Goal: Task Accomplishment & Management: Use online tool/utility

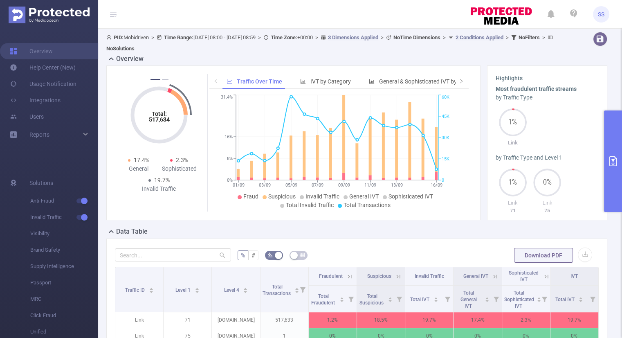
scroll to position [0, 2]
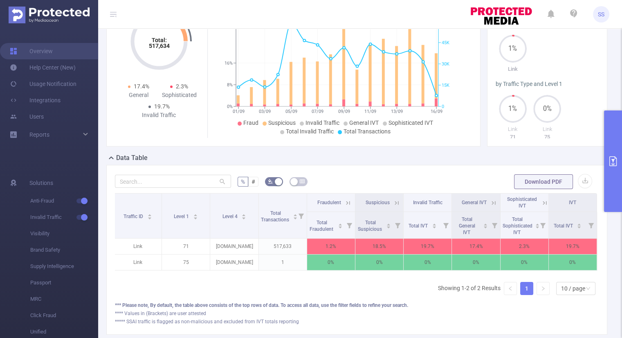
click at [613, 188] on button "primary" at bounding box center [613, 160] width 18 height 101
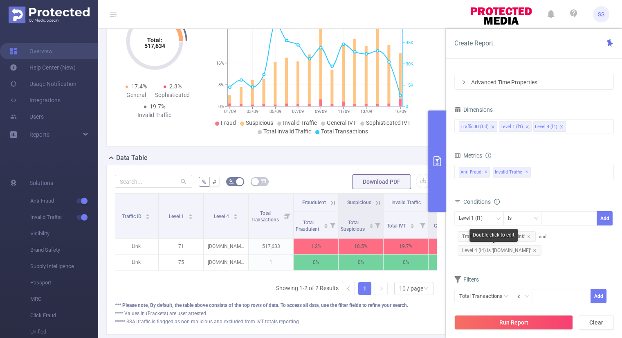
click at [521, 250] on span "Level 4 (l4) Is 'yandex.ru'" at bounding box center [500, 250] width 84 height 11
click at [488, 216] on div "Level 1 (l1)" at bounding box center [473, 217] width 29 height 13
click at [487, 258] on li "Level 4 (l4)" at bounding box center [478, 260] width 49 height 13
click at [558, 219] on div at bounding box center [569, 217] width 47 height 13
click at [609, 215] on button "Add" at bounding box center [605, 218] width 16 height 14
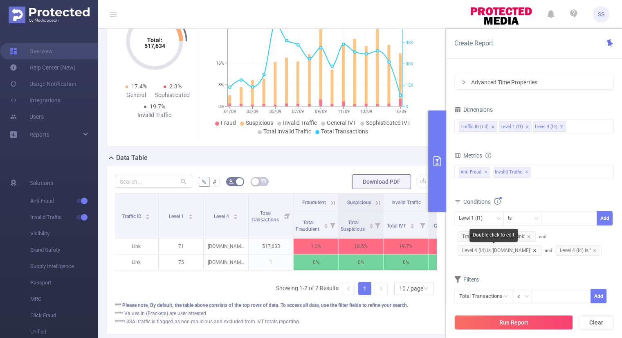
click at [533, 250] on icon "icon: close" at bounding box center [535, 250] width 4 height 4
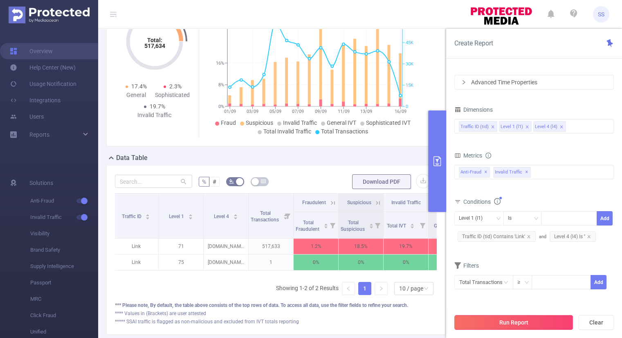
click at [512, 325] on button "Run Report" at bounding box center [513, 322] width 119 height 15
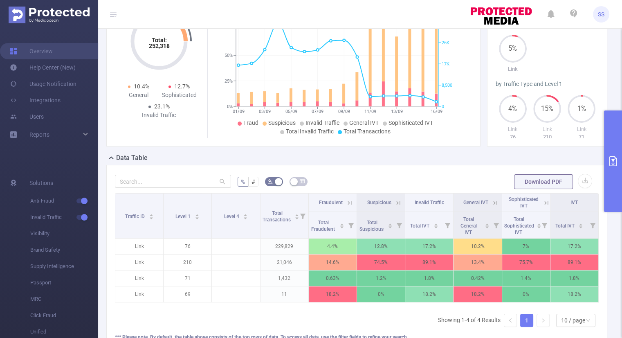
click at [614, 165] on icon "primary" at bounding box center [613, 161] width 10 height 10
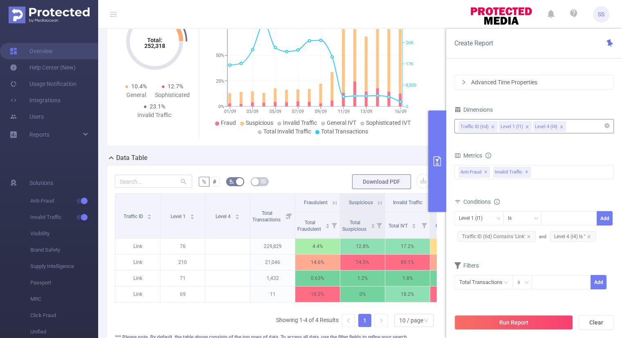
click at [572, 123] on div "Traffic ID (tid) Level 1 (l1) Level 4 (l4)" at bounding box center [534, 125] width 151 height 13
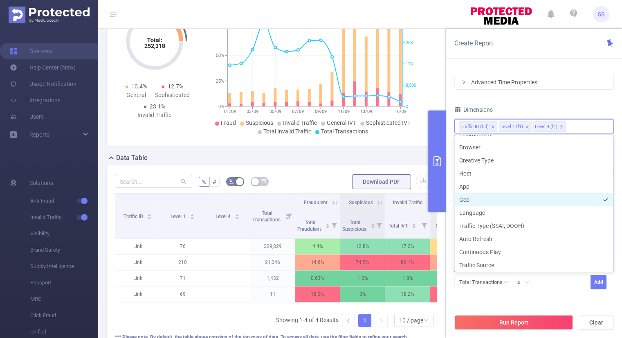
scroll to position [128, 0]
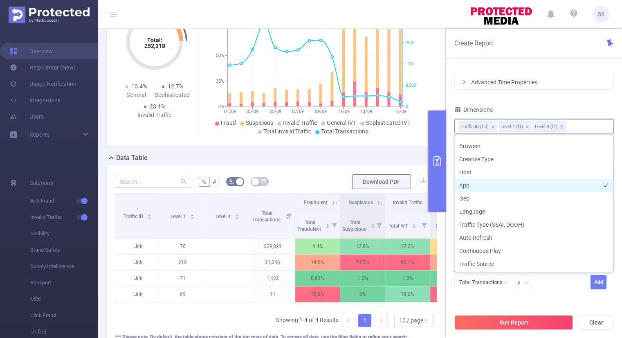
click at [495, 187] on li "App" at bounding box center [533, 185] width 159 height 13
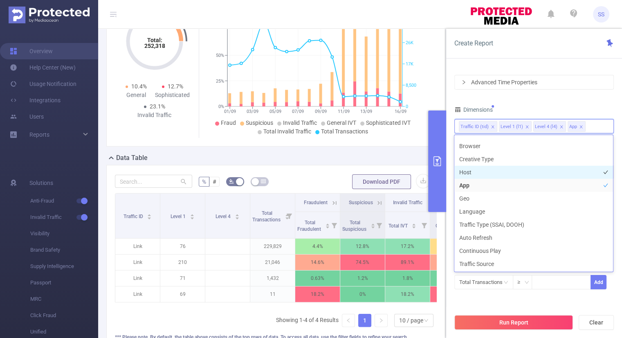
click at [491, 172] on li "Host" at bounding box center [533, 172] width 159 height 13
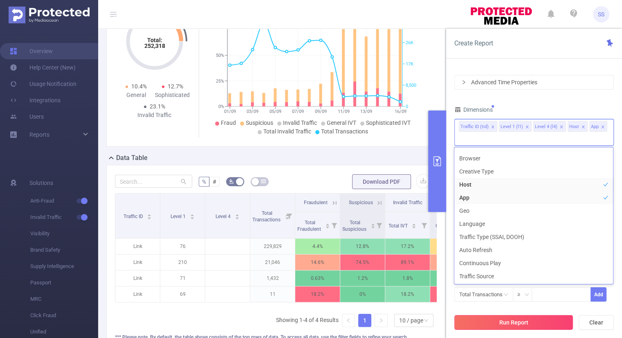
click at [510, 323] on button "Run Report" at bounding box center [513, 322] width 119 height 15
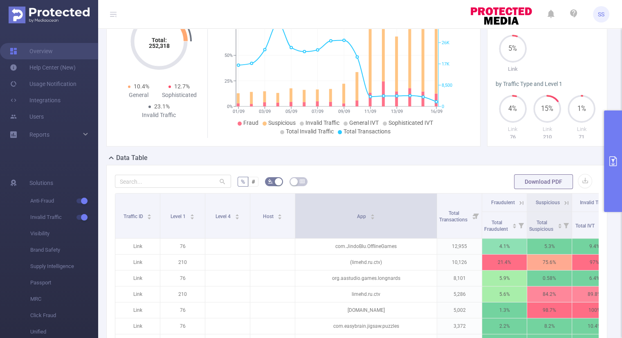
drag, startPoint x: 339, startPoint y: 206, endPoint x: 436, endPoint y: 207, distance: 96.9
click at [436, 207] on span at bounding box center [437, 215] width 4 height 45
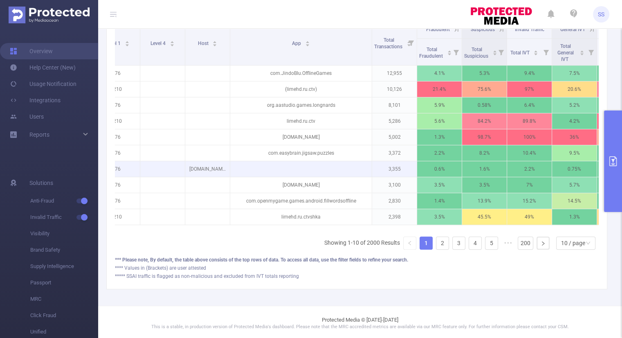
scroll to position [253, 0]
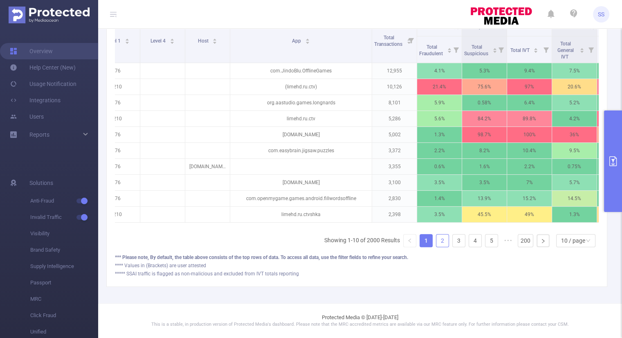
click at [441, 238] on link "2" at bounding box center [442, 240] width 12 height 12
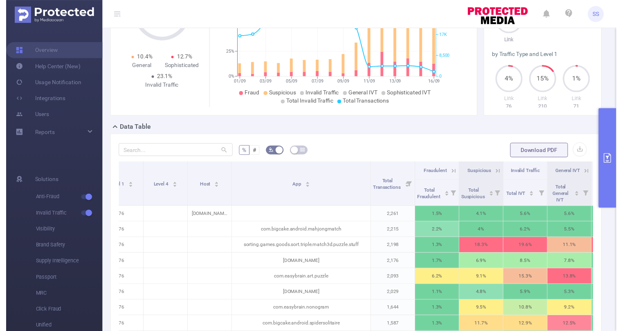
scroll to position [90, 0]
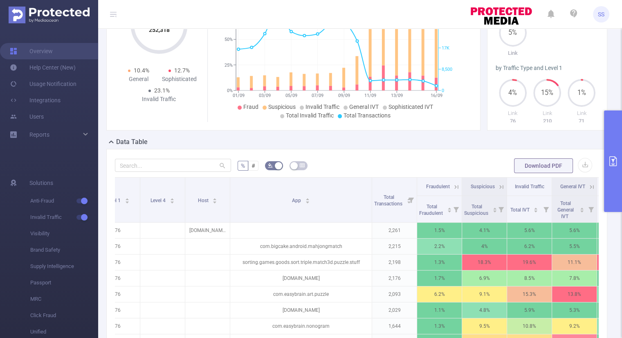
click at [607, 177] on button "primary" at bounding box center [613, 160] width 18 height 101
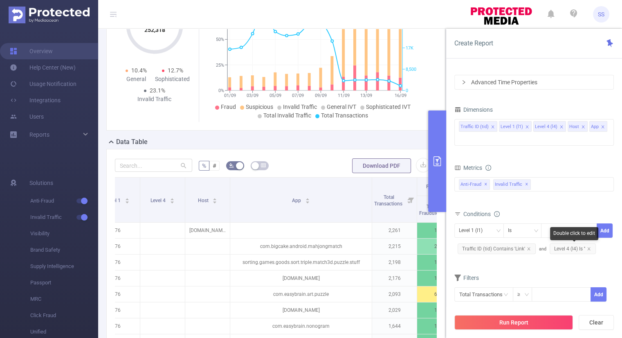
click at [591, 246] on span "Level 4 (l4) Is ''" at bounding box center [573, 248] width 46 height 11
click at [590, 247] on icon "icon: close" at bounding box center [589, 249] width 4 height 4
click at [487, 230] on div "Level 1 (l1)" at bounding box center [473, 230] width 29 height 13
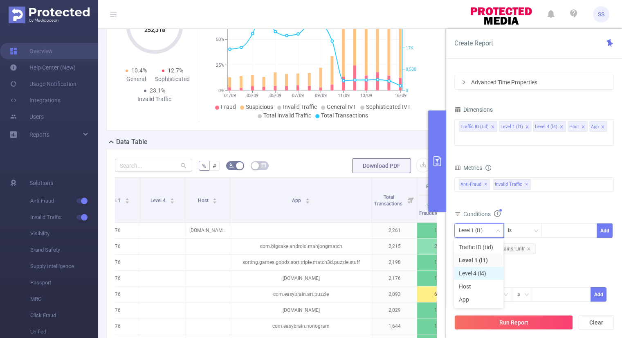
click at [484, 270] on li "Level 4 (l4)" at bounding box center [478, 273] width 49 height 13
click at [556, 231] on div at bounding box center [569, 230] width 47 height 13
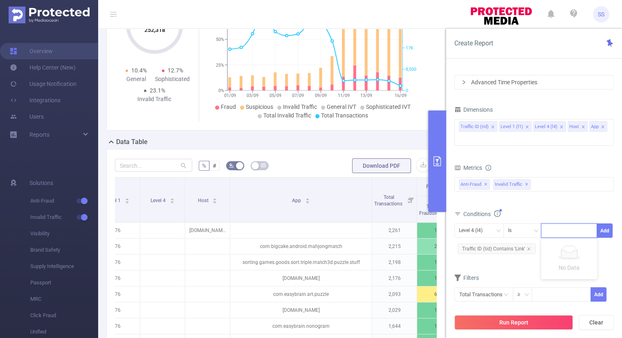
paste input "[DOMAIN_NAME]"
type input "[DOMAIN_NAME]"
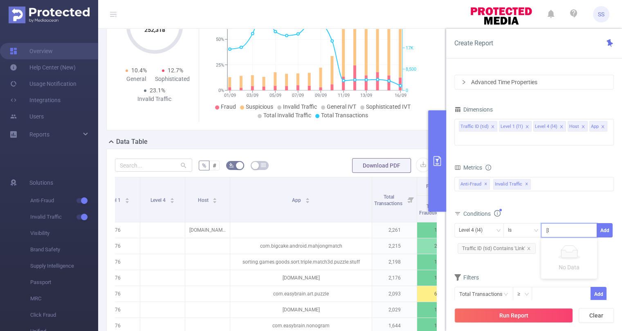
scroll to position [0, 27]
drag, startPoint x: 583, startPoint y: 246, endPoint x: 599, endPoint y: 237, distance: 18.3
click at [583, 246] on li "[DOMAIN_NAME]" at bounding box center [572, 246] width 62 height 13
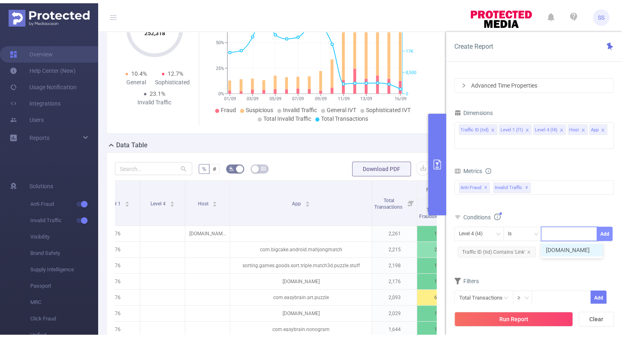
scroll to position [0, 0]
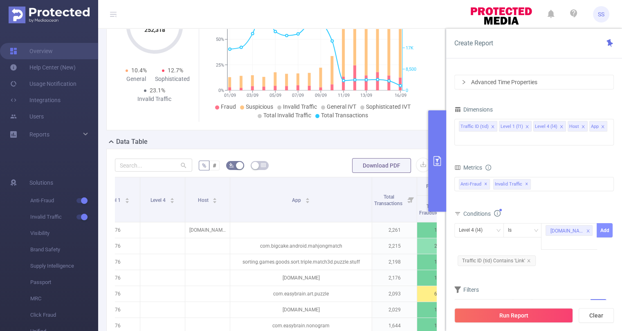
click at [602, 229] on button "Add" at bounding box center [605, 230] width 16 height 14
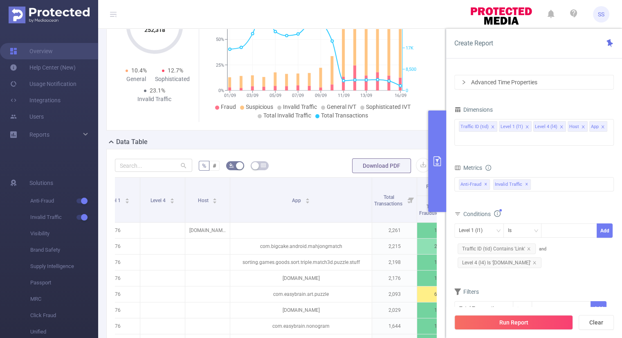
click at [490, 313] on div "Run Report Clear" at bounding box center [534, 322] width 176 height 31
click at [490, 317] on button "Run Report" at bounding box center [513, 322] width 119 height 15
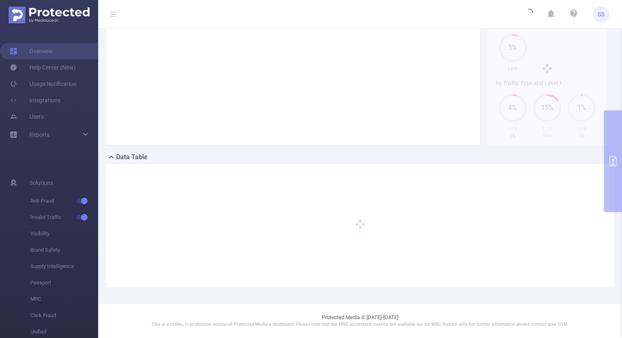
scroll to position [74, 0]
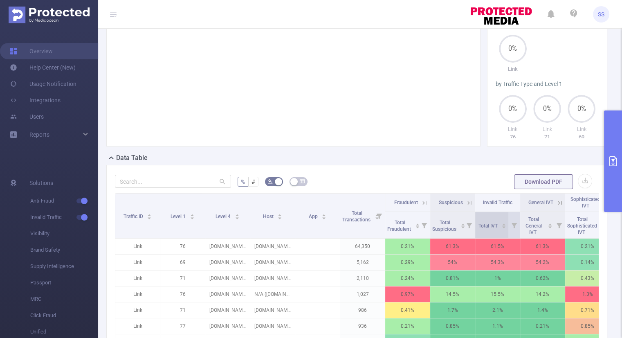
scroll to position [196, 0]
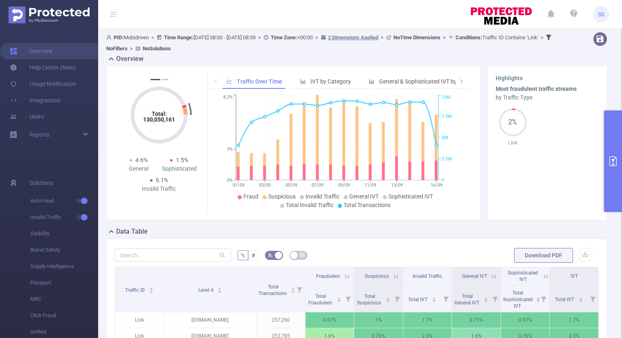
scroll to position [212, 0]
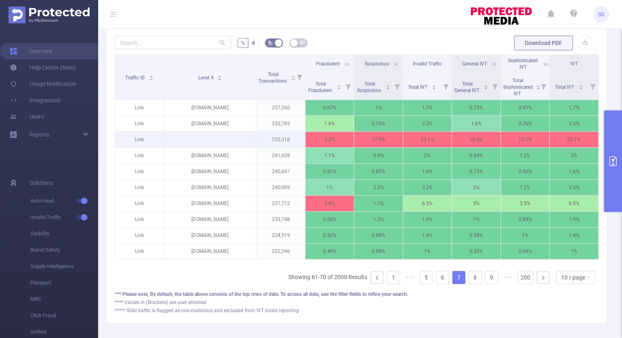
click at [226, 137] on p at bounding box center [210, 139] width 92 height 8
click at [469, 283] on link "8" at bounding box center [475, 277] width 12 height 12
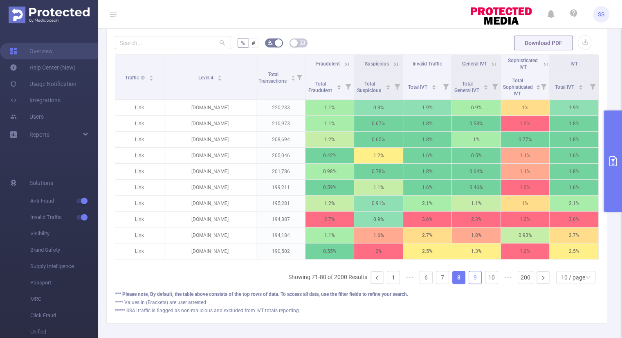
click at [469, 281] on link "9" at bounding box center [475, 277] width 12 height 12
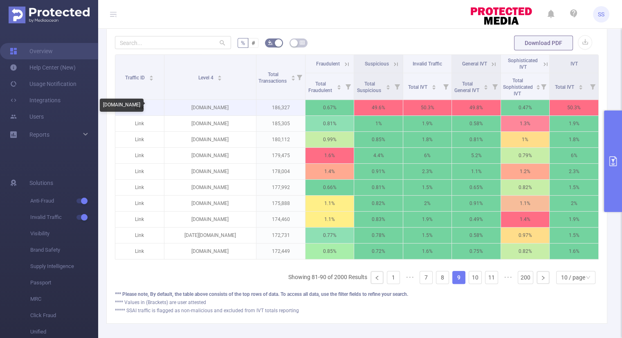
drag, startPoint x: 243, startPoint y: 105, endPoint x: 177, endPoint y: 106, distance: 66.7
click at [177, 106] on p "[DOMAIN_NAME]" at bounding box center [210, 108] width 92 height 16
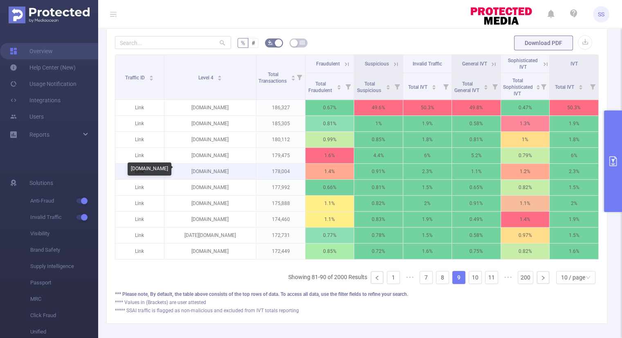
copy p "[DOMAIN_NAME]"
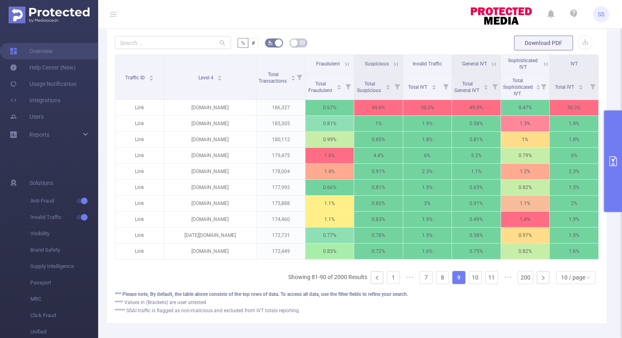
click at [343, 61] on icon at bounding box center [346, 64] width 7 height 7
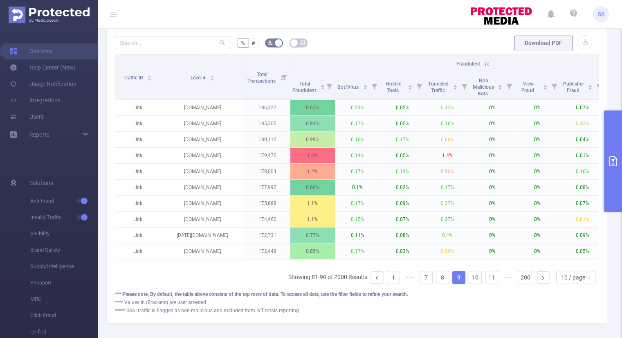
click at [486, 64] on icon at bounding box center [487, 64] width 7 height 7
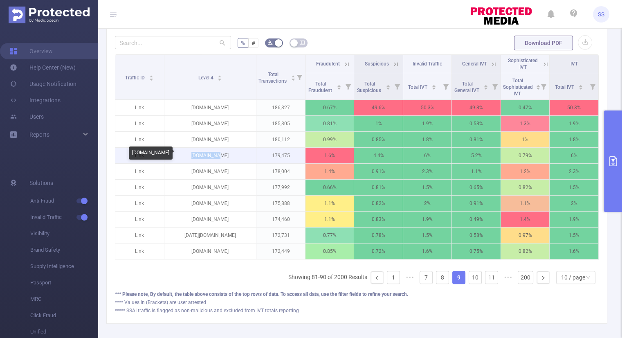
drag, startPoint x: 224, startPoint y: 155, endPoint x: 196, endPoint y: 156, distance: 27.8
click at [196, 156] on p "[DOMAIN_NAME]" at bounding box center [210, 156] width 92 height 16
copy p "[DOMAIN_NAME]"
click at [470, 282] on link "10" at bounding box center [475, 277] width 12 height 12
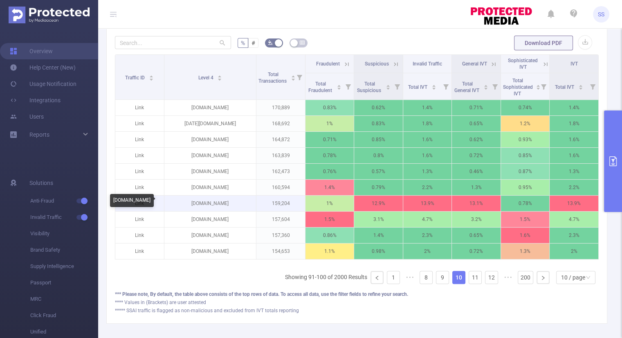
drag, startPoint x: 237, startPoint y: 204, endPoint x: 184, endPoint y: 204, distance: 53.2
click at [184, 204] on p "[DOMAIN_NAME]" at bounding box center [210, 204] width 92 height 16
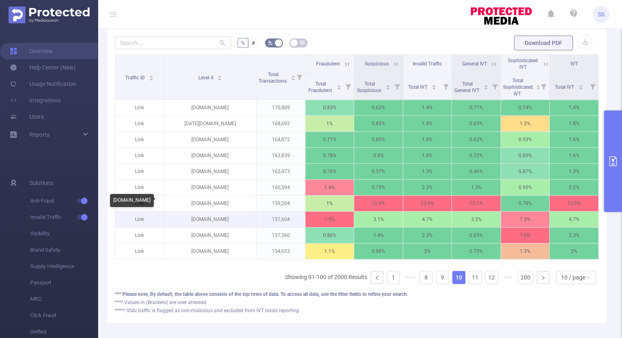
copy p "[DOMAIN_NAME]"
drag, startPoint x: 227, startPoint y: 219, endPoint x: 195, endPoint y: 222, distance: 32.4
click at [195, 222] on p "[DOMAIN_NAME]" at bounding box center [210, 219] width 92 height 16
copy p "[DOMAIN_NAME]"
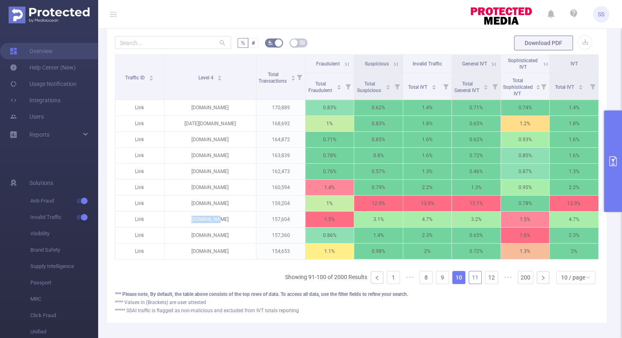
click at [470, 283] on link "11" at bounding box center [475, 277] width 12 height 12
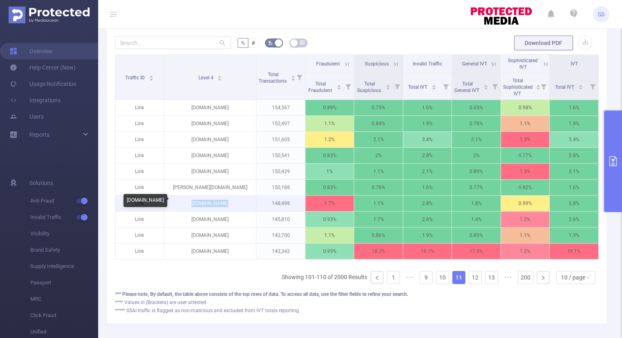
drag, startPoint x: 232, startPoint y: 202, endPoint x: 191, endPoint y: 204, distance: 40.1
click at [191, 204] on p "[DOMAIN_NAME]" at bounding box center [210, 204] width 92 height 16
copy p "[DOMAIN_NAME]"
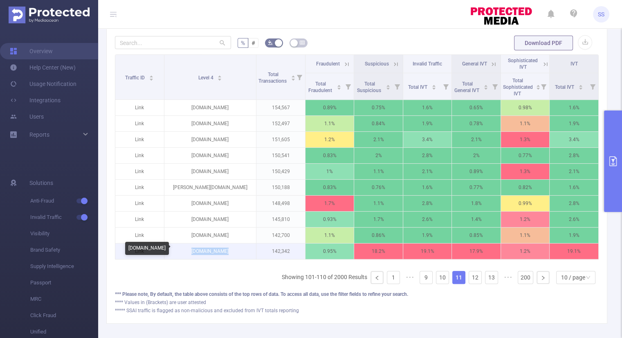
drag, startPoint x: 227, startPoint y: 251, endPoint x: 195, endPoint y: 250, distance: 31.9
click at [195, 250] on p "[DOMAIN_NAME]" at bounding box center [210, 251] width 92 height 16
copy p "[DOMAIN_NAME]"
click at [470, 283] on link "12" at bounding box center [475, 277] width 12 height 12
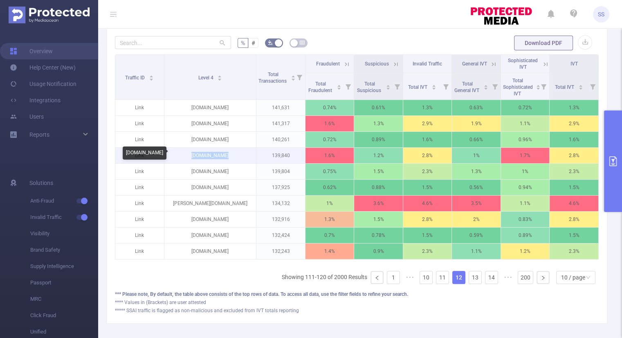
drag, startPoint x: 232, startPoint y: 155, endPoint x: 191, endPoint y: 155, distance: 40.9
click at [191, 155] on p "[DOMAIN_NAME]" at bounding box center [210, 156] width 92 height 16
copy p "[DOMAIN_NAME]"
click at [470, 283] on link "13" at bounding box center [475, 277] width 12 height 12
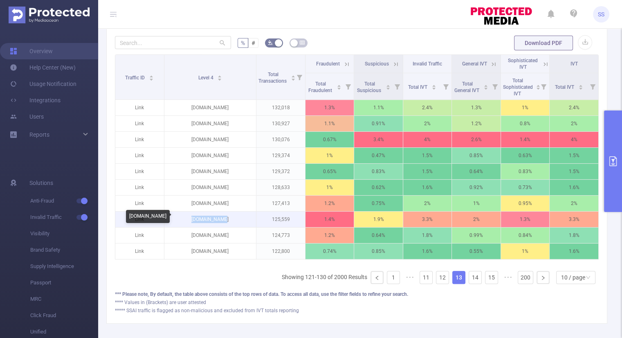
drag, startPoint x: 228, startPoint y: 218, endPoint x: 191, endPoint y: 218, distance: 36.4
click at [191, 218] on p "[DOMAIN_NAME]" at bounding box center [210, 219] width 92 height 16
copy p "[DOMAIN_NAME]"
click at [469, 280] on link "14" at bounding box center [475, 277] width 12 height 12
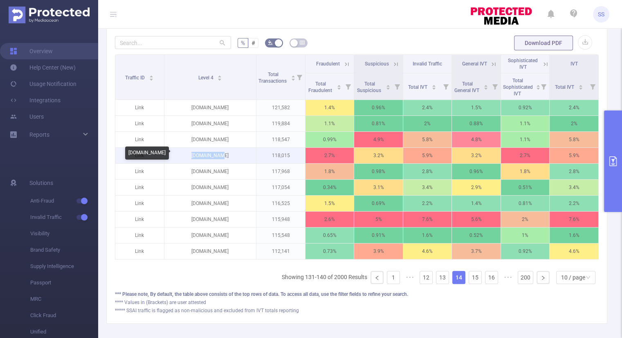
drag, startPoint x: 208, startPoint y: 156, endPoint x: 195, endPoint y: 156, distance: 13.1
click at [195, 156] on p "[DOMAIN_NAME]" at bounding box center [210, 156] width 92 height 16
copy p "[DOMAIN_NAME]"
click at [469, 282] on link "15" at bounding box center [475, 277] width 12 height 12
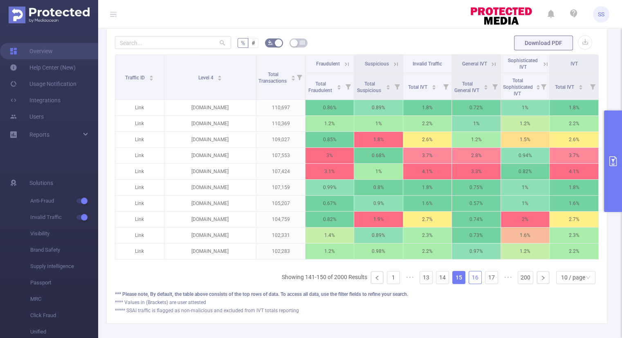
click at [469, 281] on link "16" at bounding box center [475, 277] width 12 height 12
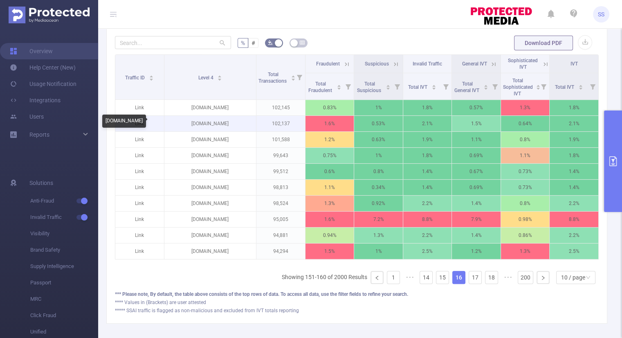
drag, startPoint x: 241, startPoint y: 123, endPoint x: 170, endPoint y: 124, distance: 70.8
click at [170, 124] on p "[DOMAIN_NAME]" at bounding box center [210, 124] width 92 height 16
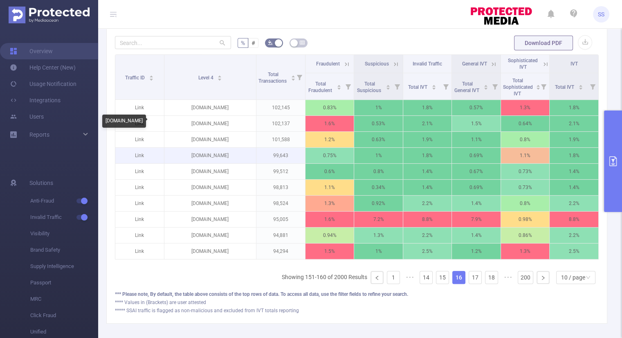
copy p "[DOMAIN_NAME]"
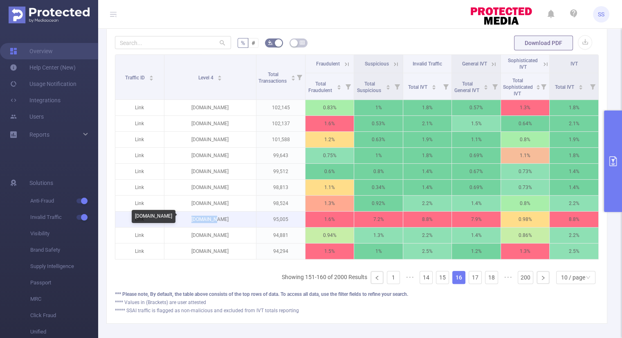
drag, startPoint x: 226, startPoint y: 216, endPoint x: 193, endPoint y: 218, distance: 32.7
click at [193, 218] on p "[DOMAIN_NAME]" at bounding box center [210, 219] width 92 height 16
click at [472, 283] on link "17" at bounding box center [475, 277] width 12 height 12
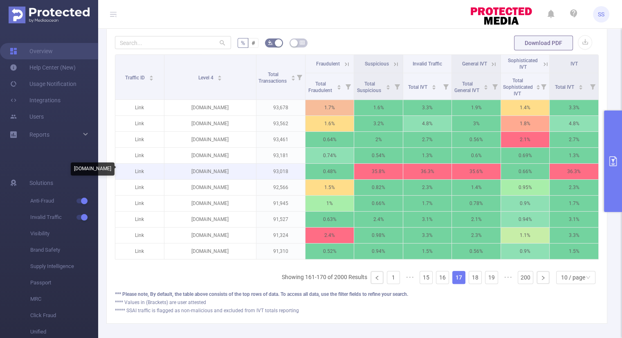
drag, startPoint x: 251, startPoint y: 171, endPoint x: 169, endPoint y: 171, distance: 82.6
click at [169, 171] on p "[DOMAIN_NAME]" at bounding box center [210, 172] width 92 height 16
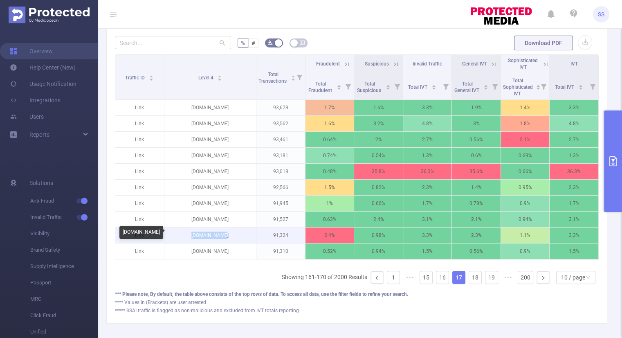
drag, startPoint x: 241, startPoint y: 234, endPoint x: 191, endPoint y: 235, distance: 49.5
click at [191, 235] on p "[DOMAIN_NAME]" at bounding box center [210, 235] width 92 height 16
click at [474, 280] on link "18" at bounding box center [475, 277] width 12 height 12
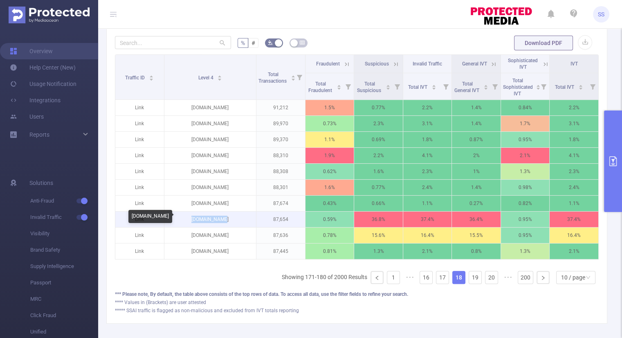
drag, startPoint x: 225, startPoint y: 218, endPoint x: 196, endPoint y: 218, distance: 29.0
click at [196, 218] on p "[DOMAIN_NAME]" at bounding box center [210, 219] width 92 height 16
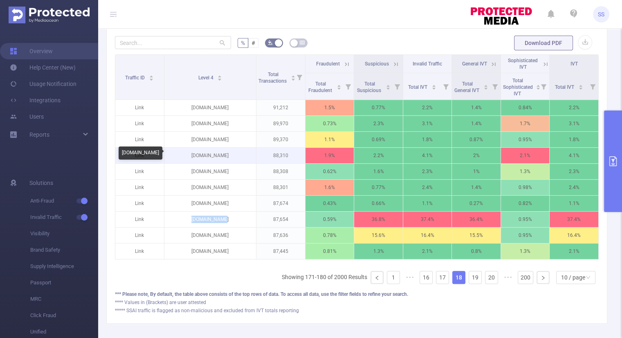
drag, startPoint x: 229, startPoint y: 153, endPoint x: 192, endPoint y: 157, distance: 37.9
click at [192, 157] on p "[DOMAIN_NAME]" at bounding box center [210, 156] width 92 height 16
click at [472, 283] on link "19" at bounding box center [475, 277] width 12 height 12
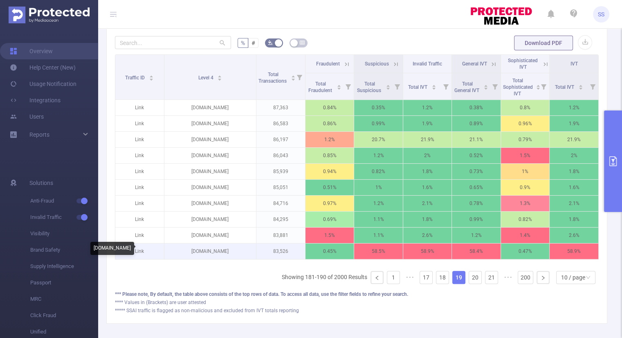
drag, startPoint x: 243, startPoint y: 247, endPoint x: 178, endPoint y: 253, distance: 64.4
click at [178, 253] on p "[DOMAIN_NAME]" at bounding box center [210, 251] width 92 height 16
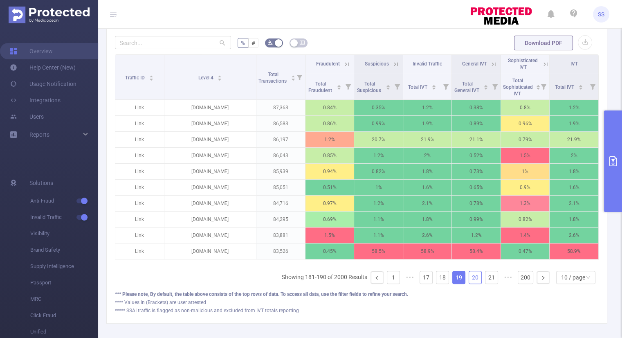
click at [471, 283] on link "20" at bounding box center [475, 277] width 12 height 12
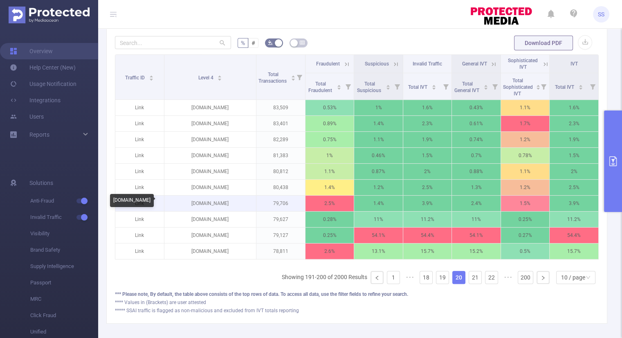
drag, startPoint x: 235, startPoint y: 203, endPoint x: 187, endPoint y: 207, distance: 48.4
click at [187, 207] on p "[DOMAIN_NAME]" at bounding box center [210, 204] width 92 height 16
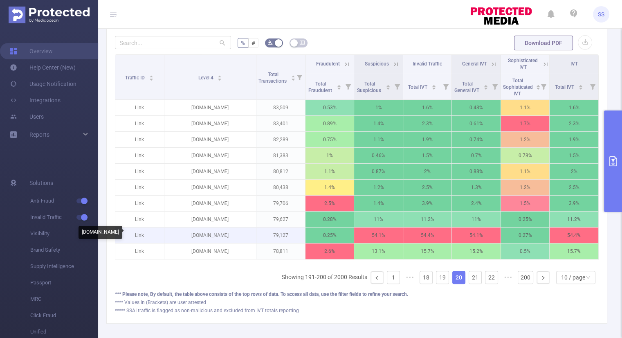
drag, startPoint x: 248, startPoint y: 235, endPoint x: 173, endPoint y: 237, distance: 75.3
click at [173, 237] on p "[DOMAIN_NAME]" at bounding box center [210, 235] width 92 height 16
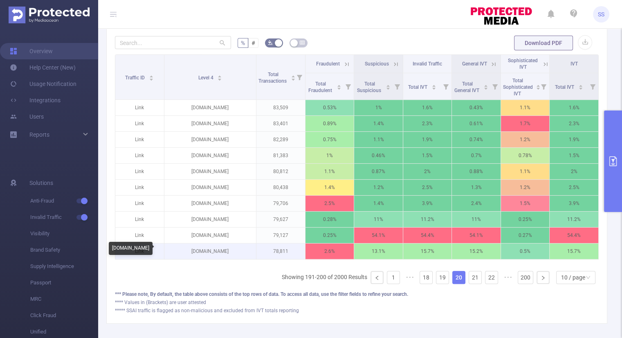
drag, startPoint x: 240, startPoint y: 248, endPoint x: 183, endPoint y: 253, distance: 56.7
click at [183, 253] on p "[DOMAIN_NAME]" at bounding box center [210, 251] width 92 height 16
click at [469, 281] on link "21" at bounding box center [475, 277] width 12 height 12
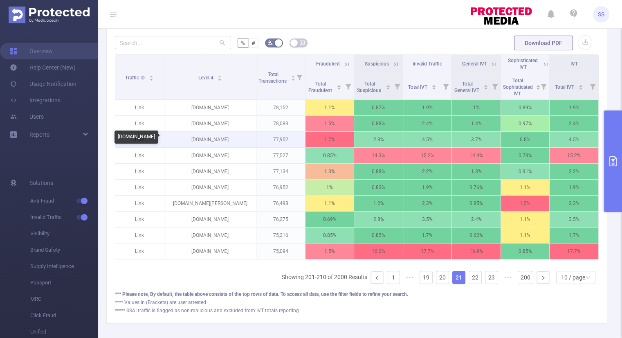
drag, startPoint x: 237, startPoint y: 137, endPoint x: 189, endPoint y: 142, distance: 48.6
click at [189, 142] on p "[DOMAIN_NAME]" at bounding box center [210, 140] width 92 height 16
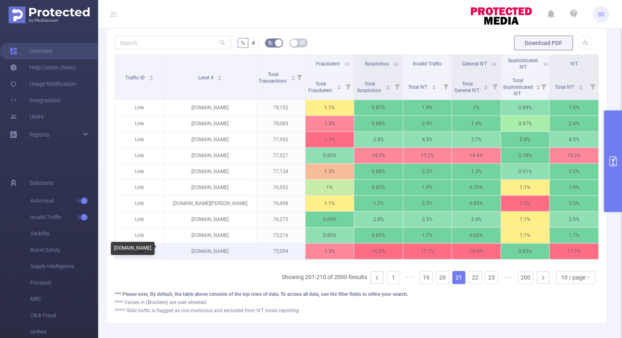
drag, startPoint x: 234, startPoint y: 251, endPoint x: 187, endPoint y: 252, distance: 46.7
click at [187, 252] on p "[DOMAIN_NAME]" at bounding box center [210, 251] width 92 height 16
click at [469, 283] on link "22" at bounding box center [475, 277] width 12 height 12
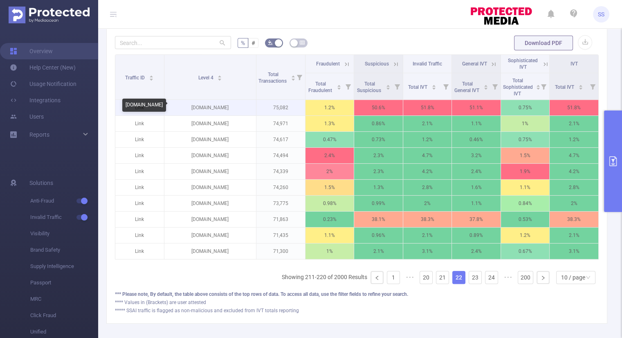
drag, startPoint x: 238, startPoint y: 108, endPoint x: 192, endPoint y: 110, distance: 45.8
click at [192, 110] on p "[DOMAIN_NAME]" at bounding box center [210, 108] width 92 height 16
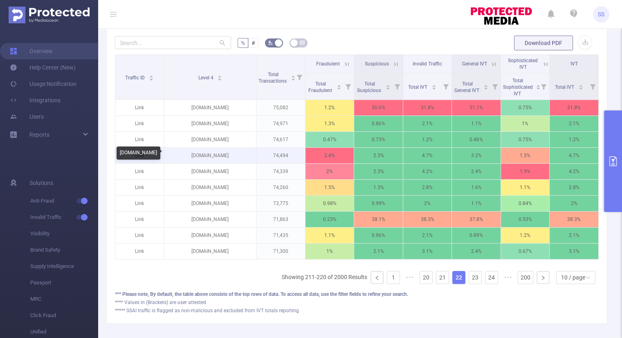
drag, startPoint x: 232, startPoint y: 155, endPoint x: 190, endPoint y: 156, distance: 41.7
click at [190, 156] on p "[DOMAIN_NAME]" at bounding box center [210, 156] width 92 height 16
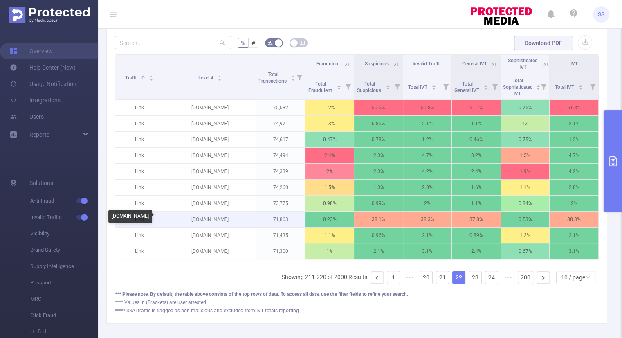
drag, startPoint x: 236, startPoint y: 217, endPoint x: 187, endPoint y: 220, distance: 49.6
click at [187, 220] on p "[DOMAIN_NAME]" at bounding box center [210, 219] width 92 height 16
click at [472, 283] on link "23" at bounding box center [475, 277] width 12 height 12
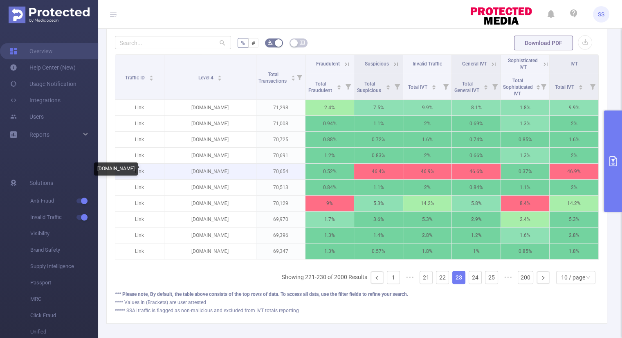
drag, startPoint x: 244, startPoint y: 170, endPoint x: 181, endPoint y: 174, distance: 63.1
click at [181, 174] on p "[DOMAIN_NAME]" at bounding box center [210, 172] width 92 height 16
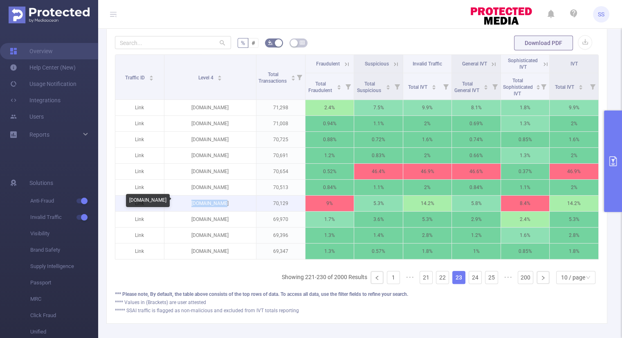
drag, startPoint x: 237, startPoint y: 202, endPoint x: 194, endPoint y: 206, distance: 43.1
click at [194, 206] on p "[DOMAIN_NAME]" at bounding box center [210, 204] width 92 height 16
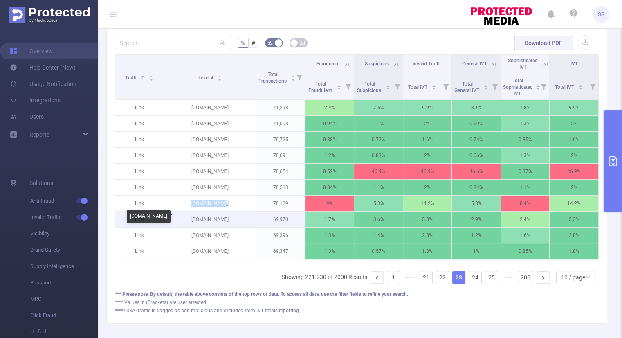
drag, startPoint x: 232, startPoint y: 218, endPoint x: 196, endPoint y: 220, distance: 35.2
click at [196, 220] on p "[DOMAIN_NAME]" at bounding box center [210, 219] width 92 height 16
click at [469, 281] on link "24" at bounding box center [475, 277] width 12 height 12
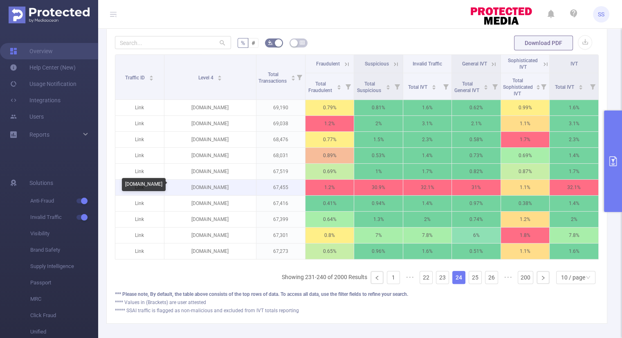
drag, startPoint x: 193, startPoint y: 189, endPoint x: 186, endPoint y: 189, distance: 7.0
click at [186, 189] on p "[DOMAIN_NAME]" at bounding box center [210, 188] width 92 height 16
click at [469, 280] on link "25" at bounding box center [475, 277] width 12 height 12
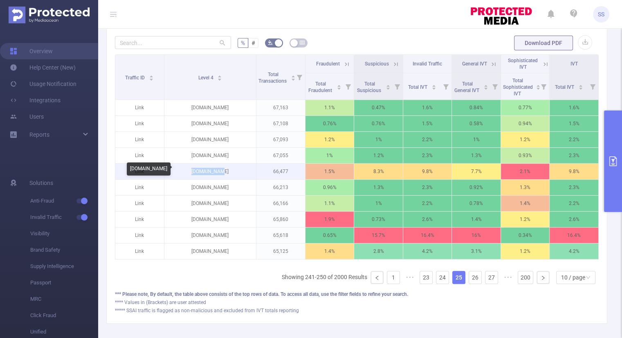
drag, startPoint x: 230, startPoint y: 170, endPoint x: 196, endPoint y: 173, distance: 34.6
click at [196, 173] on p "[DOMAIN_NAME]" at bounding box center [210, 172] width 92 height 16
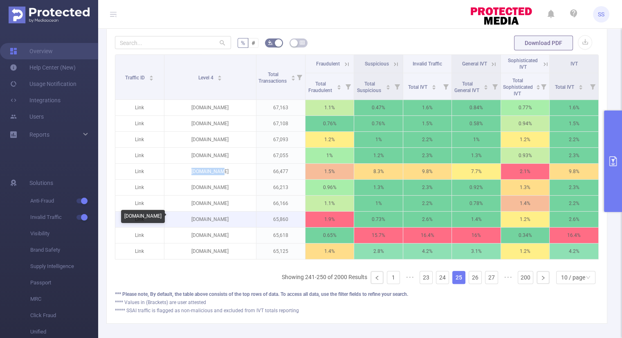
drag, startPoint x: 229, startPoint y: 218, endPoint x: 193, endPoint y: 224, distance: 36.4
click at [193, 224] on p "[DOMAIN_NAME]" at bounding box center [210, 219] width 92 height 16
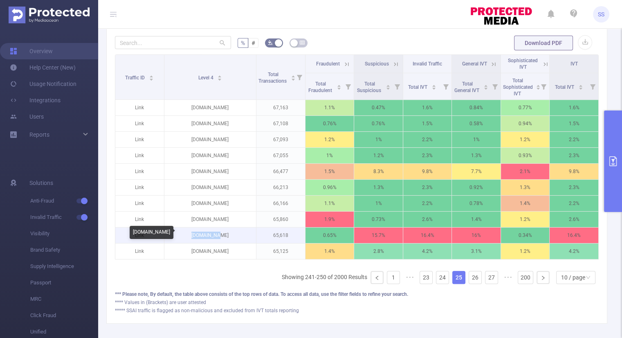
drag, startPoint x: 227, startPoint y: 232, endPoint x: 197, endPoint y: 236, distance: 30.1
click at [197, 236] on p "[DOMAIN_NAME]" at bounding box center [210, 235] width 92 height 16
click at [469, 282] on link "26" at bounding box center [475, 277] width 12 height 12
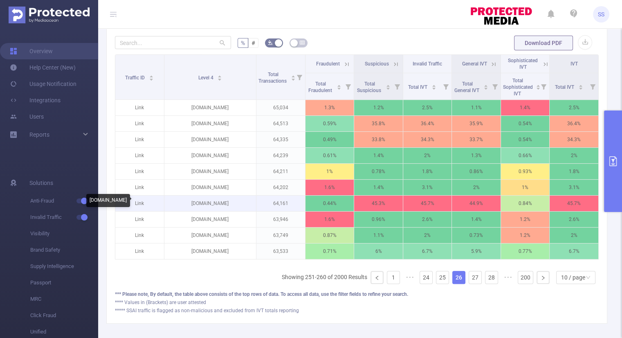
drag, startPoint x: 245, startPoint y: 202, endPoint x: 175, endPoint y: 204, distance: 70.4
click at [175, 204] on p "[DOMAIN_NAME]" at bounding box center [210, 204] width 92 height 16
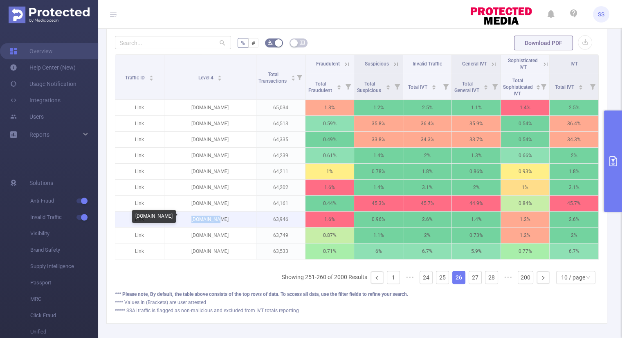
drag, startPoint x: 224, startPoint y: 217, endPoint x: 199, endPoint y: 221, distance: 25.2
click at [199, 221] on p "[DOMAIN_NAME]" at bounding box center [210, 219] width 92 height 16
click at [469, 282] on link "27" at bounding box center [475, 277] width 12 height 12
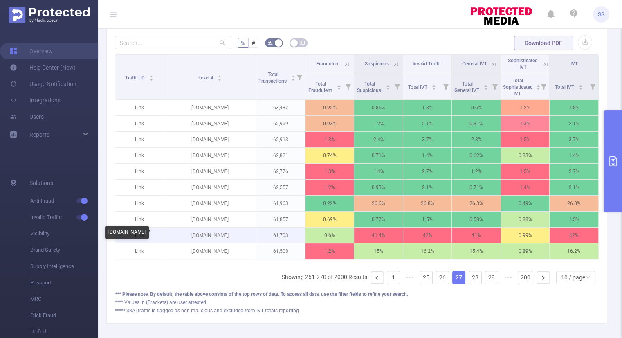
drag, startPoint x: 209, startPoint y: 237, endPoint x: 186, endPoint y: 239, distance: 23.0
click at [186, 239] on p "[DOMAIN_NAME]" at bounding box center [210, 235] width 92 height 16
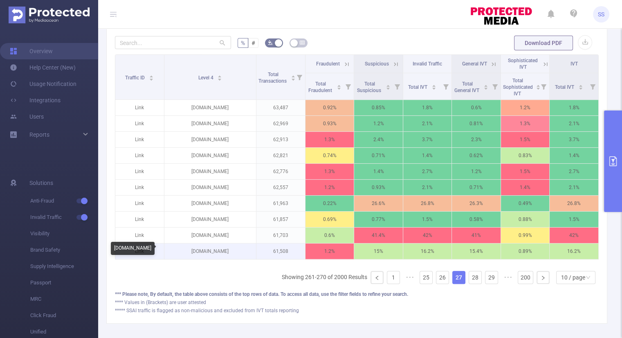
drag, startPoint x: 232, startPoint y: 249, endPoint x: 187, endPoint y: 251, distance: 45.5
click at [187, 251] on p "[DOMAIN_NAME]" at bounding box center [210, 251] width 92 height 16
click at [472, 282] on link "28" at bounding box center [475, 277] width 12 height 12
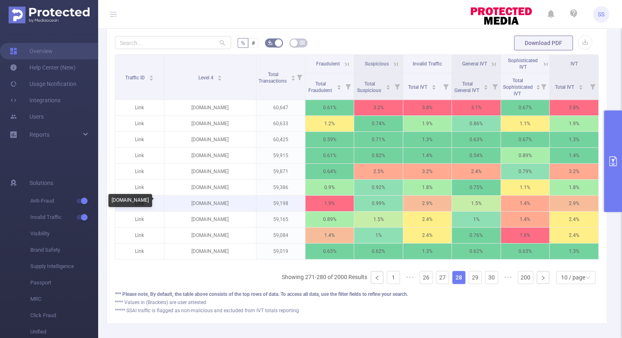
drag, startPoint x: 242, startPoint y: 205, endPoint x: 186, endPoint y: 205, distance: 56.0
click at [186, 205] on p "[DOMAIN_NAME]" at bounding box center [210, 204] width 92 height 16
click at [469, 280] on link "29" at bounding box center [475, 277] width 12 height 12
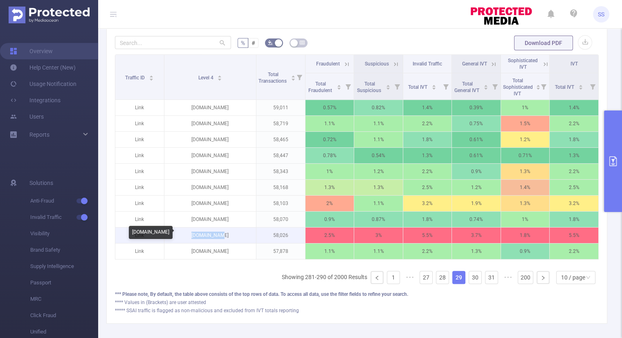
drag, startPoint x: 226, startPoint y: 236, endPoint x: 193, endPoint y: 236, distance: 33.1
click at [193, 236] on p "[DOMAIN_NAME]" at bounding box center [210, 235] width 92 height 16
click at [469, 281] on link "30" at bounding box center [475, 277] width 12 height 12
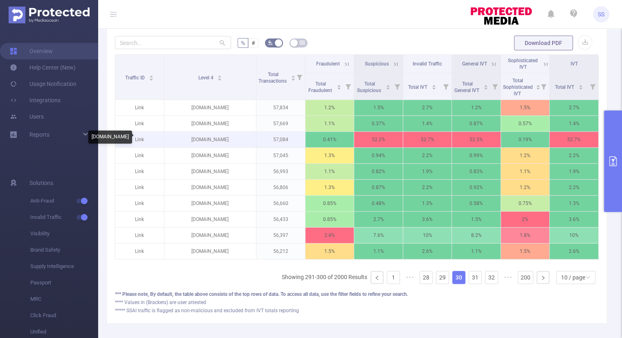
drag, startPoint x: 241, startPoint y: 139, endPoint x: 175, endPoint y: 144, distance: 66.0
click at [175, 144] on p "[DOMAIN_NAME]" at bounding box center [210, 140] width 92 height 16
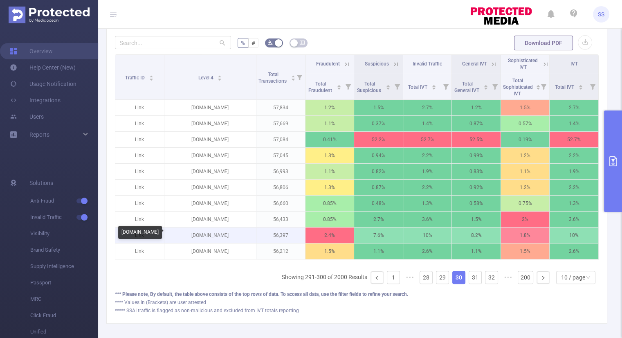
click at [190, 234] on p "[DOMAIN_NAME]" at bounding box center [210, 235] width 92 height 16
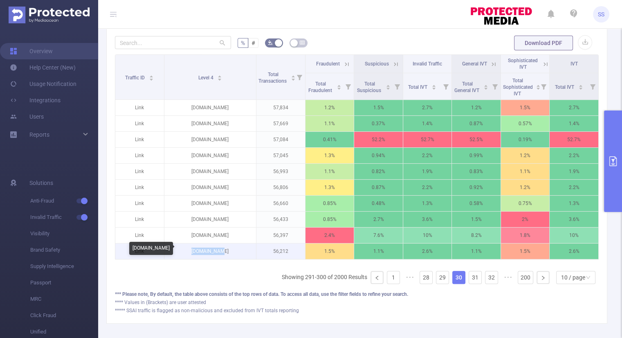
drag, startPoint x: 225, startPoint y: 250, endPoint x: 196, endPoint y: 254, distance: 28.9
click at [196, 254] on p "[DOMAIN_NAME]" at bounding box center [210, 251] width 92 height 16
click at [469, 281] on link "31" at bounding box center [475, 277] width 12 height 12
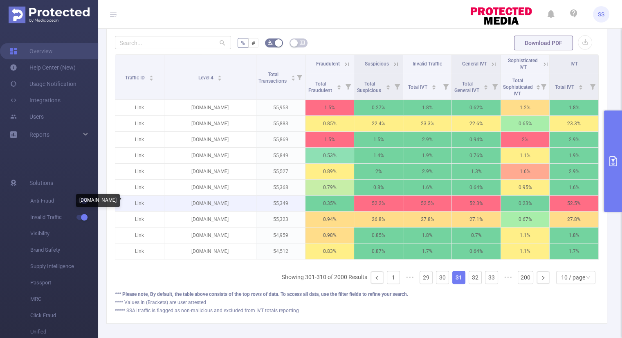
drag, startPoint x: 250, startPoint y: 201, endPoint x: 171, endPoint y: 205, distance: 79.0
click at [171, 205] on p "[DOMAIN_NAME]" at bounding box center [210, 204] width 92 height 16
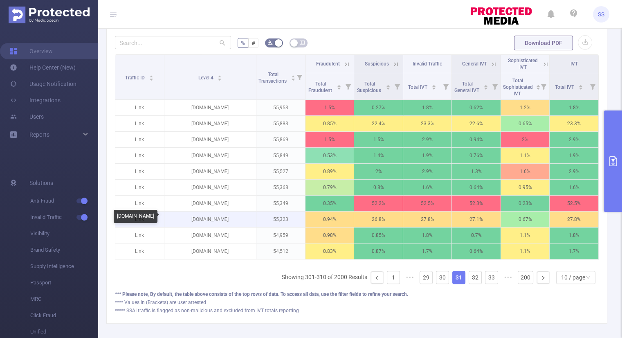
drag, startPoint x: 213, startPoint y: 222, endPoint x: 188, endPoint y: 223, distance: 25.0
click at [188, 223] on p "[DOMAIN_NAME]" at bounding box center [210, 219] width 92 height 16
click at [469, 280] on link "32" at bounding box center [475, 277] width 12 height 12
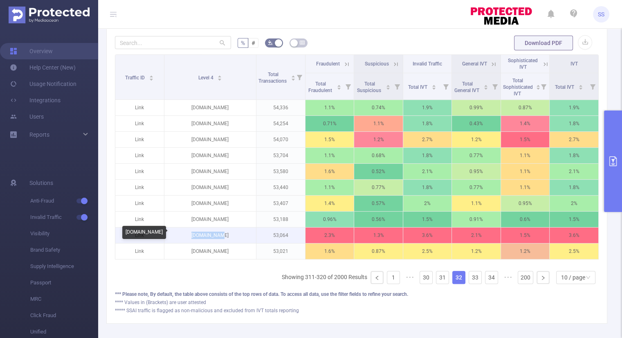
drag, startPoint x: 231, startPoint y: 236, endPoint x: 193, endPoint y: 236, distance: 37.2
click at [193, 236] on p "[DOMAIN_NAME]" at bounding box center [210, 235] width 92 height 16
click at [473, 281] on link "33" at bounding box center [475, 277] width 12 height 12
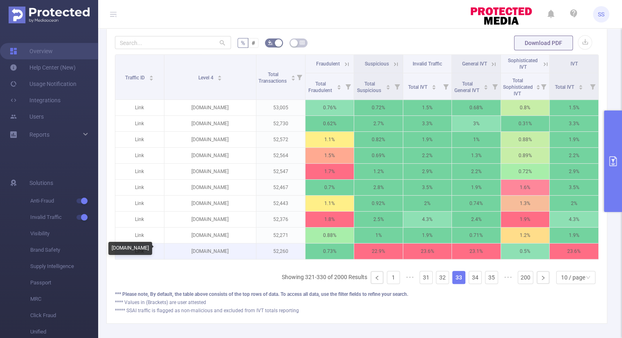
drag, startPoint x: 238, startPoint y: 250, endPoint x: 182, endPoint y: 254, distance: 56.6
click at [182, 254] on p "[DOMAIN_NAME]" at bounding box center [210, 251] width 92 height 16
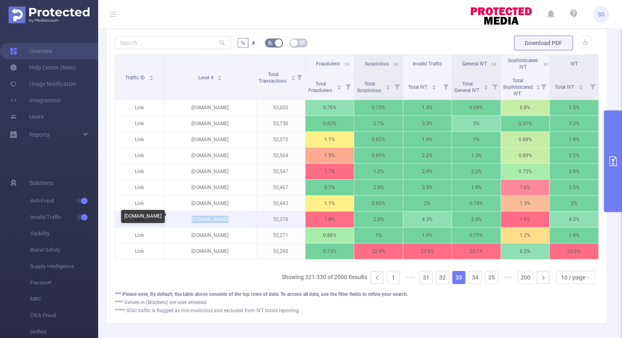
drag, startPoint x: 229, startPoint y: 218, endPoint x: 190, endPoint y: 219, distance: 39.7
click at [190, 219] on p "[DOMAIN_NAME]" at bounding box center [210, 219] width 92 height 16
click at [471, 282] on link "34" at bounding box center [475, 277] width 12 height 12
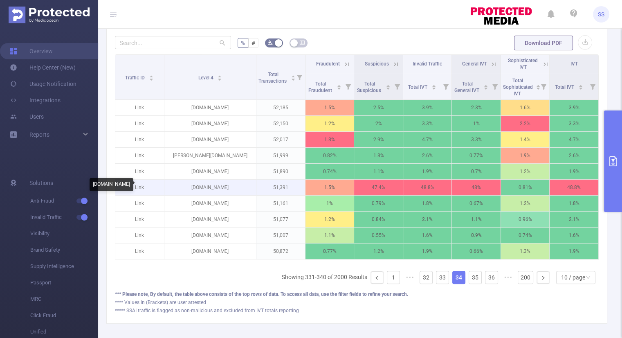
drag, startPoint x: 247, startPoint y: 186, endPoint x: 176, endPoint y: 188, distance: 70.8
click at [176, 188] on p "[DOMAIN_NAME]" at bounding box center [210, 188] width 92 height 16
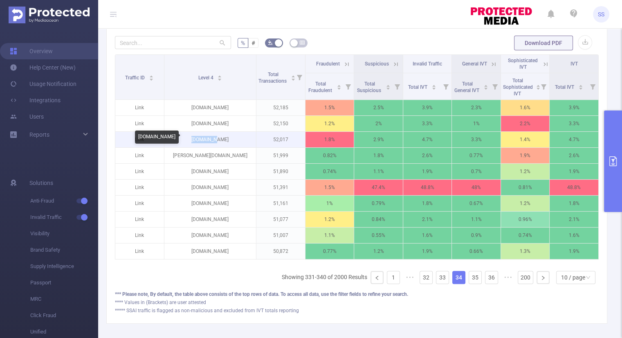
drag, startPoint x: 223, startPoint y: 138, endPoint x: 196, endPoint y: 141, distance: 26.8
click at [196, 141] on p "[DOMAIN_NAME]" at bounding box center [210, 140] width 92 height 16
click at [469, 279] on link "35" at bounding box center [475, 277] width 12 height 12
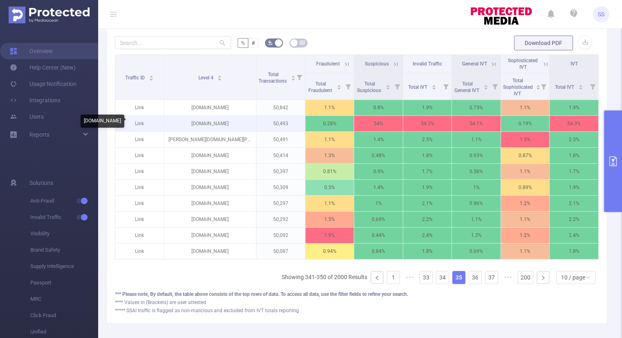
drag, startPoint x: 247, startPoint y: 124, endPoint x: 173, endPoint y: 126, distance: 74.9
click at [173, 126] on p "[DOMAIN_NAME]" at bounding box center [210, 124] width 92 height 16
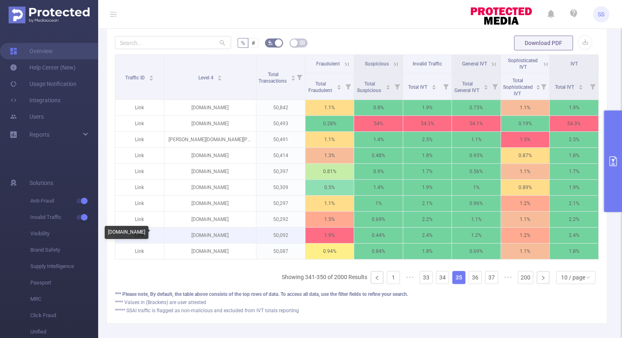
drag, startPoint x: 218, startPoint y: 234, endPoint x: 185, endPoint y: 235, distance: 32.7
click at [185, 235] on p "[DOMAIN_NAME]" at bounding box center [210, 235] width 92 height 16
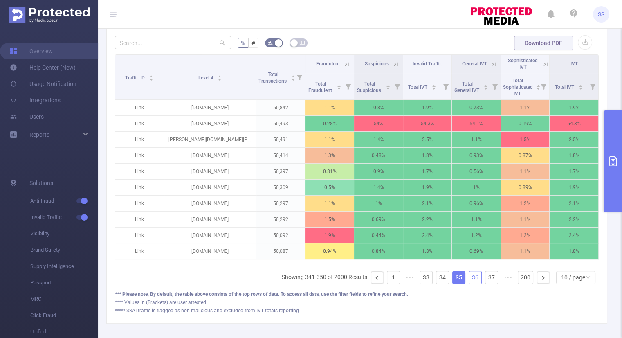
click at [469, 283] on link "36" at bounding box center [475, 277] width 12 height 12
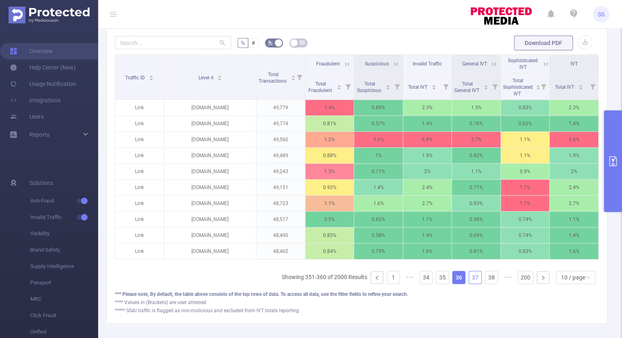
click at [472, 278] on link "37" at bounding box center [475, 277] width 12 height 12
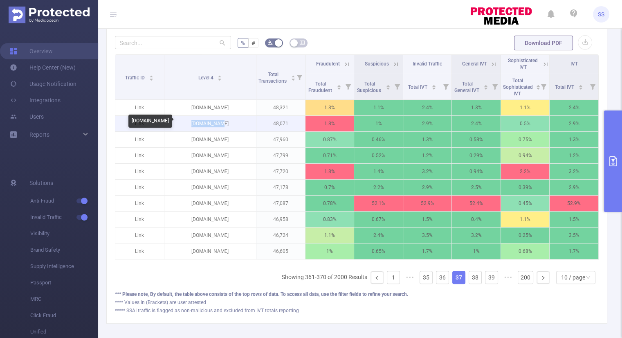
drag, startPoint x: 226, startPoint y: 124, endPoint x: 197, endPoint y: 126, distance: 28.7
click at [197, 126] on p "[DOMAIN_NAME]" at bounding box center [210, 124] width 92 height 16
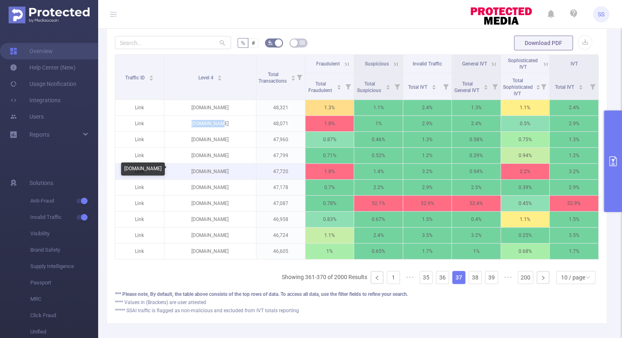
drag, startPoint x: 229, startPoint y: 169, endPoint x: 191, endPoint y: 174, distance: 38.8
click at [191, 174] on p "[DOMAIN_NAME]" at bounding box center [210, 172] width 92 height 16
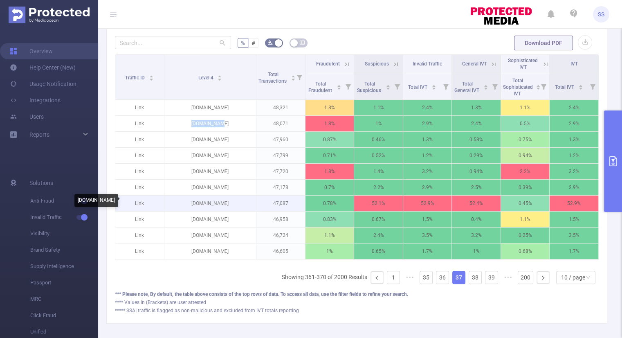
drag, startPoint x: 252, startPoint y: 201, endPoint x: 169, endPoint y: 205, distance: 83.1
click at [169, 205] on p "[DOMAIN_NAME]" at bounding box center [210, 204] width 92 height 16
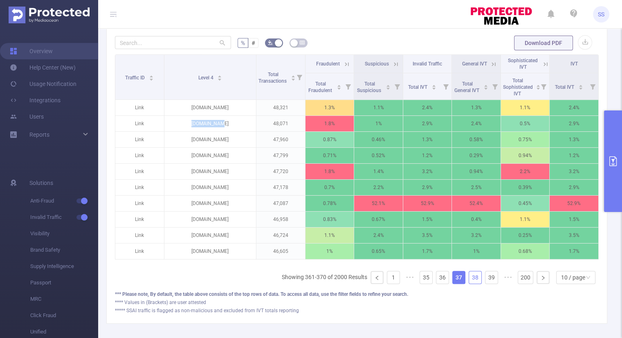
click at [472, 281] on link "38" at bounding box center [475, 277] width 12 height 12
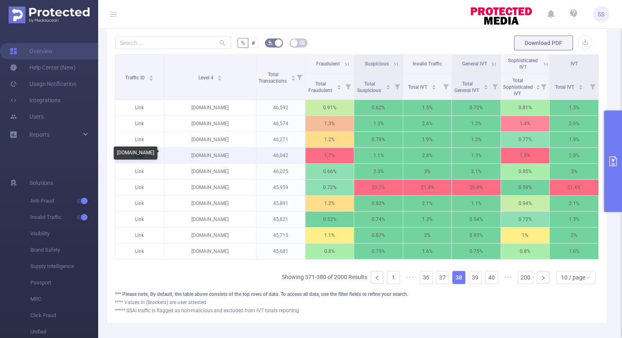
drag, startPoint x: 233, startPoint y: 154, endPoint x: 188, endPoint y: 157, distance: 45.1
click at [188, 157] on p "[DOMAIN_NAME]" at bounding box center [210, 156] width 92 height 16
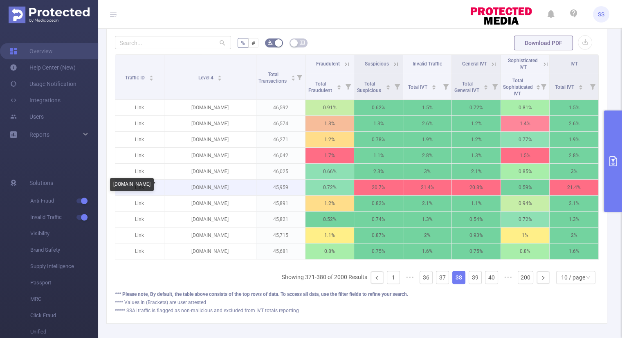
drag, startPoint x: 234, startPoint y: 188, endPoint x: 187, endPoint y: 188, distance: 47.5
click at [187, 188] on p "[DOMAIN_NAME]" at bounding box center [210, 188] width 92 height 16
click at [469, 280] on link "39" at bounding box center [475, 277] width 12 height 12
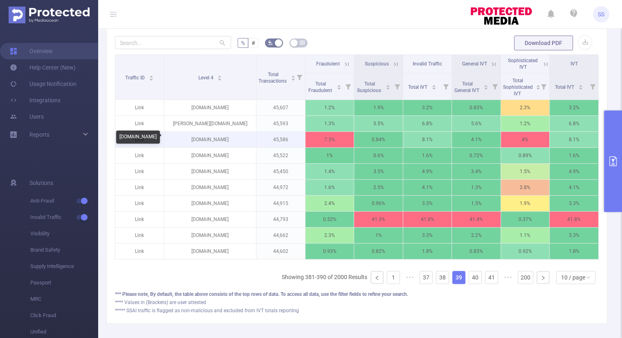
drag, startPoint x: 233, startPoint y: 139, endPoint x: 191, endPoint y: 141, distance: 42.2
click at [191, 141] on p "[DOMAIN_NAME]" at bounding box center [210, 140] width 92 height 16
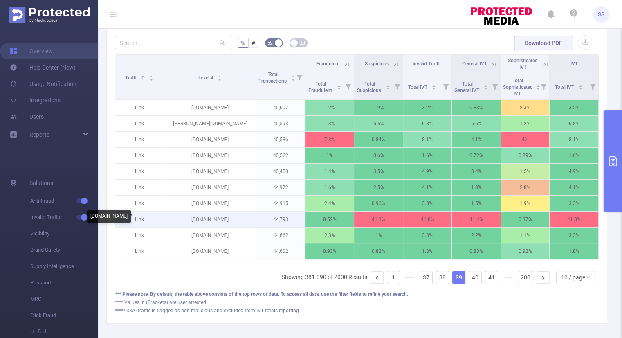
drag, startPoint x: 248, startPoint y: 217, endPoint x: 173, endPoint y: 220, distance: 75.7
click at [173, 220] on p "[DOMAIN_NAME]" at bounding box center [210, 219] width 92 height 16
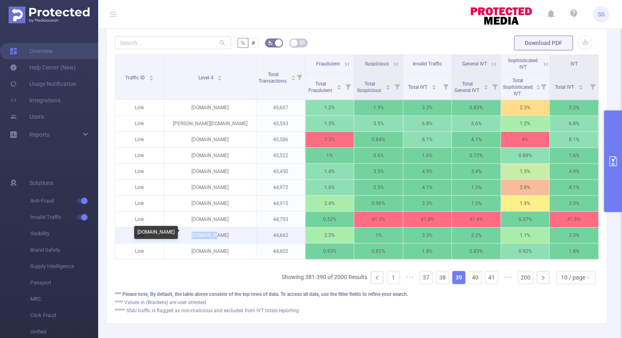
drag, startPoint x: 221, startPoint y: 235, endPoint x: 182, endPoint y: 235, distance: 39.3
click at [182, 235] on p "[DOMAIN_NAME]" at bounding box center [210, 235] width 92 height 16
click at [472, 281] on link "40" at bounding box center [475, 277] width 12 height 12
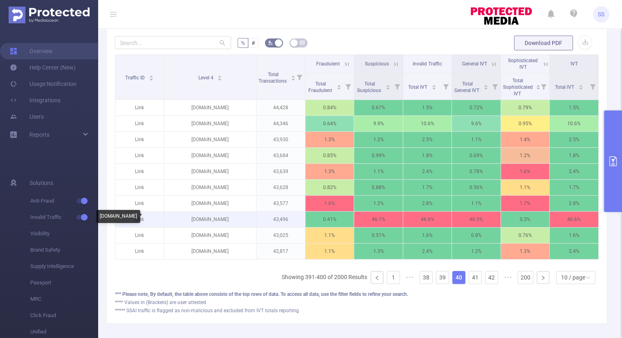
drag, startPoint x: 241, startPoint y: 218, endPoint x: 182, endPoint y: 220, distance: 59.8
click at [182, 220] on p "[DOMAIN_NAME]" at bounding box center [210, 219] width 92 height 16
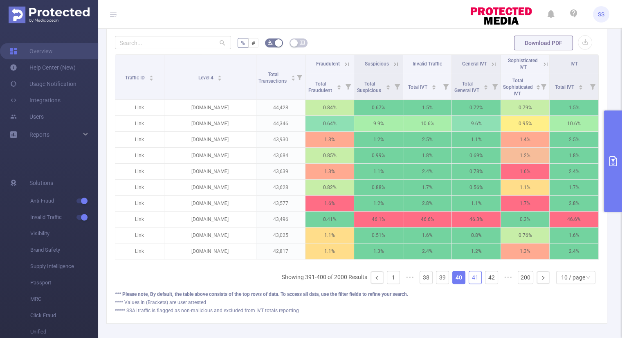
click at [469, 281] on link "41" at bounding box center [475, 277] width 12 height 12
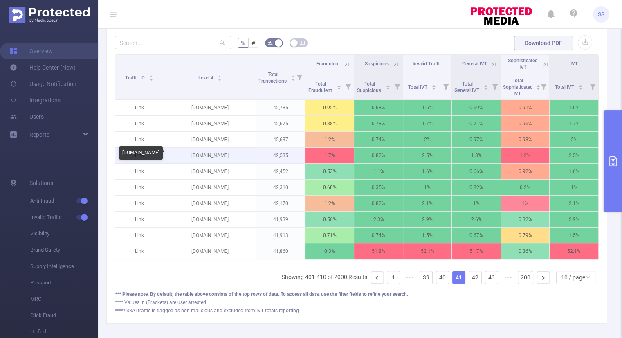
drag, startPoint x: 229, startPoint y: 155, endPoint x: 191, endPoint y: 156, distance: 37.6
click at [191, 156] on p "[DOMAIN_NAME]" at bounding box center [210, 156] width 92 height 16
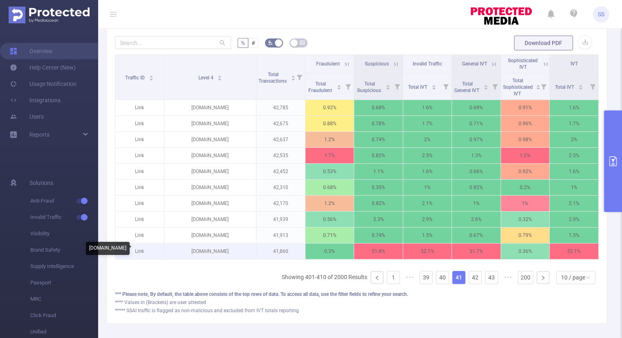
drag, startPoint x: 245, startPoint y: 250, endPoint x: 175, endPoint y: 256, distance: 69.8
click at [175, 256] on p "[DOMAIN_NAME]" at bounding box center [210, 251] width 92 height 16
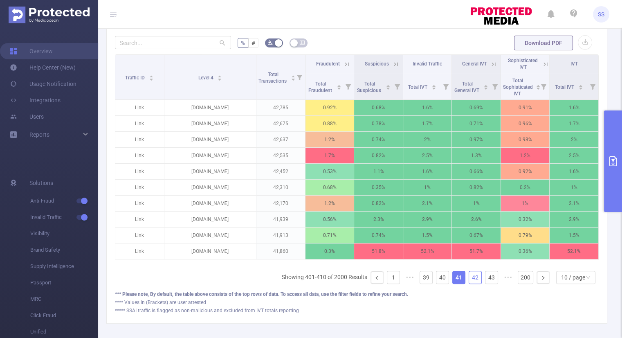
click at [470, 283] on link "42" at bounding box center [475, 277] width 12 height 12
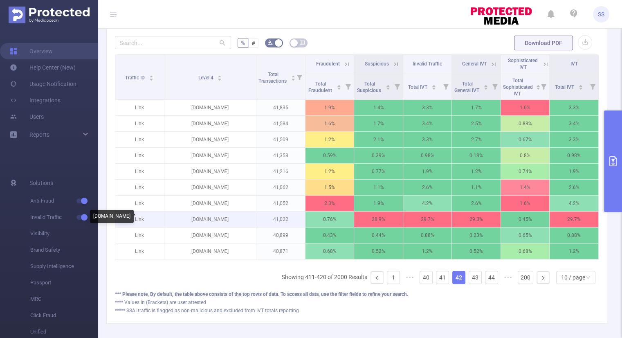
drag, startPoint x: 242, startPoint y: 218, endPoint x: 177, endPoint y: 223, distance: 65.2
click at [177, 223] on p "[DOMAIN_NAME]" at bounding box center [210, 219] width 92 height 16
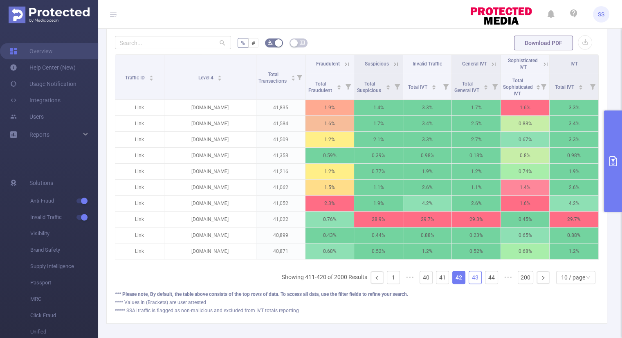
click at [471, 283] on link "43" at bounding box center [475, 277] width 12 height 12
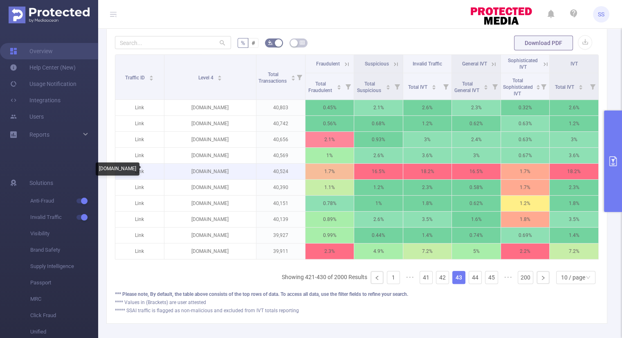
drag, startPoint x: 245, startPoint y: 171, endPoint x: 180, endPoint y: 172, distance: 64.6
click at [180, 172] on p "[DOMAIN_NAME]" at bounding box center [210, 172] width 92 height 16
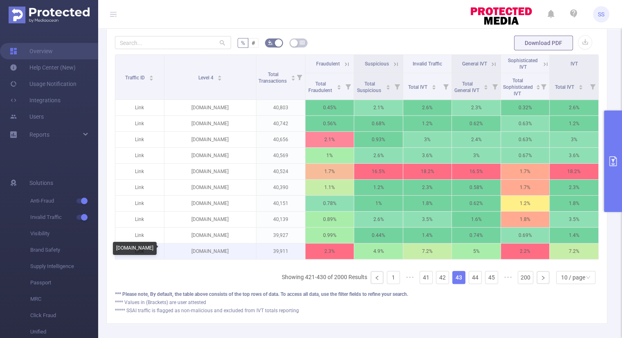
drag, startPoint x: 189, startPoint y: 250, endPoint x: 182, endPoint y: 250, distance: 7.8
click at [182, 250] on p "[DOMAIN_NAME]" at bounding box center [210, 251] width 92 height 16
click at [469, 280] on link "44" at bounding box center [475, 277] width 12 height 12
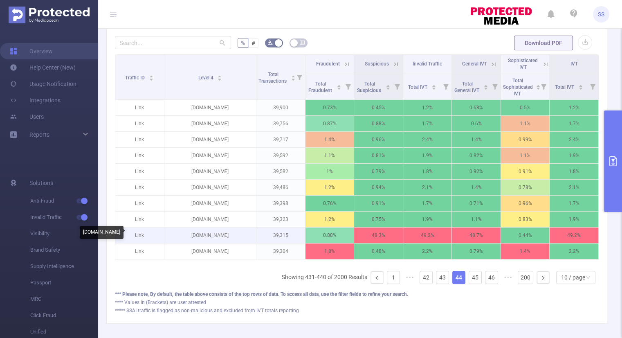
drag, startPoint x: 247, startPoint y: 234, endPoint x: 169, endPoint y: 238, distance: 79.0
click at [169, 238] on p "[DOMAIN_NAME]" at bounding box center [210, 235] width 92 height 16
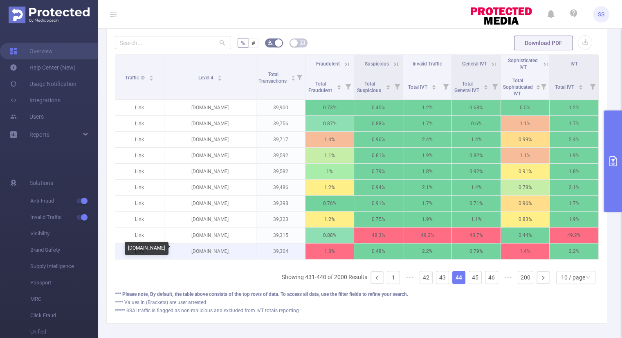
drag, startPoint x: 232, startPoint y: 249, endPoint x: 195, endPoint y: 250, distance: 37.2
click at [195, 250] on p "[DOMAIN_NAME]" at bounding box center [210, 251] width 92 height 16
click at [469, 281] on link "45" at bounding box center [475, 277] width 12 height 12
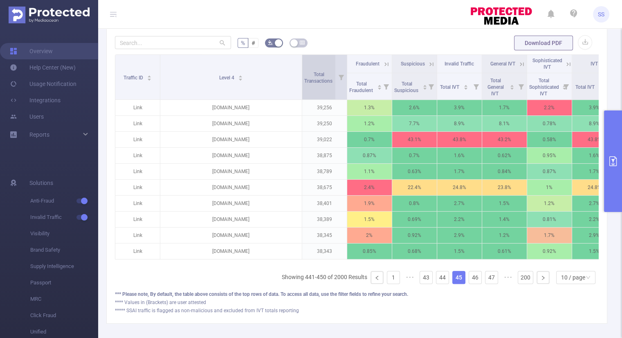
drag, startPoint x: 254, startPoint y: 78, endPoint x: 313, endPoint y: 80, distance: 59.3
click at [313, 73] on tr "Traffic ID Level 4 Total Transactions Fraudulent Suspicious Invalid Traffic Gen…" at bounding box center [366, 64] width 502 height 18
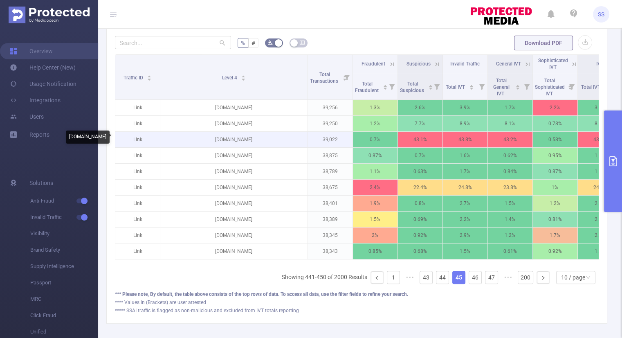
drag, startPoint x: 277, startPoint y: 137, endPoint x: 191, endPoint y: 143, distance: 85.7
click at [191, 143] on p "[DOMAIN_NAME]" at bounding box center [233, 140] width 147 height 16
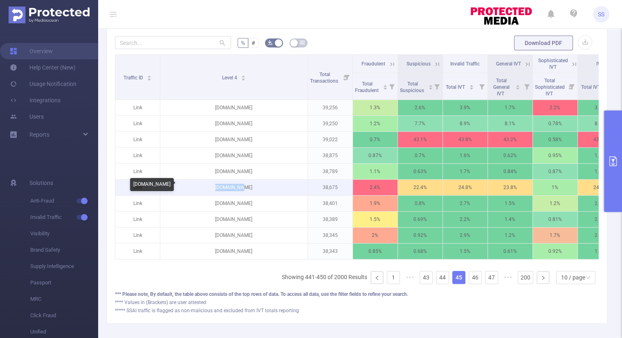
click at [223, 191] on p "[DOMAIN_NAME]" at bounding box center [233, 188] width 147 height 16
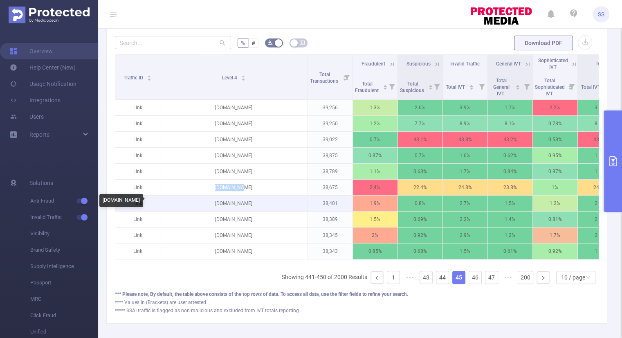
drag, startPoint x: 264, startPoint y: 201, endPoint x: 204, endPoint y: 207, distance: 60.4
click at [204, 207] on p "[DOMAIN_NAME]" at bounding box center [233, 204] width 147 height 16
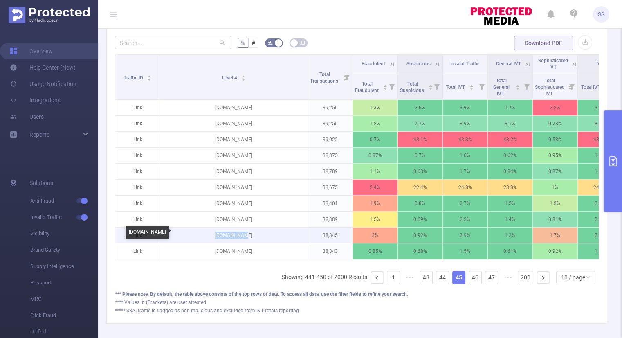
drag, startPoint x: 251, startPoint y: 232, endPoint x: 216, endPoint y: 236, distance: 35.9
click at [216, 236] on p "[DOMAIN_NAME]" at bounding box center [233, 235] width 147 height 16
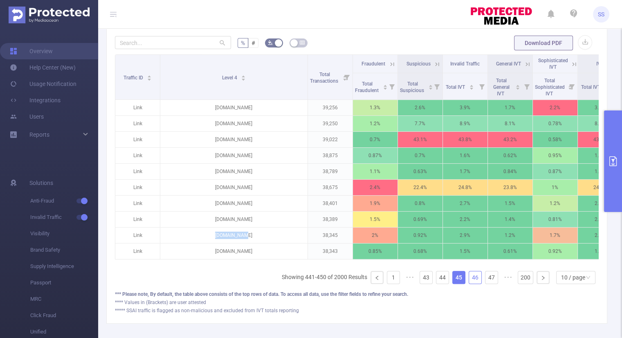
click at [469, 282] on link "46" at bounding box center [475, 277] width 12 height 12
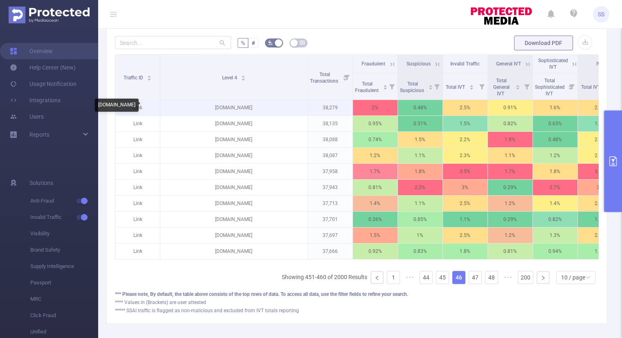
drag, startPoint x: 267, startPoint y: 105, endPoint x: 204, endPoint y: 112, distance: 62.9
click at [204, 112] on p "[DOMAIN_NAME]" at bounding box center [233, 108] width 147 height 16
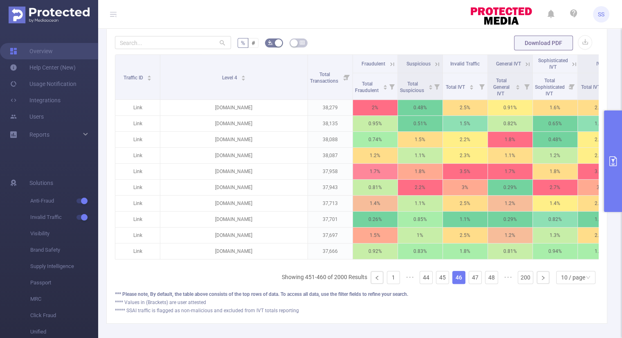
scroll to position [0, 31]
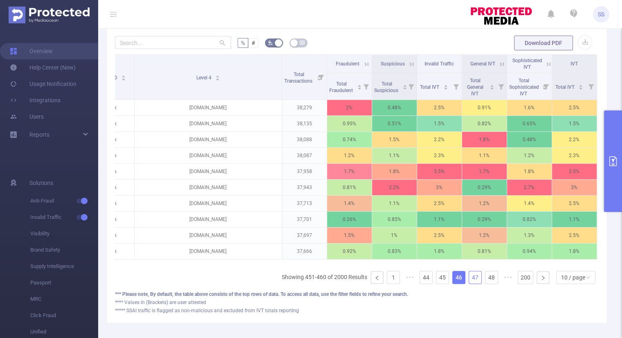
click at [470, 282] on link "47" at bounding box center [475, 277] width 12 height 12
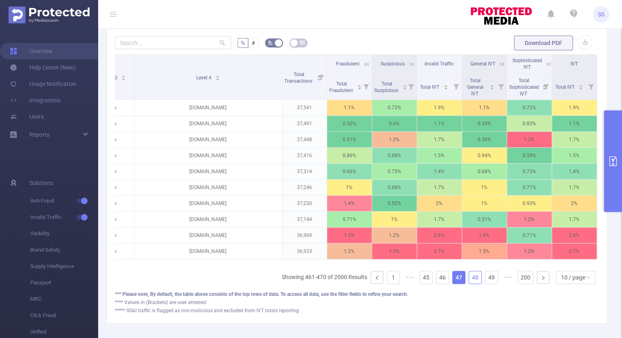
click at [469, 281] on link "48" at bounding box center [475, 277] width 12 height 12
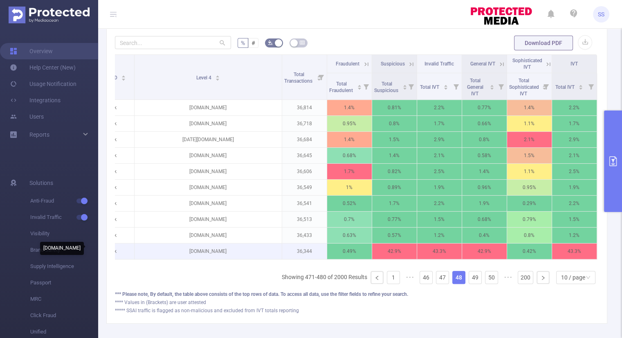
drag, startPoint x: 254, startPoint y: 251, endPoint x: 164, endPoint y: 251, distance: 90.8
click at [164, 251] on p "[DOMAIN_NAME]" at bounding box center [208, 251] width 147 height 16
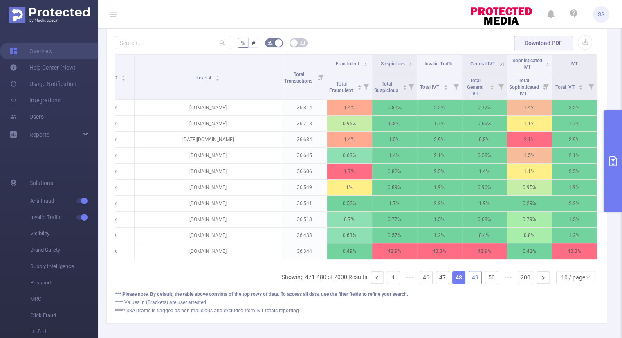
click at [469, 283] on link "49" at bounding box center [475, 277] width 12 height 12
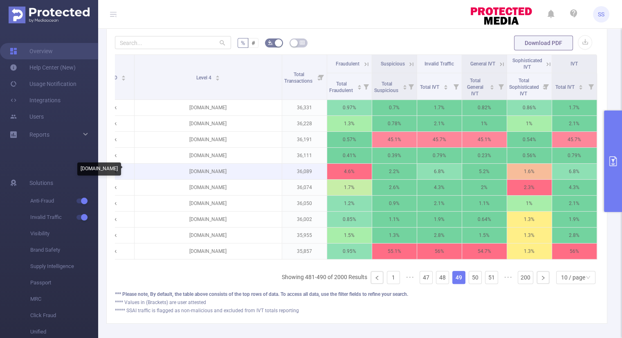
drag, startPoint x: 231, startPoint y: 168, endPoint x: 173, endPoint y: 171, distance: 58.2
click at [173, 171] on p "[DOMAIN_NAME]" at bounding box center [208, 172] width 147 height 16
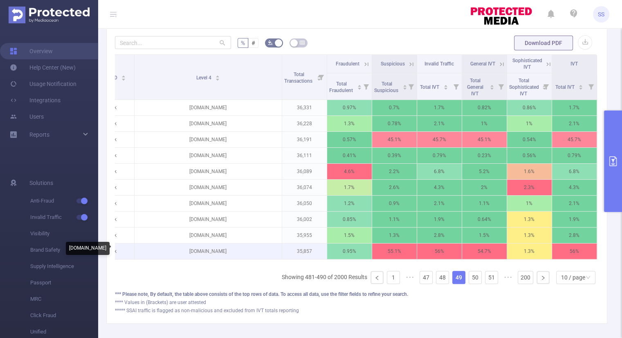
drag, startPoint x: 260, startPoint y: 250, endPoint x: 176, endPoint y: 252, distance: 84.3
click at [176, 252] on p "[DOMAIN_NAME]" at bounding box center [208, 251] width 147 height 16
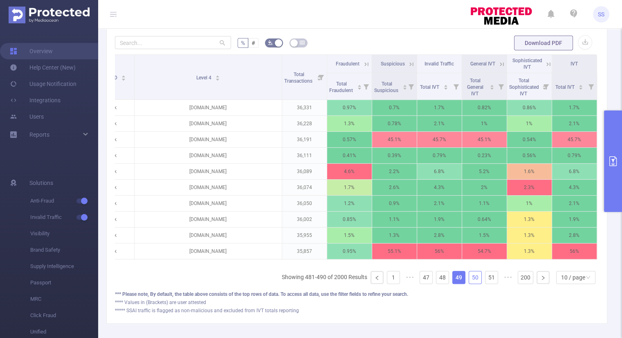
click at [472, 283] on link "50" at bounding box center [475, 277] width 12 height 12
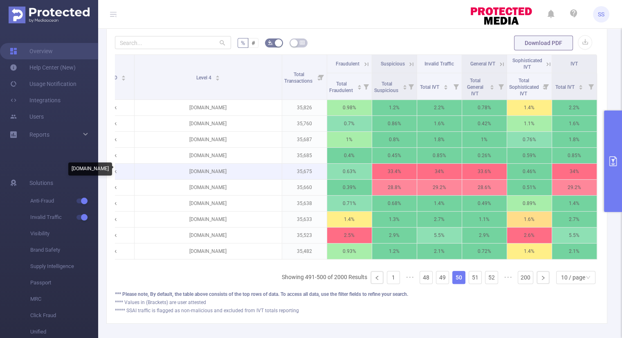
drag, startPoint x: 237, startPoint y: 171, endPoint x: 167, endPoint y: 176, distance: 70.6
click at [167, 176] on p "[DOMAIN_NAME]" at bounding box center [208, 172] width 147 height 16
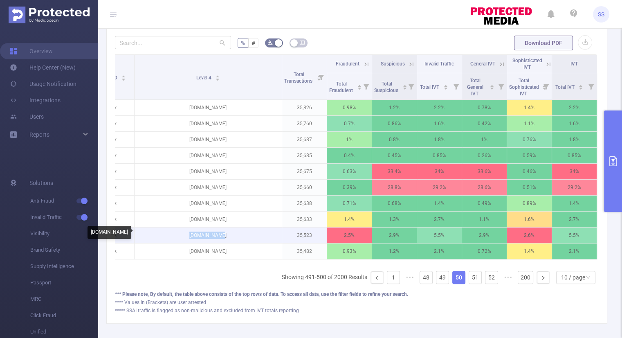
drag, startPoint x: 200, startPoint y: 234, endPoint x: 182, endPoint y: 235, distance: 18.8
click at [182, 235] on p "[DOMAIN_NAME]" at bounding box center [208, 235] width 147 height 16
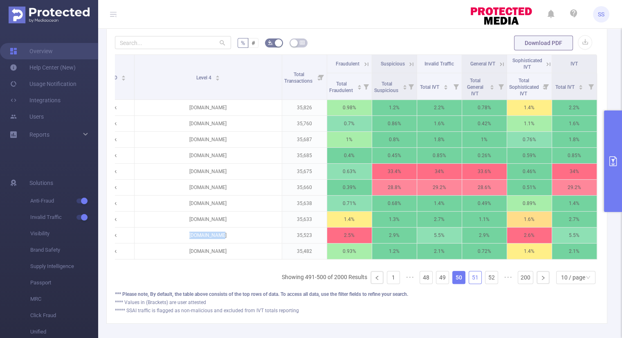
click at [469, 282] on link "51" at bounding box center [475, 277] width 12 height 12
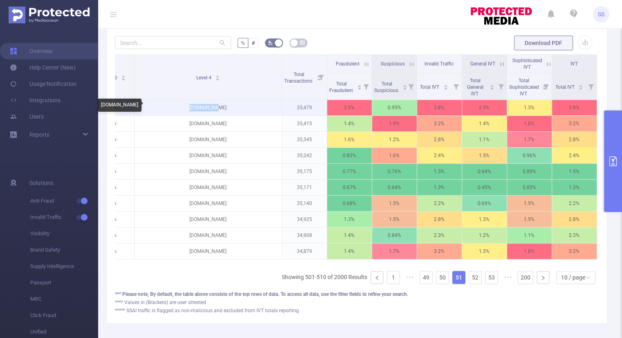
drag, startPoint x: 225, startPoint y: 107, endPoint x: 187, endPoint y: 108, distance: 38.1
click at [187, 108] on p "[DOMAIN_NAME]" at bounding box center [208, 108] width 147 height 16
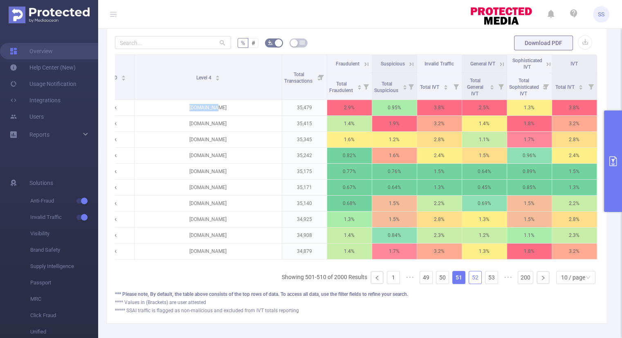
click at [469, 282] on link "52" at bounding box center [475, 277] width 12 height 12
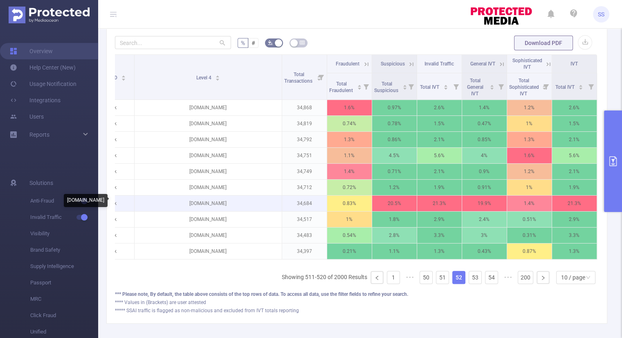
drag, startPoint x: 248, startPoint y: 202, endPoint x: 175, endPoint y: 202, distance: 73.2
click at [175, 202] on p "[DOMAIN_NAME]" at bounding box center [208, 204] width 147 height 16
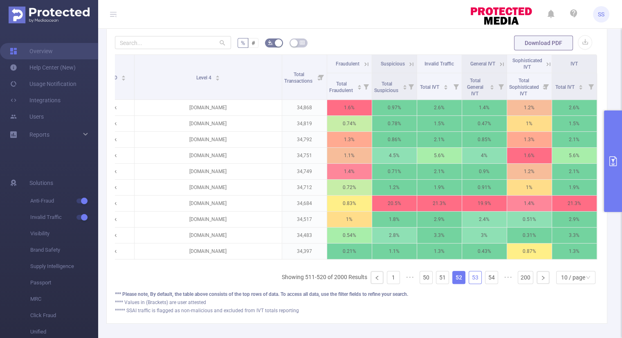
click at [472, 283] on link "53" at bounding box center [475, 277] width 12 height 12
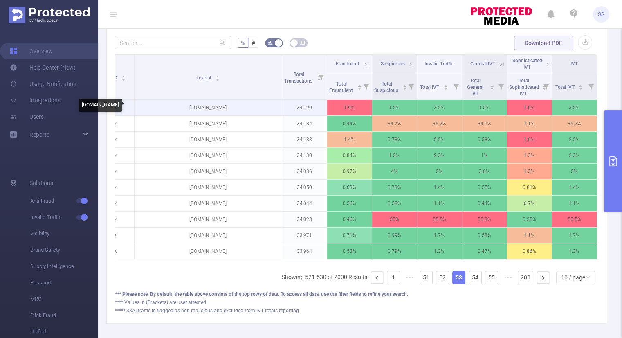
drag, startPoint x: 237, startPoint y: 108, endPoint x: 159, endPoint y: 110, distance: 78.6
click at [159, 110] on p "[DOMAIN_NAME]" at bounding box center [208, 108] width 147 height 16
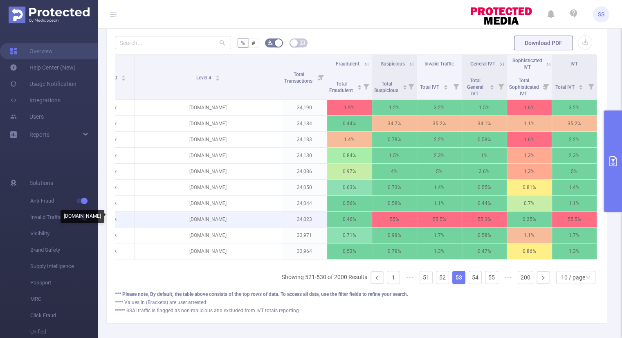
drag, startPoint x: 199, startPoint y: 221, endPoint x: 174, endPoint y: 223, distance: 24.6
click at [174, 223] on p "[DOMAIN_NAME]" at bounding box center [208, 219] width 147 height 16
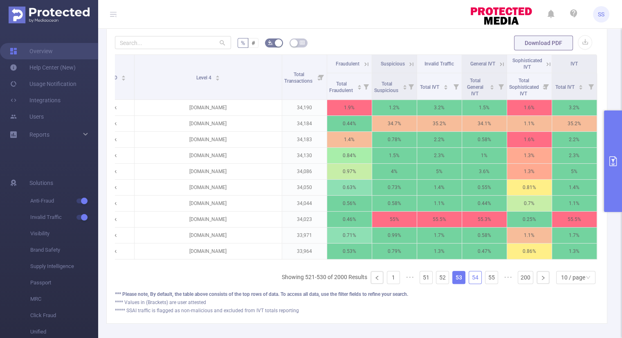
click at [470, 281] on link "54" at bounding box center [475, 277] width 12 height 12
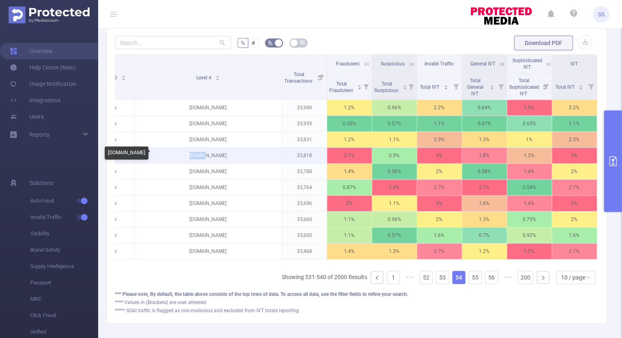
drag, startPoint x: 225, startPoint y: 155, endPoint x: 185, endPoint y: 155, distance: 39.7
click at [185, 155] on p "[DOMAIN_NAME]" at bounding box center [208, 156] width 147 height 16
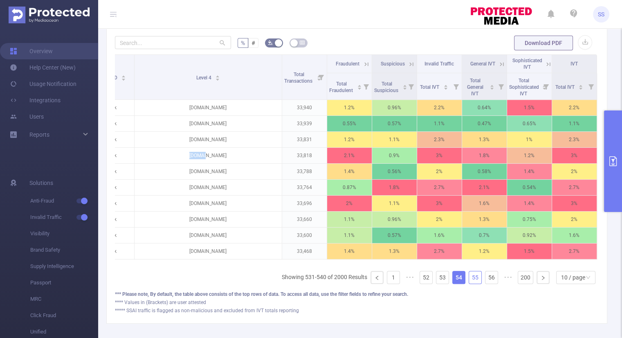
click at [469, 283] on link "55" at bounding box center [475, 277] width 12 height 12
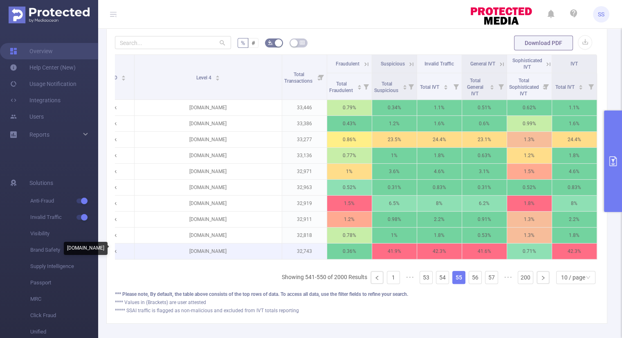
drag, startPoint x: 230, startPoint y: 249, endPoint x: 172, endPoint y: 248, distance: 58.1
click at [172, 248] on p "[DOMAIN_NAME]" at bounding box center [208, 251] width 147 height 16
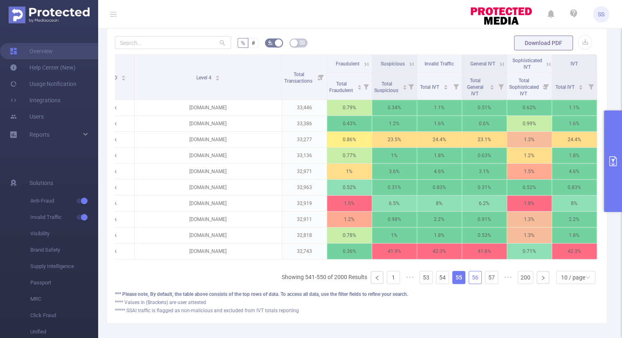
click at [469, 283] on link "56" at bounding box center [475, 277] width 12 height 12
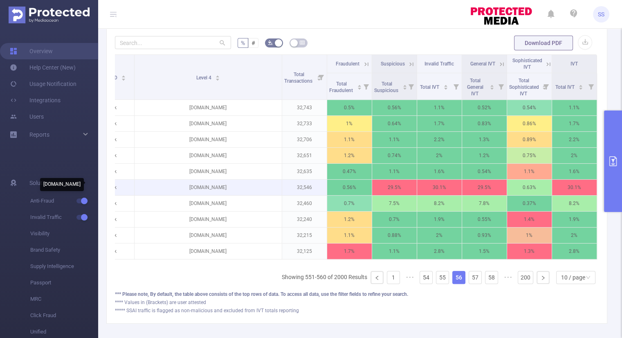
drag, startPoint x: 262, startPoint y: 186, endPoint x: 152, endPoint y: 191, distance: 109.7
click at [152, 191] on p "[DOMAIN_NAME]" at bounding box center [208, 188] width 147 height 16
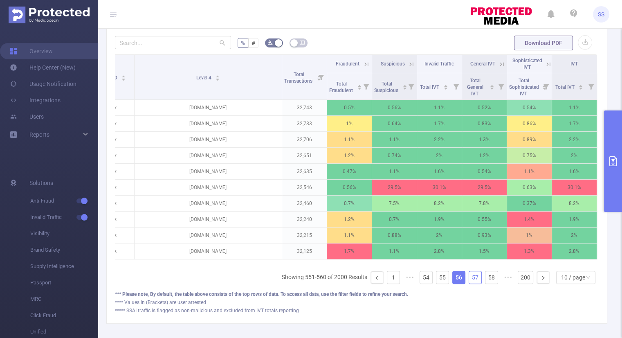
click at [469, 282] on link "57" at bounding box center [475, 277] width 12 height 12
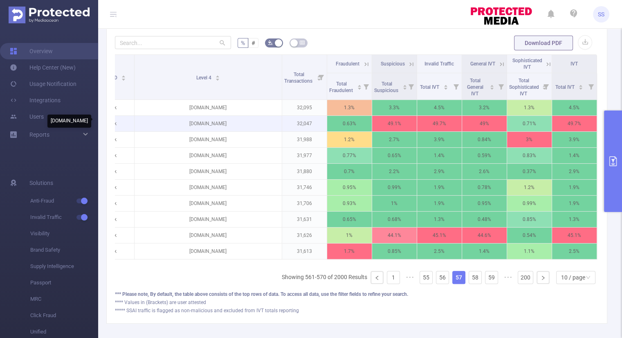
drag, startPoint x: 244, startPoint y: 122, endPoint x: 164, endPoint y: 125, distance: 79.8
click at [164, 125] on p "[DOMAIN_NAME]" at bounding box center [208, 124] width 147 height 16
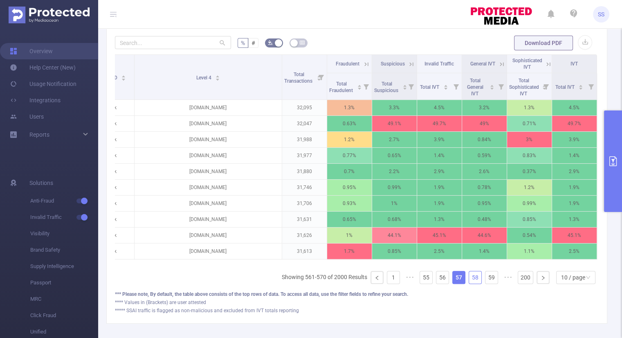
click at [470, 281] on link "58" at bounding box center [475, 277] width 12 height 12
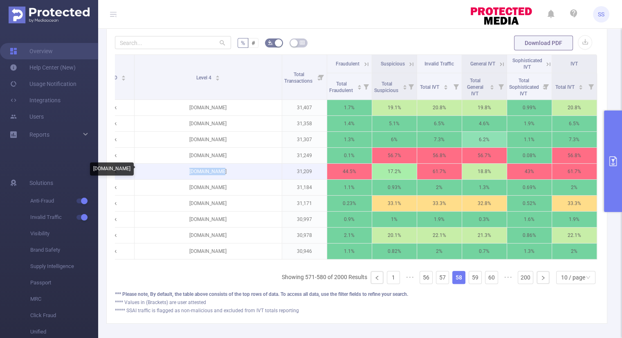
drag, startPoint x: 221, startPoint y: 171, endPoint x: 184, endPoint y: 174, distance: 36.5
click at [184, 174] on p "[DOMAIN_NAME]" at bounding box center [208, 172] width 147 height 16
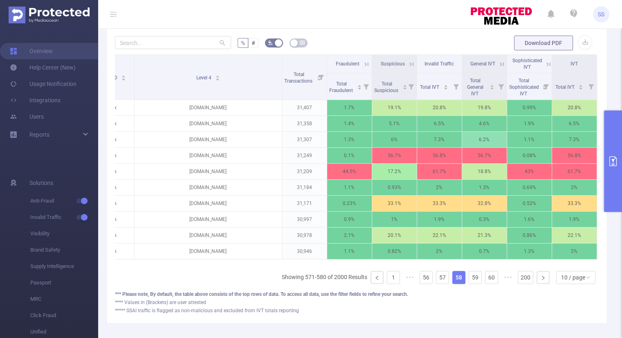
click at [363, 62] on icon at bounding box center [366, 64] width 7 height 7
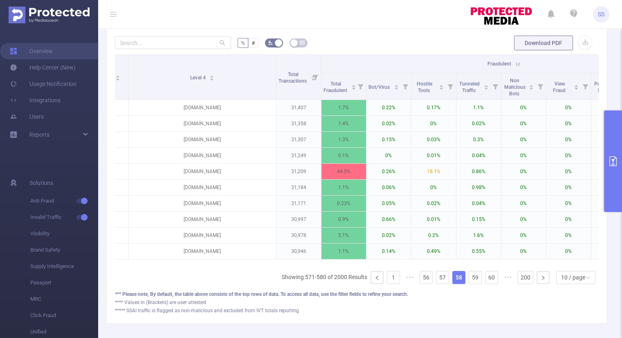
click at [358, 62] on th "Fraudulent" at bounding box center [502, 64] width 360 height 18
click at [519, 64] on icon at bounding box center [518, 64] width 4 height 4
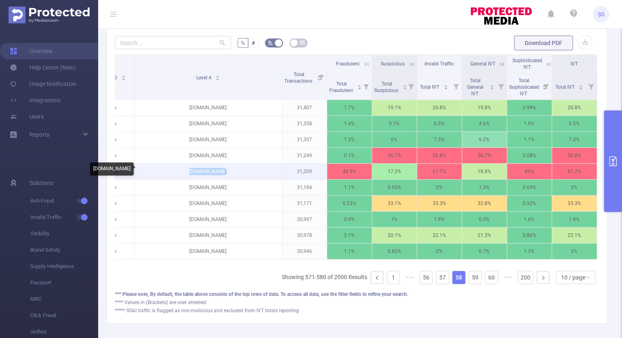
drag, startPoint x: 226, startPoint y: 169, endPoint x: 184, endPoint y: 173, distance: 42.7
click at [184, 173] on p "[DOMAIN_NAME]" at bounding box center [208, 172] width 147 height 16
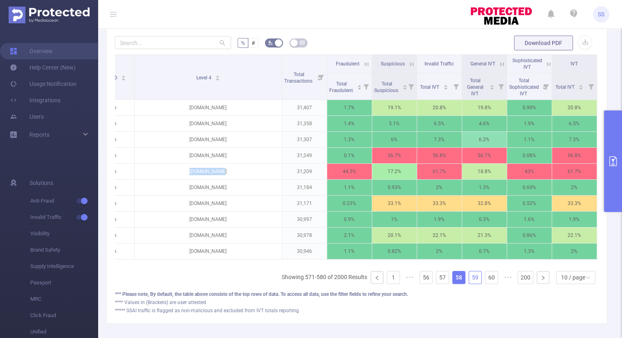
click at [469, 283] on link "59" at bounding box center [475, 277] width 12 height 12
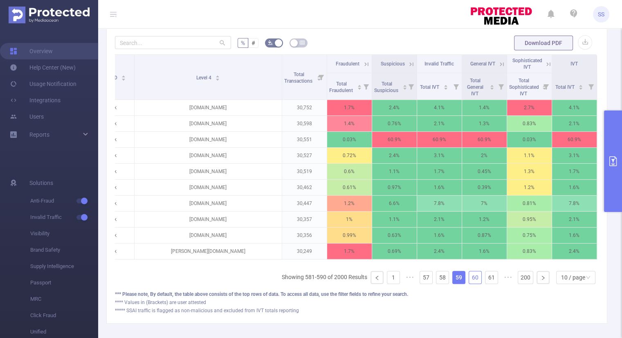
click at [471, 280] on link "60" at bounding box center [475, 277] width 12 height 12
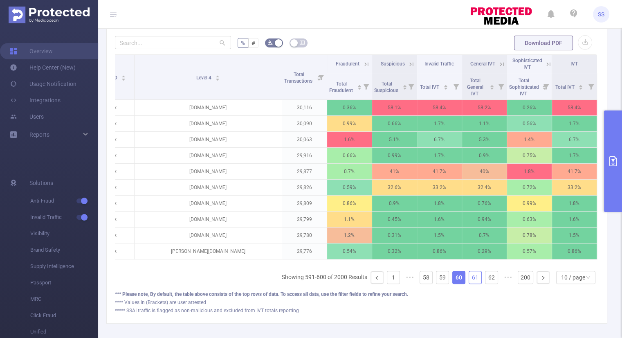
click at [471, 283] on link "61" at bounding box center [475, 277] width 12 height 12
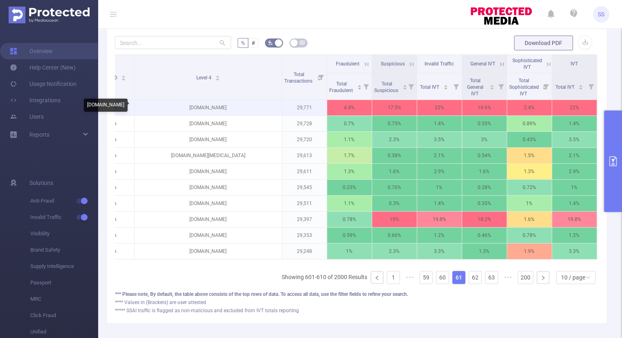
drag, startPoint x: 228, startPoint y: 108, endPoint x: 186, endPoint y: 111, distance: 42.7
click at [186, 111] on p "[DOMAIN_NAME]" at bounding box center [208, 108] width 147 height 16
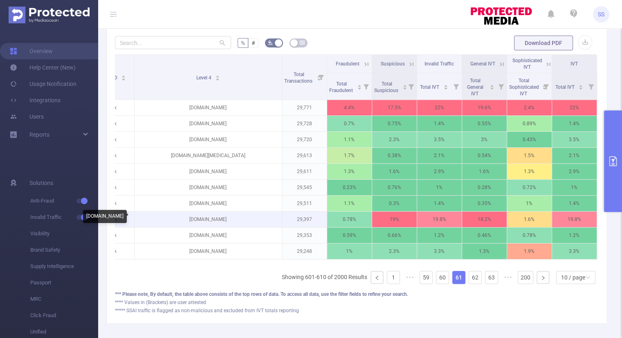
drag, startPoint x: 214, startPoint y: 220, endPoint x: 184, endPoint y: 223, distance: 30.4
click at [184, 223] on p "[DOMAIN_NAME]" at bounding box center [208, 219] width 147 height 16
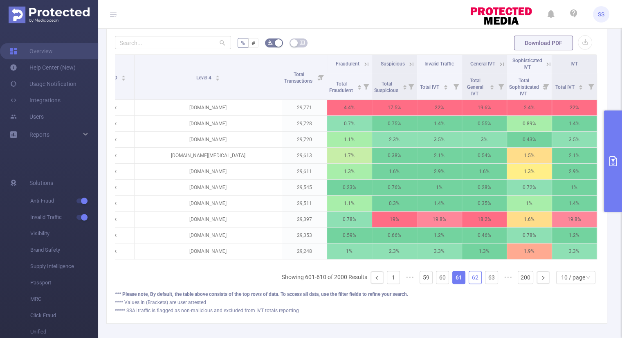
click at [469, 280] on link "62" at bounding box center [475, 277] width 12 height 12
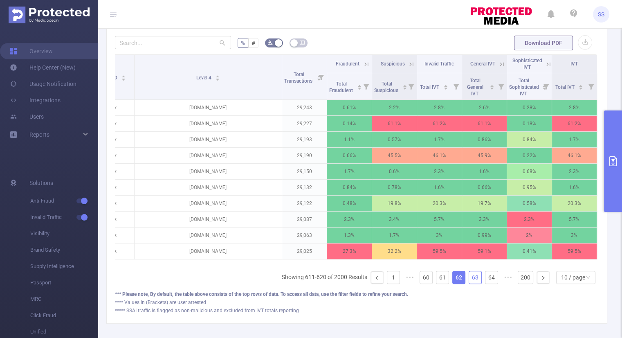
click at [469, 281] on link "63" at bounding box center [475, 277] width 12 height 12
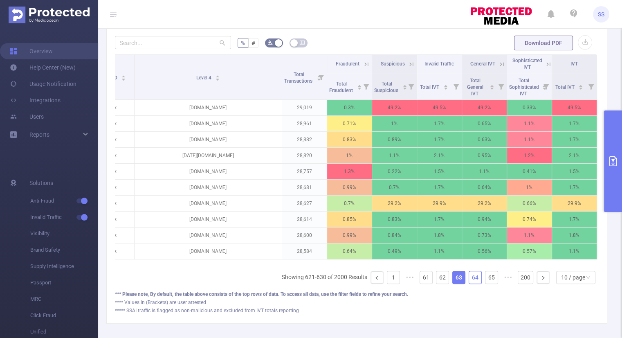
click at [469, 283] on link "64" at bounding box center [475, 277] width 12 height 12
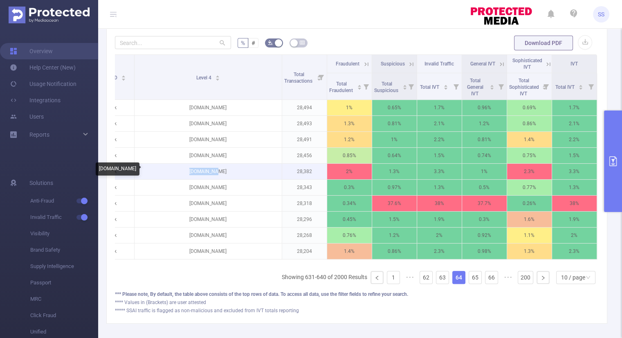
drag, startPoint x: 211, startPoint y: 174, endPoint x: 190, endPoint y: 175, distance: 20.5
click at [190, 175] on p "[DOMAIN_NAME]" at bounding box center [208, 172] width 147 height 16
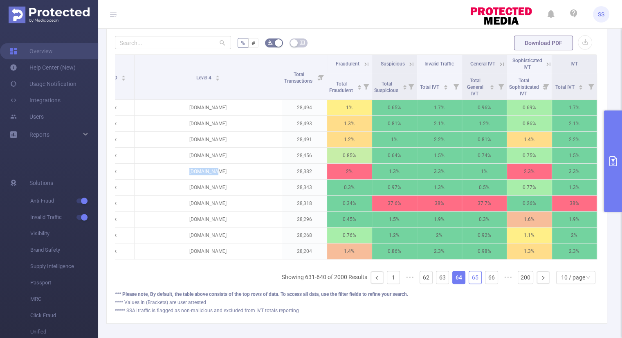
click at [471, 283] on link "65" at bounding box center [475, 277] width 12 height 12
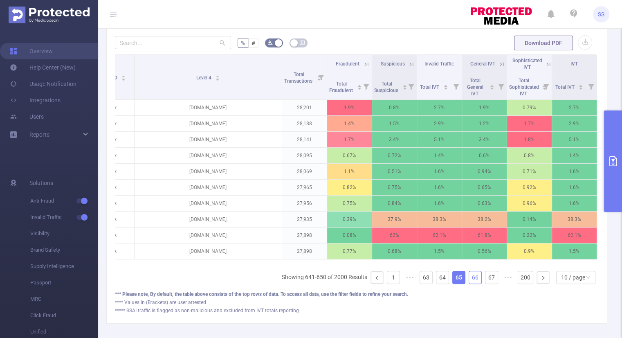
click at [474, 283] on link "66" at bounding box center [475, 277] width 12 height 12
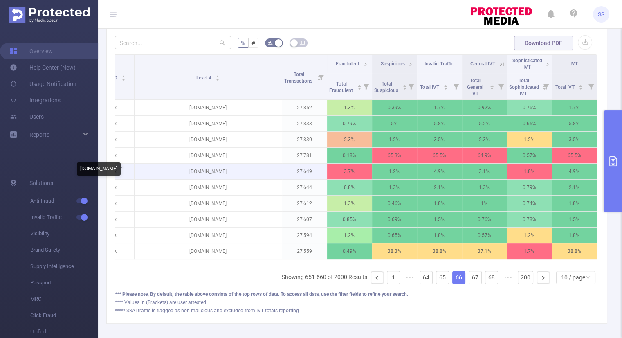
drag, startPoint x: 231, startPoint y: 172, endPoint x: 172, endPoint y: 176, distance: 59.5
click at [172, 176] on p "[DOMAIN_NAME]" at bounding box center [208, 172] width 147 height 16
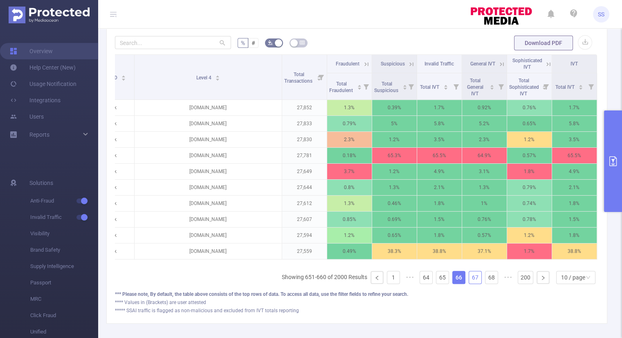
click at [469, 283] on link "67" at bounding box center [475, 277] width 12 height 12
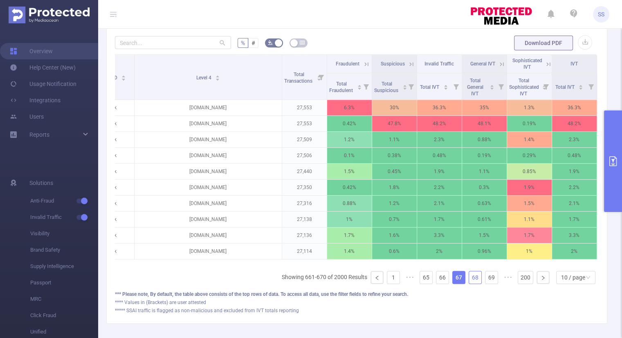
click at [469, 282] on link "68" at bounding box center [475, 277] width 12 height 12
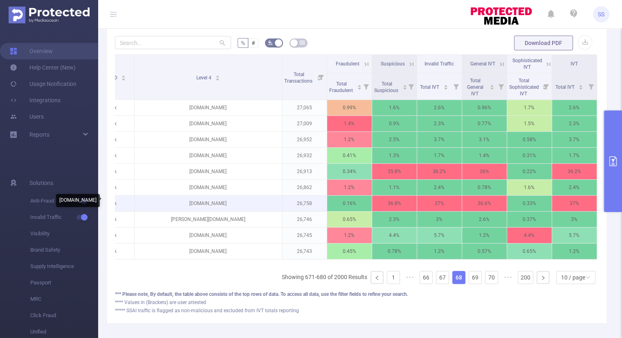
drag, startPoint x: 242, startPoint y: 202, endPoint x: 167, endPoint y: 204, distance: 74.9
click at [167, 204] on p "[DOMAIN_NAME]" at bounding box center [208, 204] width 147 height 16
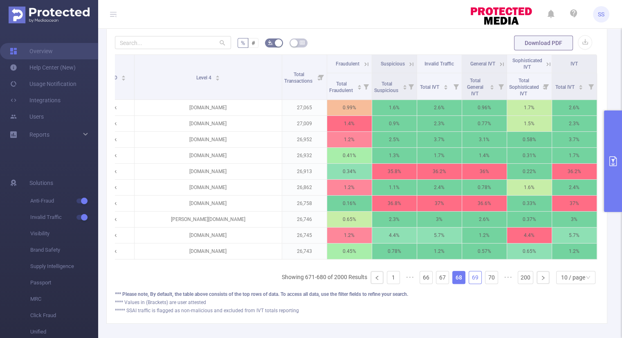
click at [472, 281] on link "69" at bounding box center [475, 277] width 12 height 12
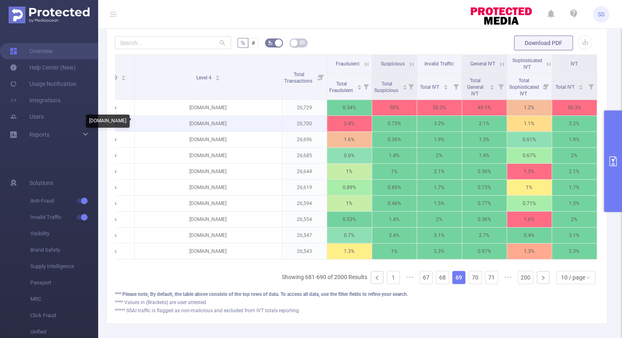
drag, startPoint x: 235, startPoint y: 124, endPoint x: 185, endPoint y: 126, distance: 50.3
click at [185, 126] on p "[DOMAIN_NAME]" at bounding box center [208, 124] width 147 height 16
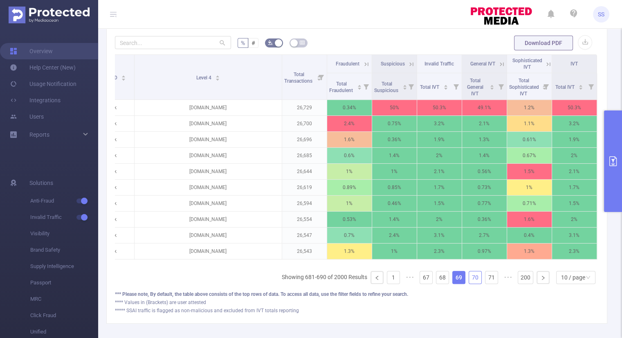
click at [469, 283] on link "70" at bounding box center [475, 277] width 12 height 12
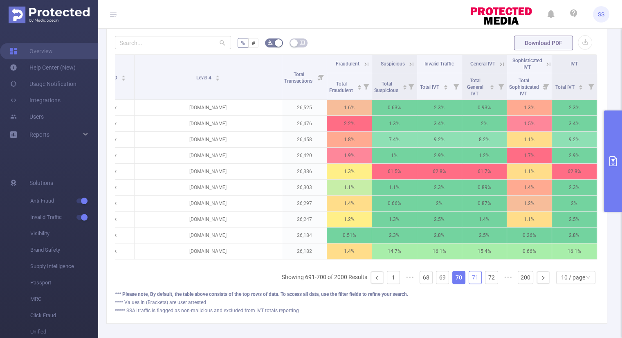
click at [472, 280] on link "71" at bounding box center [475, 277] width 12 height 12
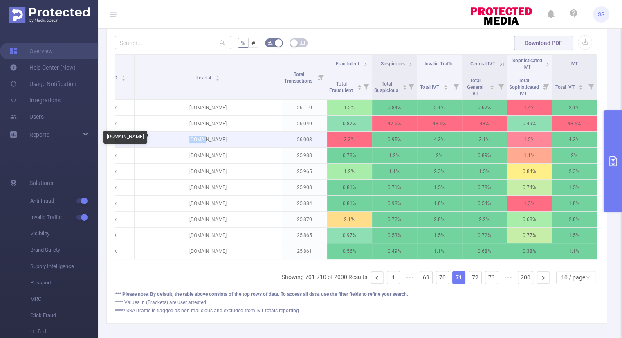
drag, startPoint x: 213, startPoint y: 138, endPoint x: 193, endPoint y: 141, distance: 19.8
click at [193, 141] on p "[DOMAIN_NAME]" at bounding box center [208, 140] width 147 height 16
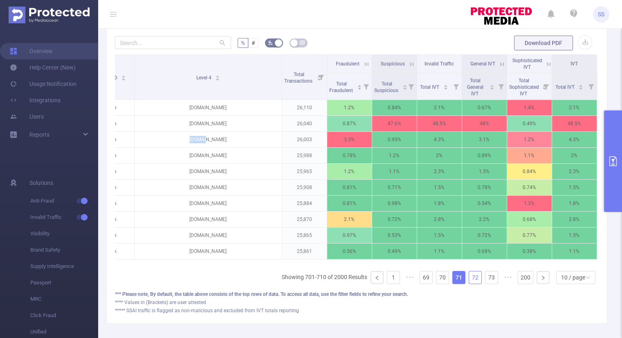
click at [469, 281] on link "72" at bounding box center [475, 277] width 12 height 12
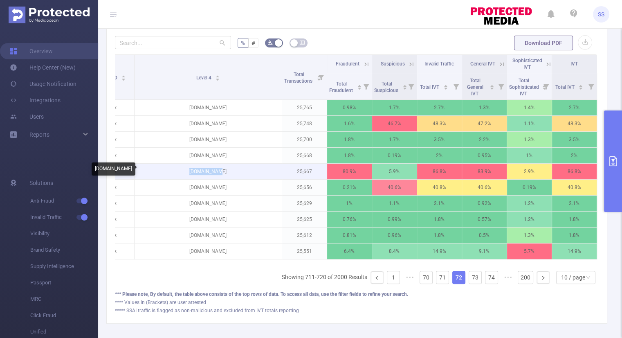
drag, startPoint x: 216, startPoint y: 171, endPoint x: 187, endPoint y: 171, distance: 28.6
click at [187, 171] on p "[DOMAIN_NAME]" at bounding box center [208, 172] width 147 height 16
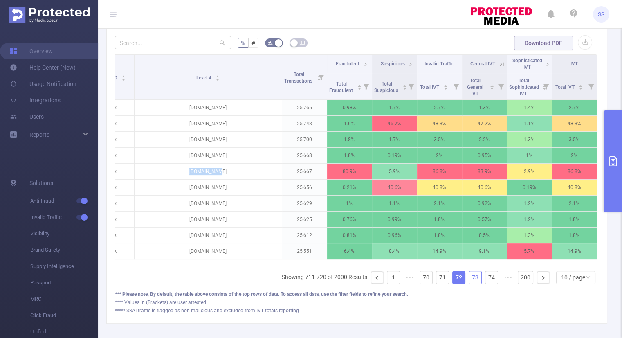
click at [469, 279] on link "73" at bounding box center [475, 277] width 12 height 12
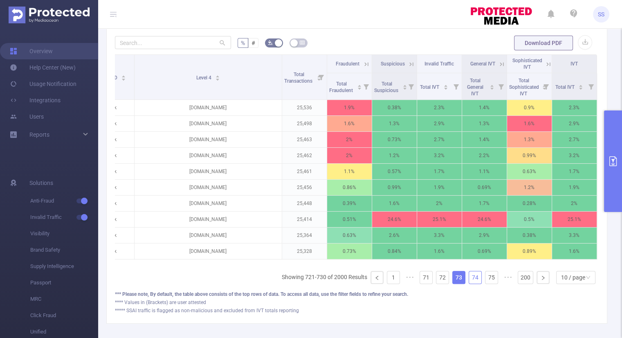
click at [472, 283] on link "74" at bounding box center [475, 277] width 12 height 12
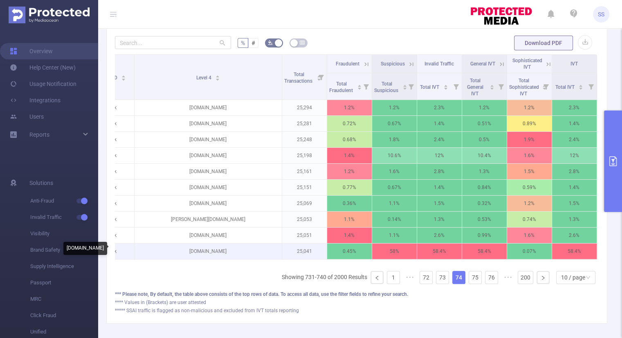
drag, startPoint x: 242, startPoint y: 249, endPoint x: 169, endPoint y: 251, distance: 72.9
click at [169, 251] on p "[DOMAIN_NAME]" at bounding box center [208, 251] width 147 height 16
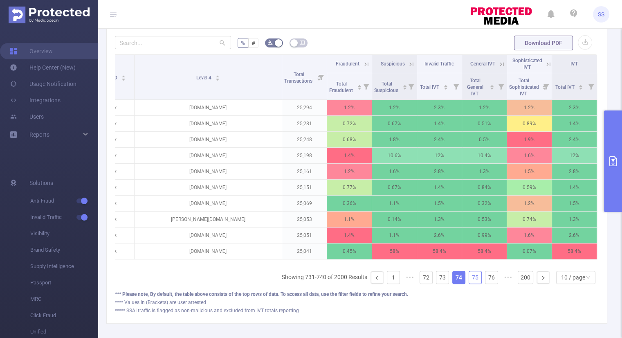
click at [469, 283] on link "75" at bounding box center [475, 277] width 12 height 12
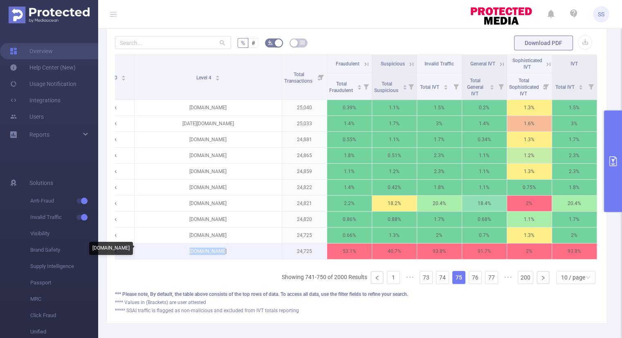
drag, startPoint x: 227, startPoint y: 252, endPoint x: 188, endPoint y: 256, distance: 39.5
click at [188, 256] on p "[DOMAIN_NAME]" at bounding box center [208, 251] width 147 height 16
click at [469, 277] on link "76" at bounding box center [475, 277] width 12 height 12
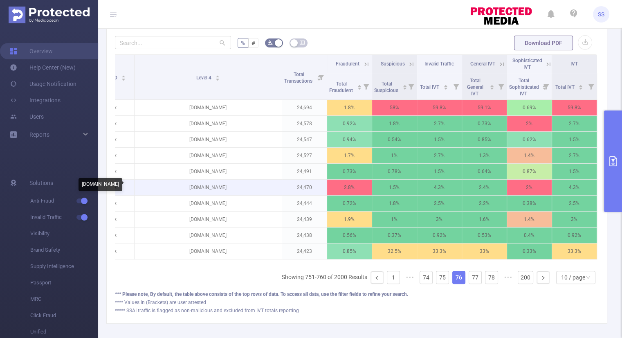
drag, startPoint x: 223, startPoint y: 185, endPoint x: 183, endPoint y: 190, distance: 40.0
click at [183, 190] on p "[DOMAIN_NAME]" at bounding box center [208, 188] width 147 height 16
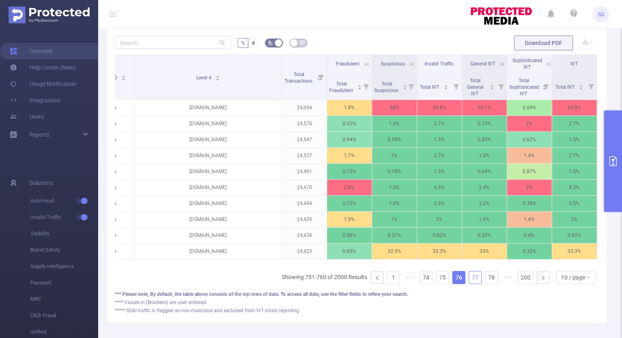
click at [469, 281] on link "77" at bounding box center [475, 277] width 12 height 12
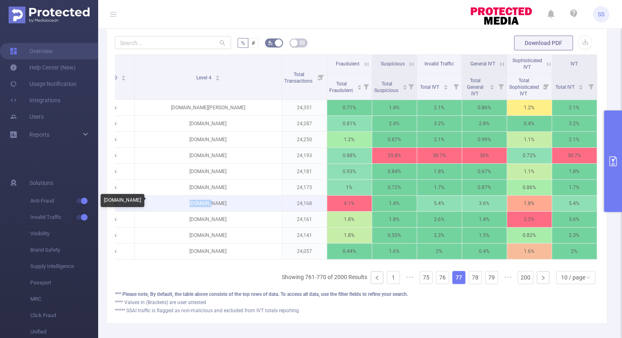
drag, startPoint x: 216, startPoint y: 202, endPoint x: 193, endPoint y: 203, distance: 22.9
click at [193, 203] on p "[DOMAIN_NAME]" at bounding box center [208, 204] width 147 height 16
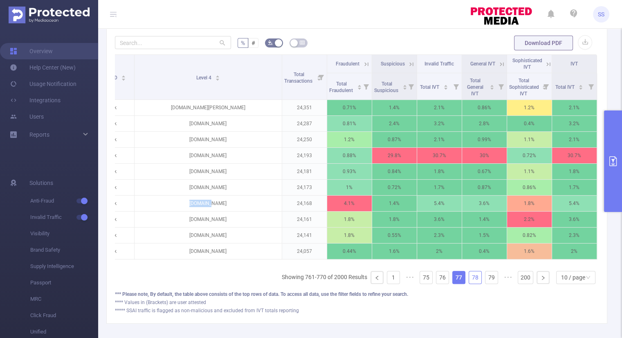
click at [469, 279] on link "78" at bounding box center [475, 277] width 12 height 12
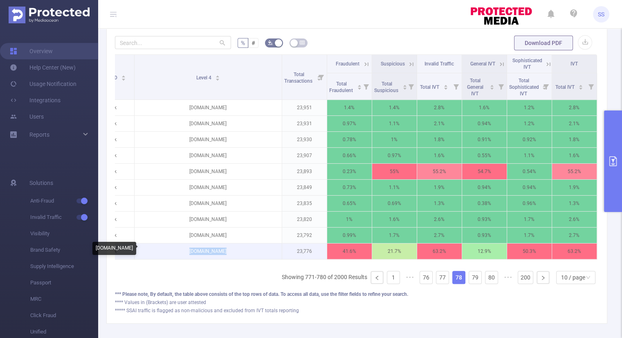
drag, startPoint x: 207, startPoint y: 249, endPoint x: 187, endPoint y: 250, distance: 20.9
click at [187, 250] on p "[DOMAIN_NAME]" at bounding box center [208, 251] width 147 height 16
click at [469, 278] on link "79" at bounding box center [475, 277] width 12 height 12
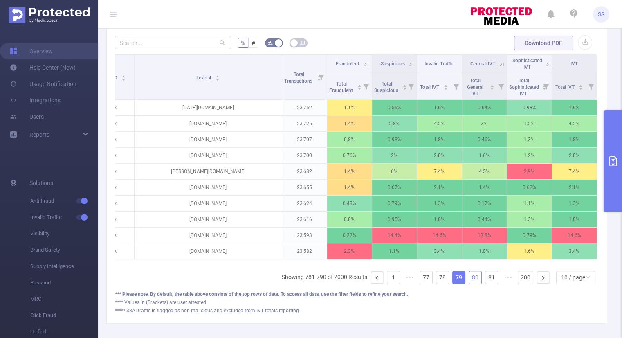
click at [472, 280] on link "80" at bounding box center [475, 277] width 12 height 12
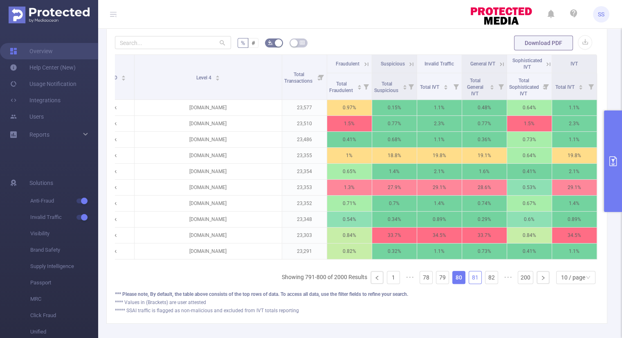
click at [472, 280] on link "81" at bounding box center [475, 277] width 12 height 12
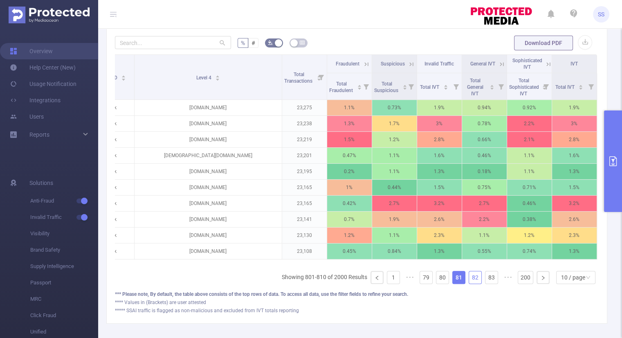
click at [470, 280] on link "82" at bounding box center [475, 277] width 12 height 12
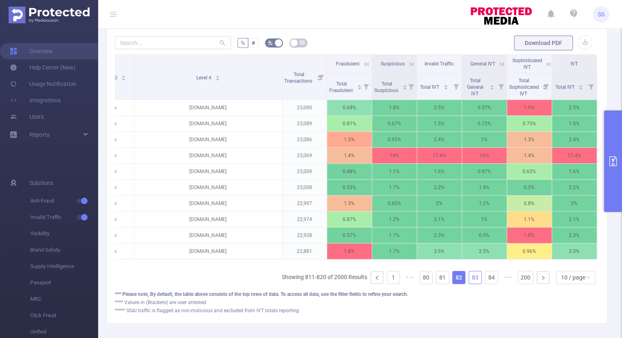
click at [470, 280] on link "83" at bounding box center [475, 277] width 12 height 12
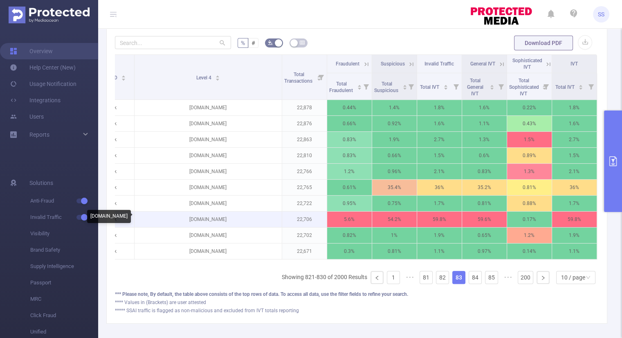
drag, startPoint x: 232, startPoint y: 220, endPoint x: 187, endPoint y: 221, distance: 45.0
click at [187, 221] on p "[DOMAIN_NAME]" at bounding box center [208, 219] width 147 height 16
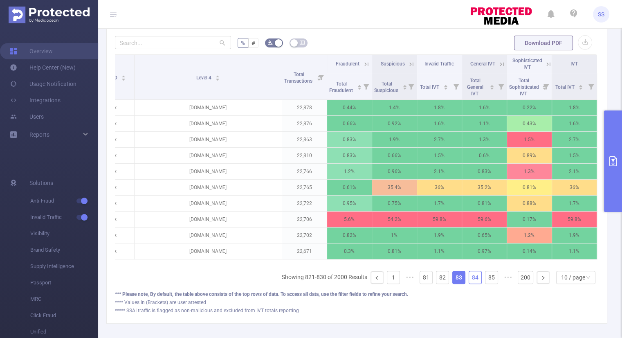
click at [469, 283] on link "84" at bounding box center [475, 277] width 12 height 12
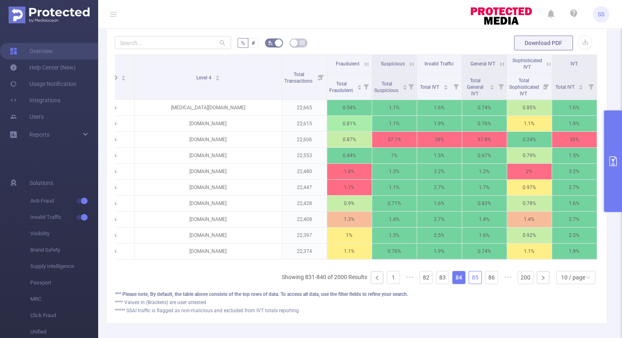
click at [469, 283] on link "85" at bounding box center [475, 277] width 12 height 12
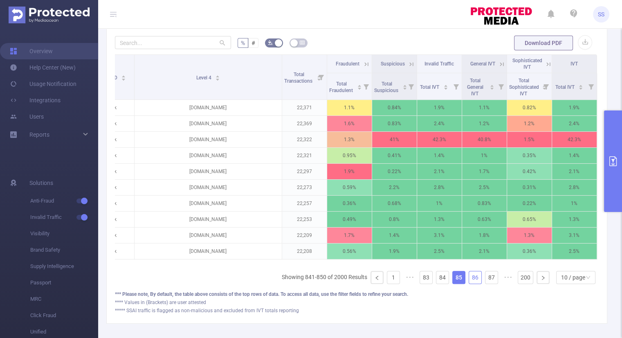
click at [469, 283] on link "86" at bounding box center [475, 277] width 12 height 12
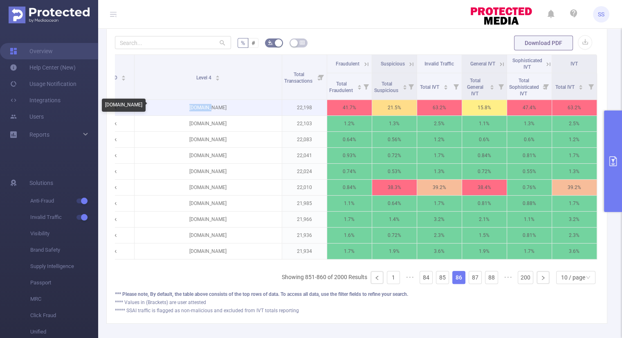
drag, startPoint x: 218, startPoint y: 107, endPoint x: 190, endPoint y: 107, distance: 27.8
click at [190, 107] on p "[DOMAIN_NAME]" at bounding box center [208, 108] width 147 height 16
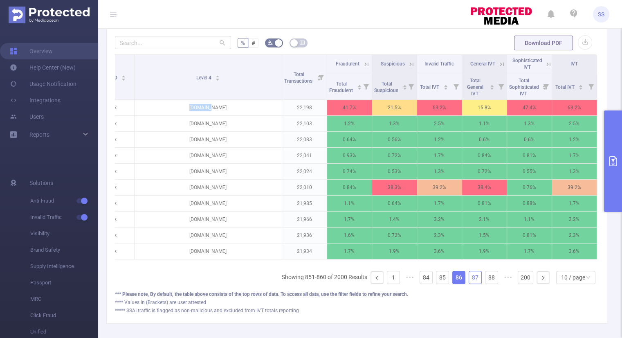
click at [471, 283] on link "87" at bounding box center [475, 277] width 12 height 12
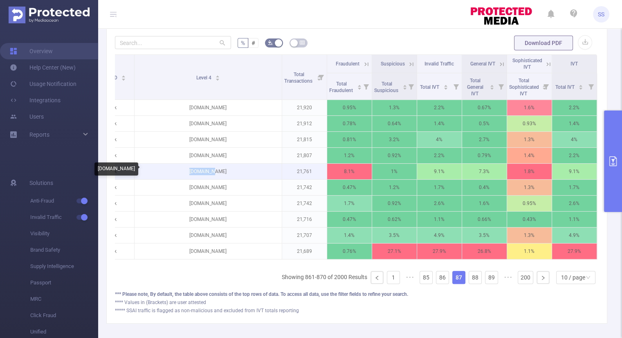
drag, startPoint x: 217, startPoint y: 169, endPoint x: 190, endPoint y: 171, distance: 27.6
click at [190, 171] on p "[DOMAIN_NAME]" at bounding box center [208, 172] width 147 height 16
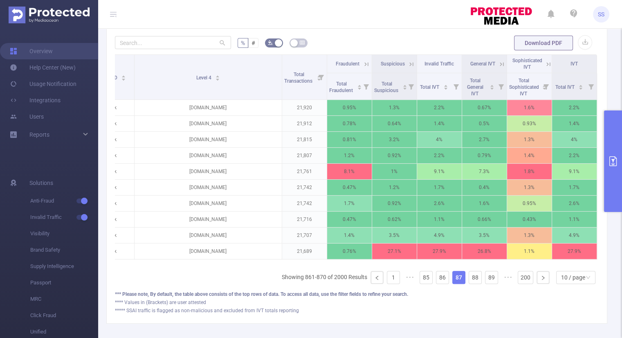
click at [363, 62] on icon at bounding box center [366, 64] width 7 height 7
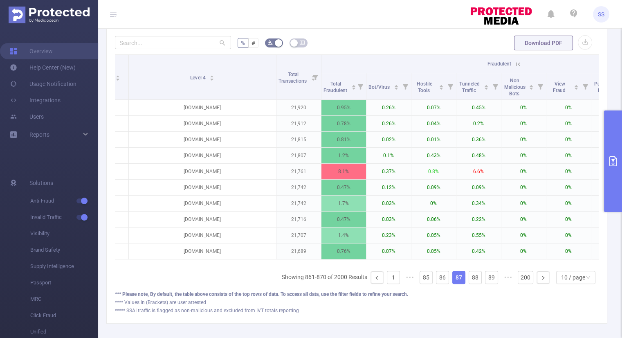
click at [363, 62] on th "Fraudulent" at bounding box center [502, 64] width 360 height 18
click at [516, 63] on icon at bounding box center [518, 64] width 4 height 4
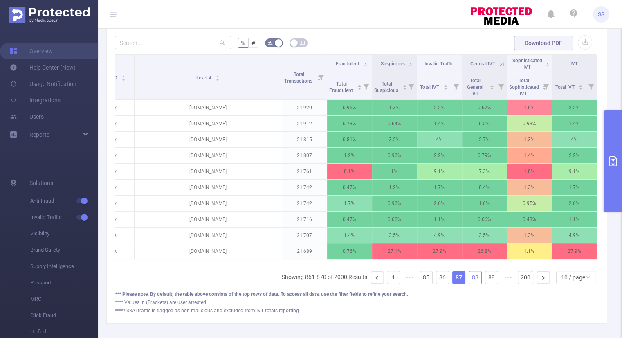
click at [469, 282] on link "88" at bounding box center [475, 277] width 12 height 12
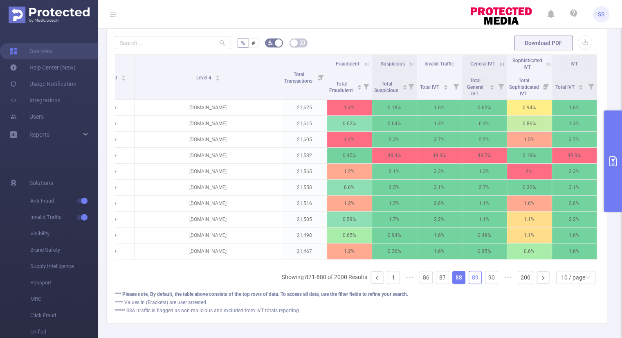
click at [473, 281] on link "89" at bounding box center [475, 277] width 12 height 12
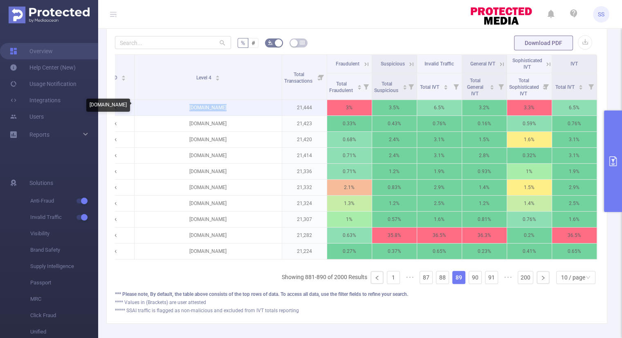
drag, startPoint x: 241, startPoint y: 107, endPoint x: 181, endPoint y: 107, distance: 60.5
click at [181, 107] on p "[DOMAIN_NAME]" at bounding box center [208, 108] width 147 height 16
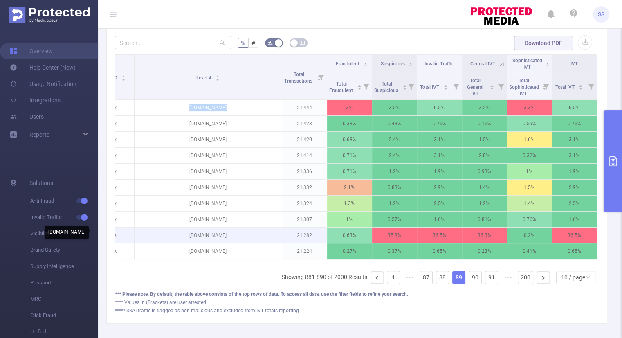
drag, startPoint x: 246, startPoint y: 234, endPoint x: 162, endPoint y: 236, distance: 83.5
click at [162, 236] on p "[DOMAIN_NAME]" at bounding box center [208, 235] width 147 height 16
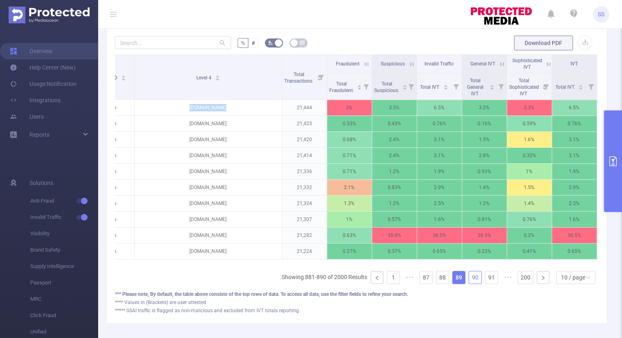
click at [470, 279] on link "90" at bounding box center [475, 277] width 12 height 12
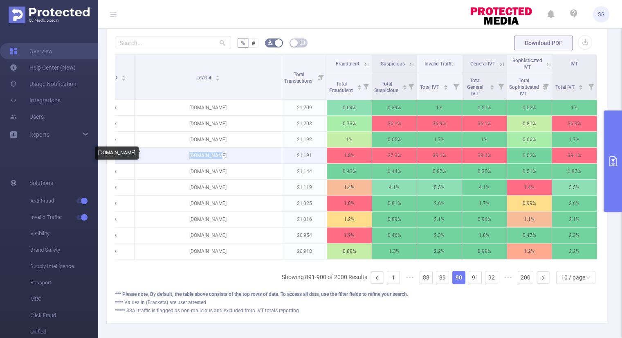
drag, startPoint x: 224, startPoint y: 151, endPoint x: 190, endPoint y: 153, distance: 34.0
click at [190, 153] on p "[DOMAIN_NAME]" at bounding box center [208, 156] width 147 height 16
click at [469, 281] on li "91" at bounding box center [475, 277] width 13 height 13
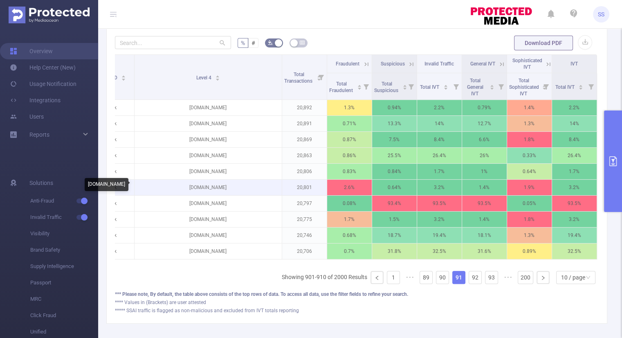
drag, startPoint x: 227, startPoint y: 182, endPoint x: 187, endPoint y: 189, distance: 40.6
click at [187, 189] on p "[DOMAIN_NAME]" at bounding box center [208, 188] width 147 height 16
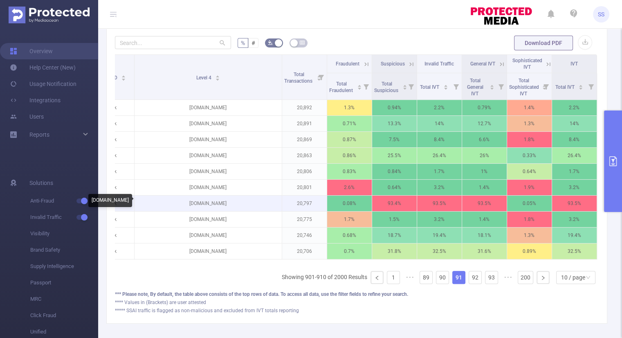
drag, startPoint x: 202, startPoint y: 206, endPoint x: 185, endPoint y: 207, distance: 17.2
click at [185, 207] on p "[DOMAIN_NAME]" at bounding box center [208, 204] width 147 height 16
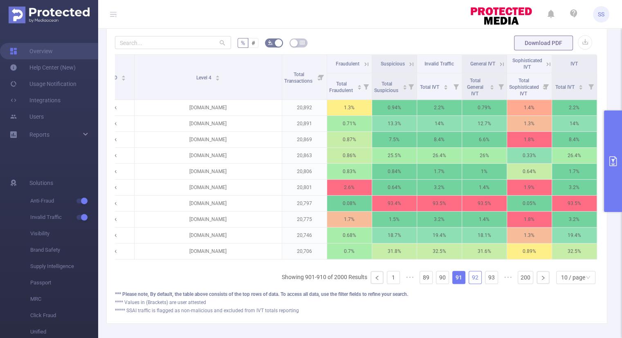
click at [469, 283] on link "92" at bounding box center [475, 277] width 12 height 12
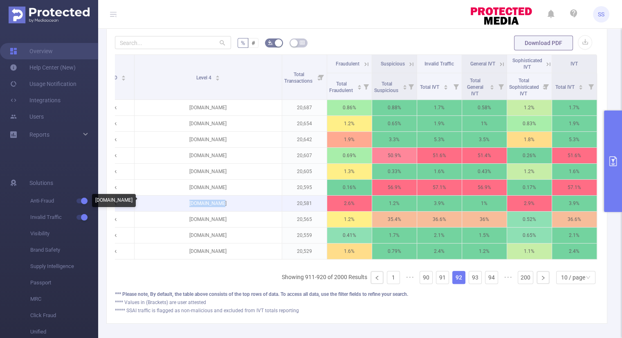
drag, startPoint x: 225, startPoint y: 200, endPoint x: 186, endPoint y: 202, distance: 38.9
click at [186, 202] on p "[DOMAIN_NAME]" at bounding box center [208, 204] width 147 height 16
click at [469, 280] on link "93" at bounding box center [475, 277] width 12 height 12
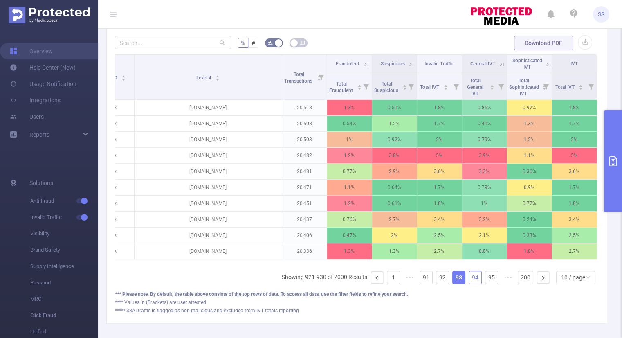
click at [469, 280] on link "94" at bounding box center [475, 277] width 12 height 12
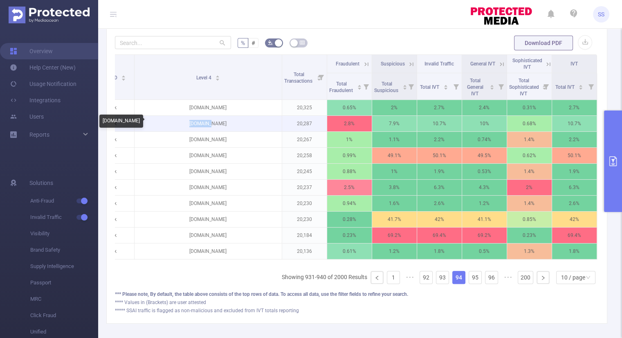
drag, startPoint x: 236, startPoint y: 121, endPoint x: 192, endPoint y: 123, distance: 44.6
click at [192, 123] on p "[DOMAIN_NAME]" at bounding box center [208, 124] width 147 height 16
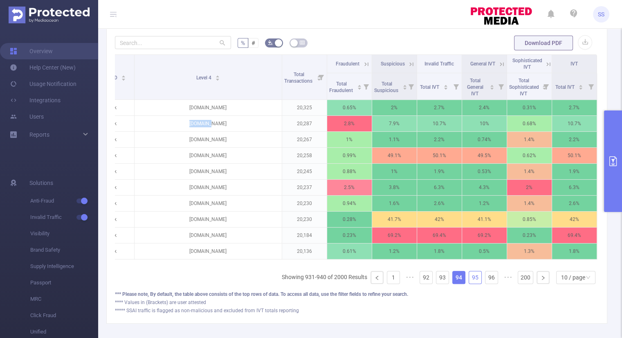
click at [469, 283] on link "95" at bounding box center [475, 277] width 12 height 12
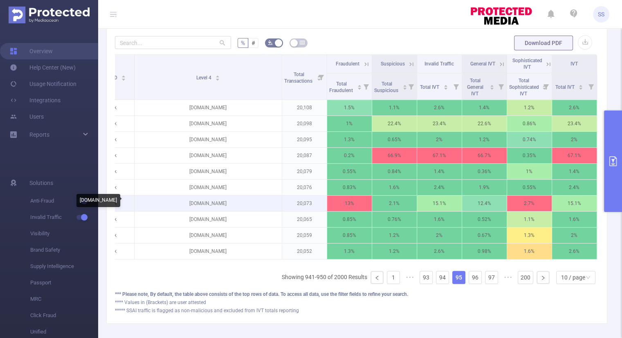
drag, startPoint x: 229, startPoint y: 205, endPoint x: 182, endPoint y: 206, distance: 47.5
click at [182, 206] on p "[DOMAIN_NAME]" at bounding box center [208, 204] width 147 height 16
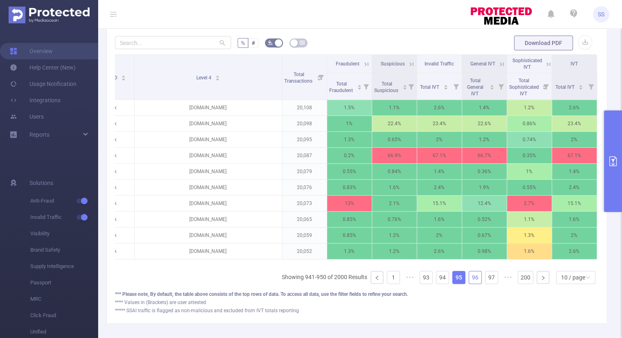
click at [469, 283] on link "96" at bounding box center [475, 277] width 12 height 12
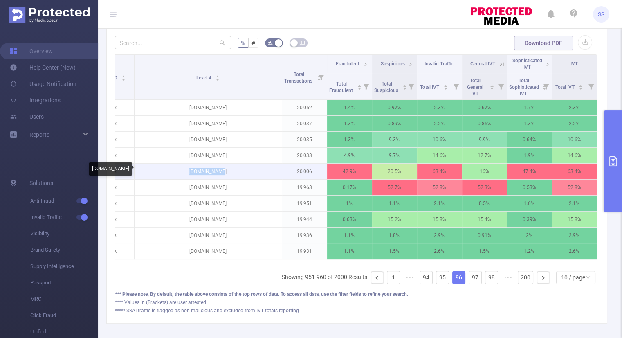
drag, startPoint x: 223, startPoint y: 171, endPoint x: 184, endPoint y: 174, distance: 38.6
click at [184, 174] on p "[DOMAIN_NAME]" at bounding box center [208, 172] width 147 height 16
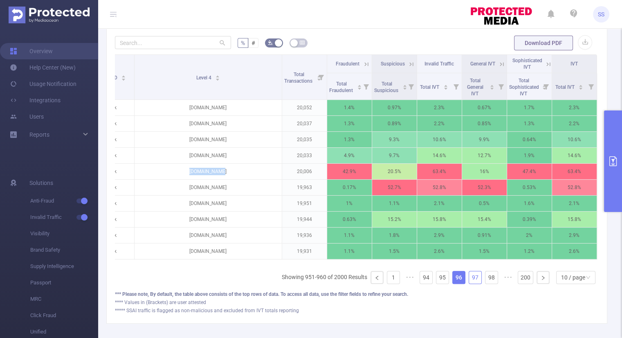
click at [471, 283] on link "97" at bounding box center [475, 277] width 12 height 12
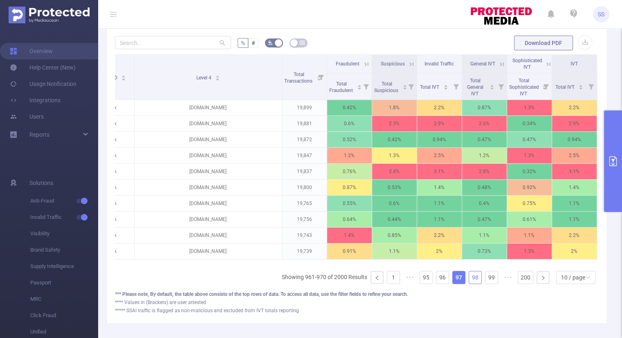
click at [469, 279] on link "98" at bounding box center [475, 277] width 12 height 12
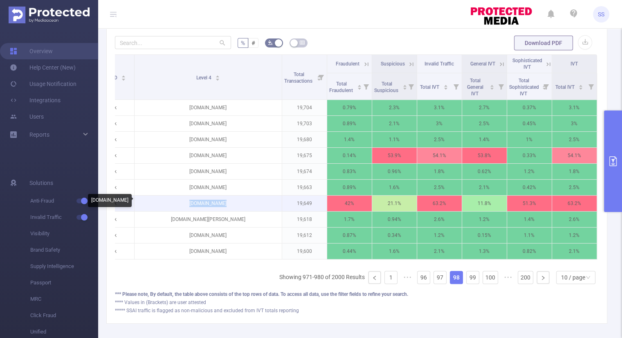
drag, startPoint x: 242, startPoint y: 203, endPoint x: 188, endPoint y: 207, distance: 54.5
click at [188, 207] on p "[DOMAIN_NAME]" at bounding box center [208, 204] width 147 height 16
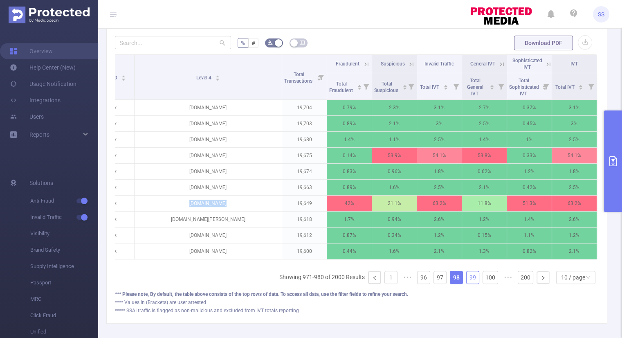
click at [473, 282] on link "99" at bounding box center [473, 277] width 12 height 12
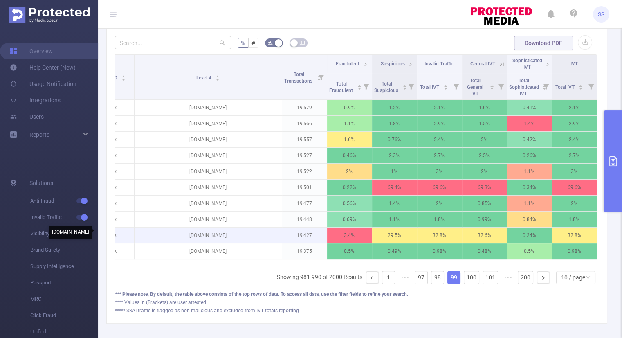
drag, startPoint x: 227, startPoint y: 236, endPoint x: 168, endPoint y: 238, distance: 59.7
click at [168, 238] on p "[DOMAIN_NAME]" at bounding box center [208, 235] width 147 height 16
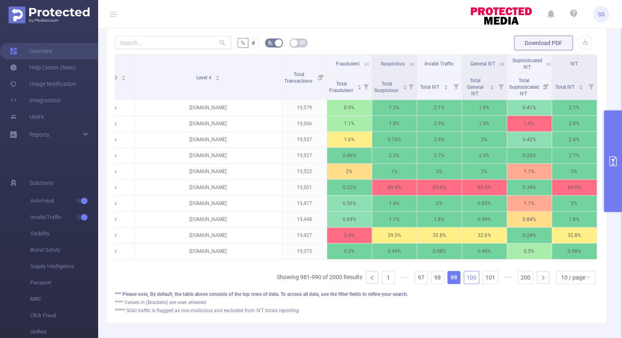
click at [467, 282] on link "100" at bounding box center [471, 277] width 15 height 12
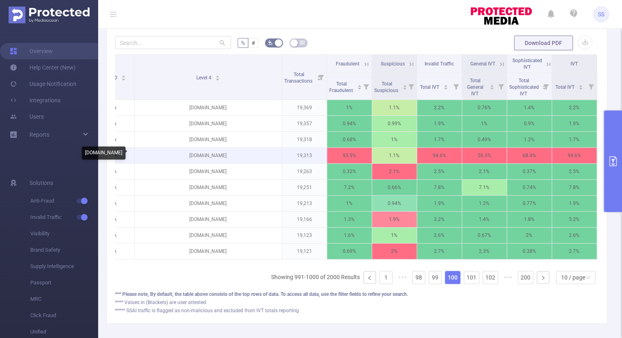
drag, startPoint x: 226, startPoint y: 156, endPoint x: 175, endPoint y: 157, distance: 50.7
click at [175, 157] on p "[DOMAIN_NAME]" at bounding box center [208, 156] width 147 height 16
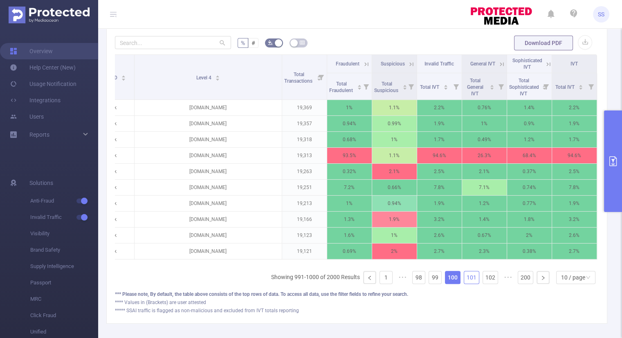
click at [467, 279] on link "101" at bounding box center [471, 277] width 15 height 12
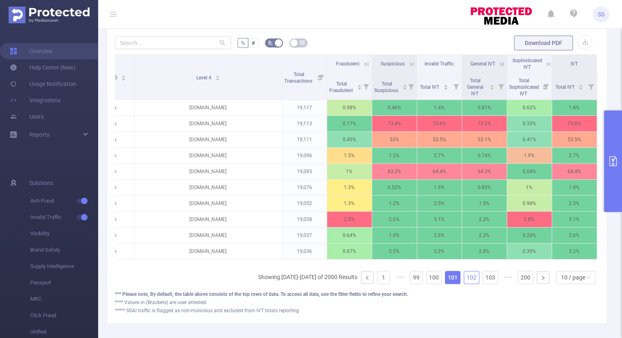
click at [469, 281] on link "102" at bounding box center [471, 277] width 15 height 12
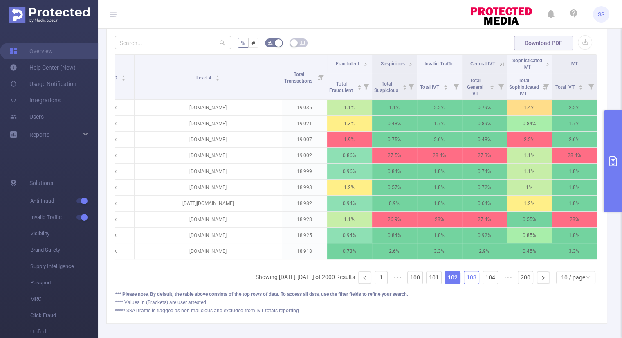
click at [469, 281] on link "103" at bounding box center [471, 277] width 15 height 12
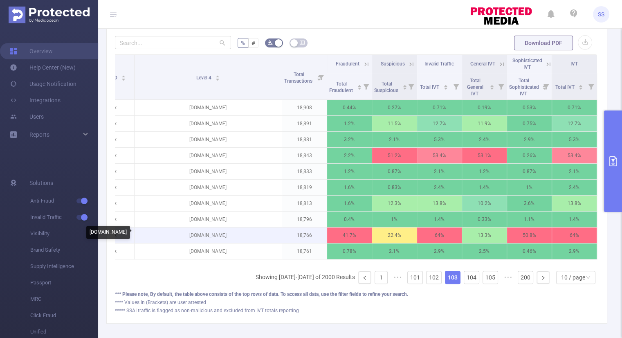
drag, startPoint x: 232, startPoint y: 235, endPoint x: 178, endPoint y: 236, distance: 53.2
click at [178, 236] on p "[DOMAIN_NAME]" at bounding box center [208, 235] width 147 height 16
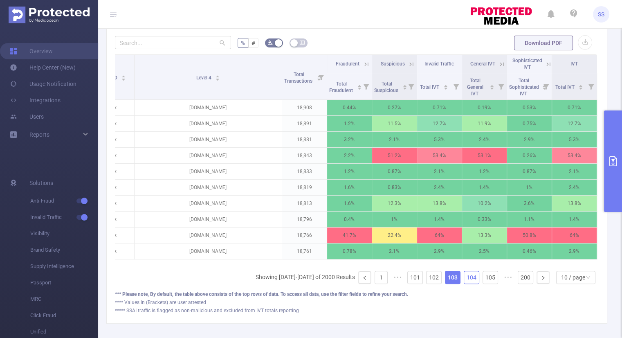
click at [469, 281] on link "104" at bounding box center [471, 277] width 15 height 12
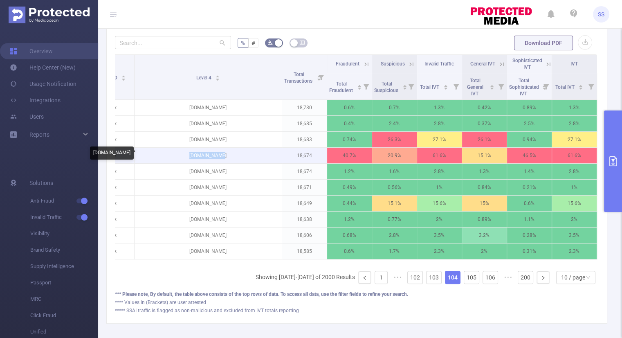
drag, startPoint x: 226, startPoint y: 153, endPoint x: 184, endPoint y: 155, distance: 41.4
click at [184, 155] on p "[DOMAIN_NAME]" at bounding box center [208, 156] width 147 height 16
click at [471, 282] on link "105" at bounding box center [471, 277] width 15 height 12
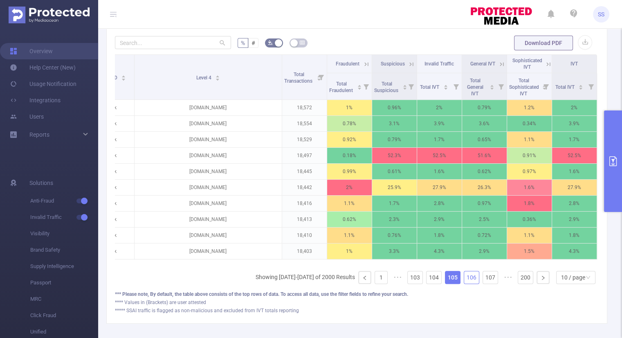
click at [466, 283] on link "106" at bounding box center [471, 277] width 15 height 12
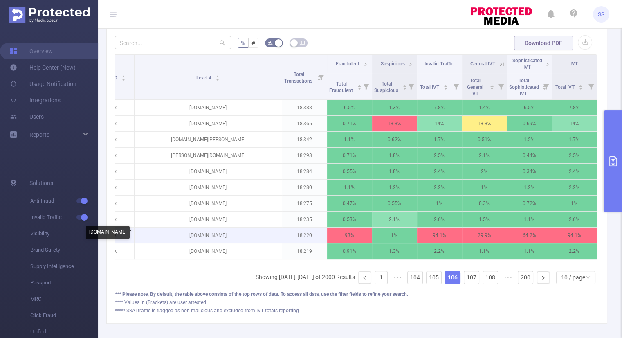
drag, startPoint x: 234, startPoint y: 235, endPoint x: 184, endPoint y: 235, distance: 50.3
click at [184, 235] on p "[DOMAIN_NAME]" at bounding box center [208, 235] width 147 height 16
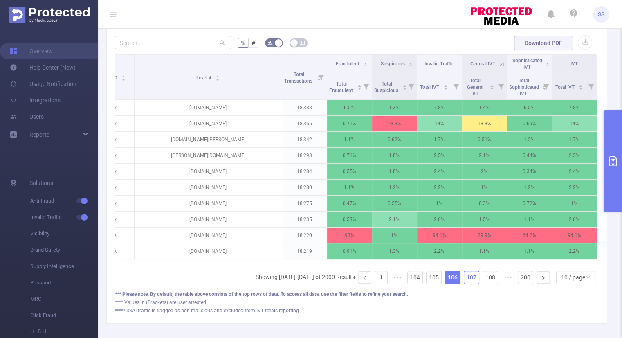
click at [471, 282] on link "107" at bounding box center [471, 277] width 15 height 12
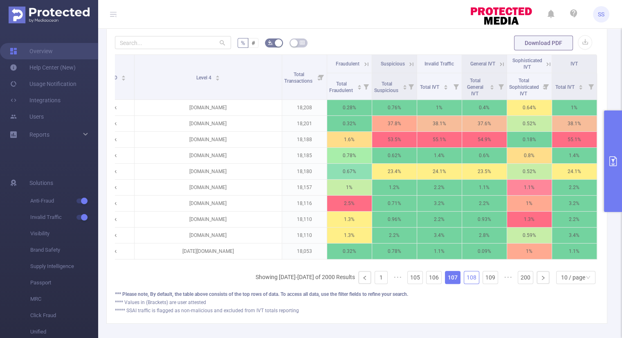
click at [472, 282] on link "108" at bounding box center [471, 277] width 15 height 12
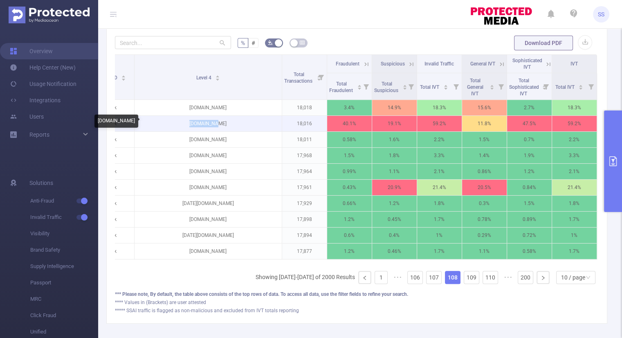
drag, startPoint x: 216, startPoint y: 123, endPoint x: 187, endPoint y: 125, distance: 29.1
click at [187, 125] on p "[DOMAIN_NAME]" at bounding box center [208, 124] width 147 height 16
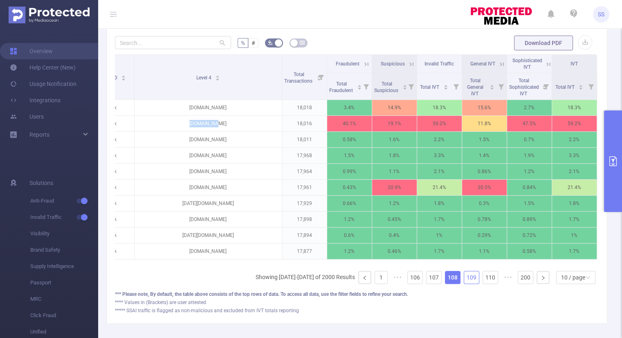
click at [469, 283] on link "109" at bounding box center [471, 277] width 15 height 12
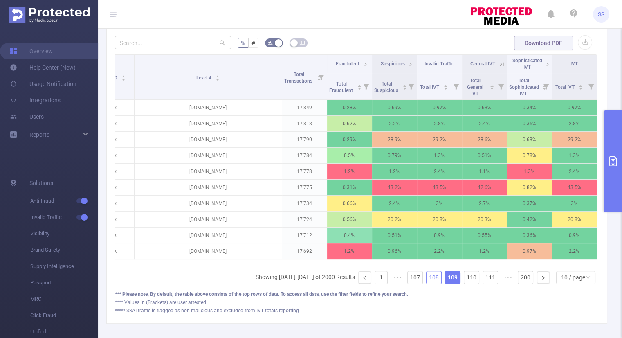
click at [432, 283] on link "108" at bounding box center [434, 277] width 15 height 12
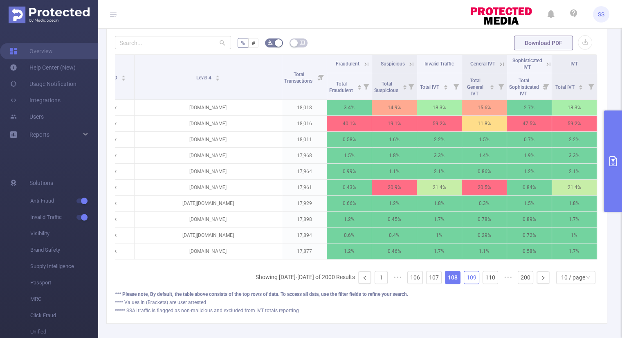
click at [464, 281] on link "109" at bounding box center [471, 277] width 15 height 12
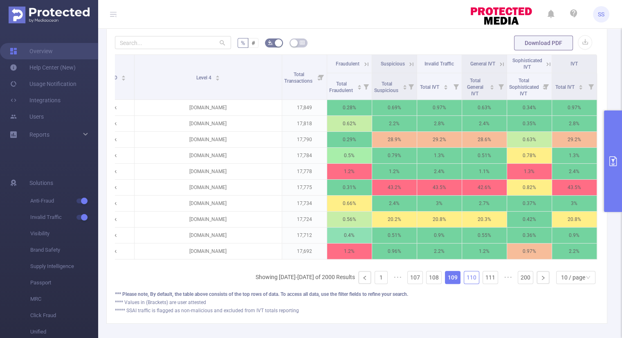
click at [470, 283] on link "110" at bounding box center [471, 277] width 15 height 12
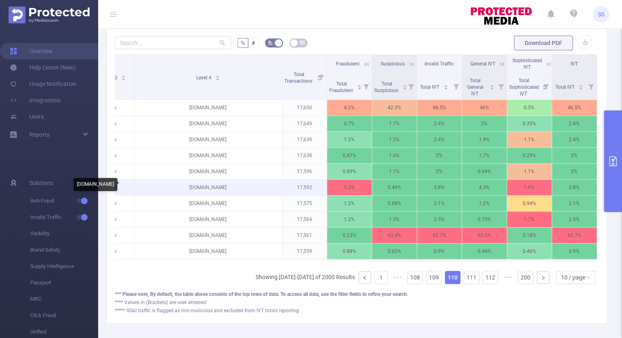
drag, startPoint x: 234, startPoint y: 186, endPoint x: 176, endPoint y: 188, distance: 58.1
click at [176, 188] on p "[DOMAIN_NAME]" at bounding box center [208, 188] width 147 height 16
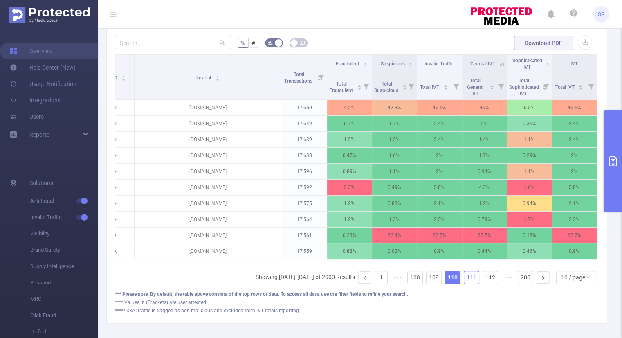
click at [464, 282] on link "111" at bounding box center [471, 277] width 15 height 12
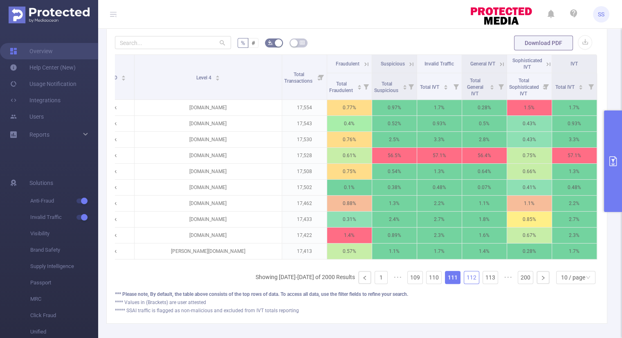
click at [464, 282] on link "112" at bounding box center [471, 277] width 15 height 12
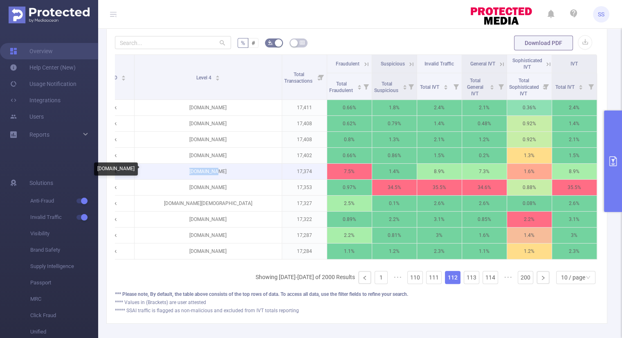
drag, startPoint x: 218, startPoint y: 170, endPoint x: 176, endPoint y: 171, distance: 41.3
click at [176, 171] on p "[DOMAIN_NAME]" at bounding box center [208, 172] width 147 height 16
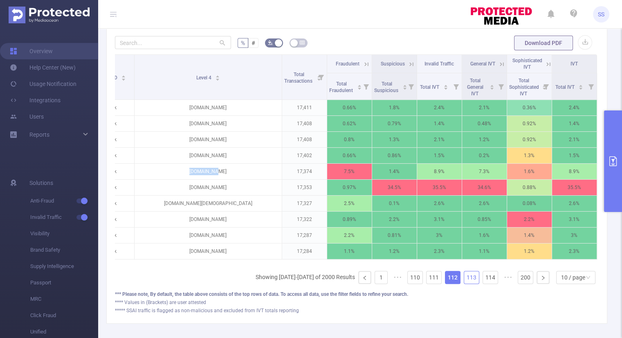
click at [470, 282] on link "113" at bounding box center [471, 277] width 15 height 12
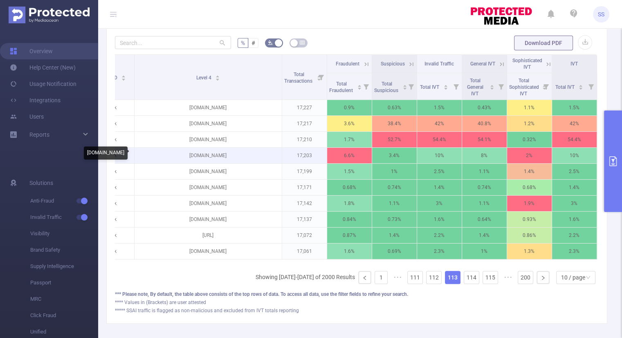
drag, startPoint x: 238, startPoint y: 155, endPoint x: 186, endPoint y: 156, distance: 52.8
click at [186, 156] on p "[DOMAIN_NAME]" at bounding box center [208, 156] width 147 height 16
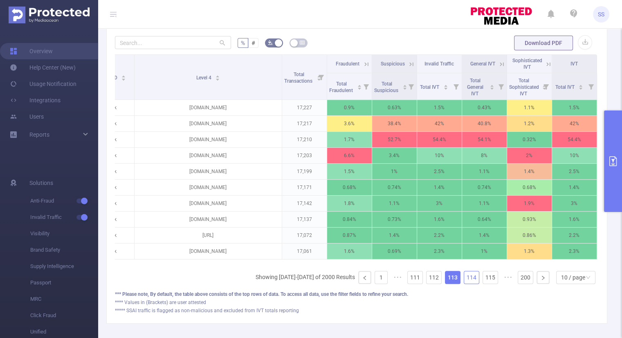
click at [472, 283] on link "114" at bounding box center [471, 277] width 15 height 12
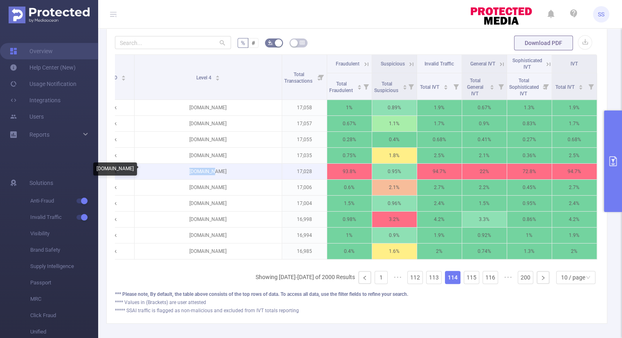
drag, startPoint x: 208, startPoint y: 171, endPoint x: 188, endPoint y: 171, distance: 19.6
click at [188, 171] on p "[DOMAIN_NAME]" at bounding box center [208, 172] width 147 height 16
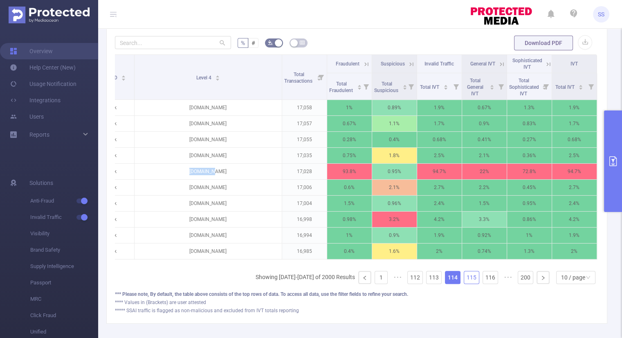
click at [464, 283] on link "115" at bounding box center [471, 277] width 15 height 12
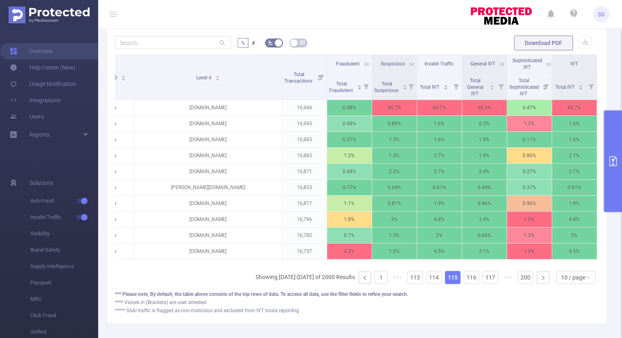
click at [608, 184] on button "primary" at bounding box center [613, 160] width 18 height 101
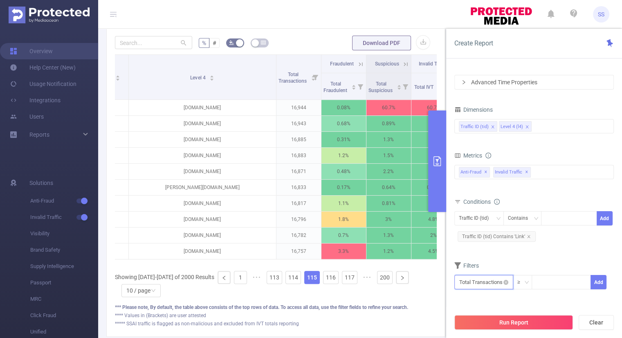
click at [487, 282] on input "text" at bounding box center [483, 282] width 59 height 14
click at [491, 220] on li "Anti-Fraud" at bounding box center [483, 220] width 59 height 13
click at [531, 208] on li "Fraudulent" at bounding box center [535, 207] width 49 height 13
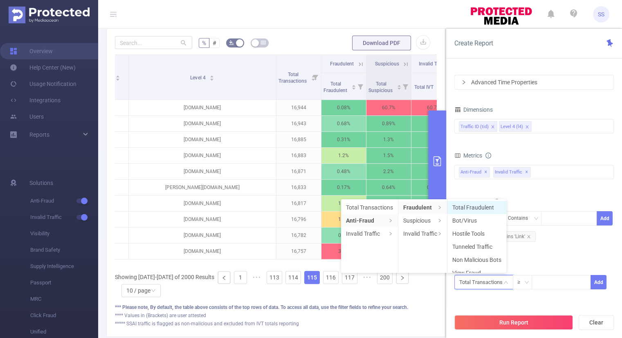
click at [497, 210] on li "Total Fraudulent" at bounding box center [477, 207] width 59 height 13
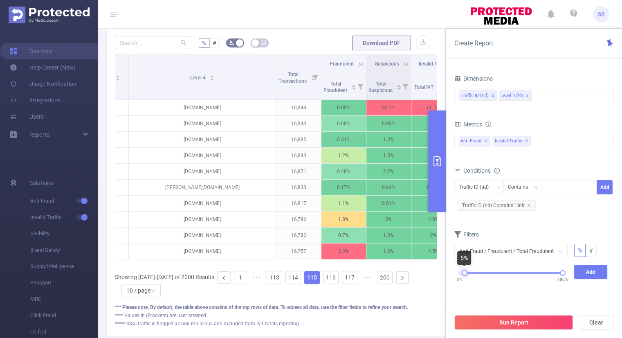
drag, startPoint x: 460, startPoint y: 274, endPoint x: 465, endPoint y: 275, distance: 5.2
click at [465, 275] on div "0% 100%" at bounding box center [511, 276] width 120 height 22
click at [576, 274] on button "Add" at bounding box center [591, 272] width 34 height 14
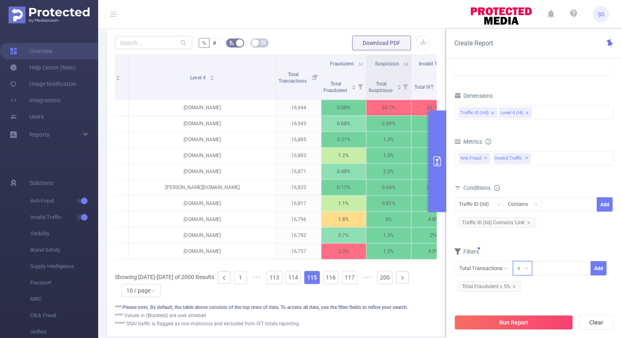
click at [525, 269] on icon "icon: down" at bounding box center [526, 268] width 5 height 5
click at [522, 295] on li "≤" at bounding box center [522, 297] width 19 height 13
click at [546, 267] on input at bounding box center [561, 267] width 58 height 12
type input "16,000"
click at [594, 270] on button "Add" at bounding box center [599, 268] width 16 height 14
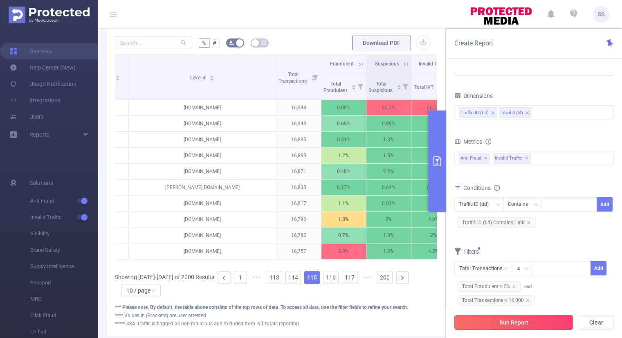
click at [547, 321] on button "Run Report" at bounding box center [513, 322] width 119 height 15
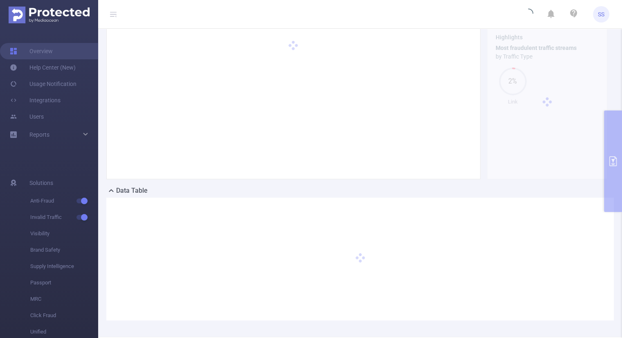
scroll to position [74, 0]
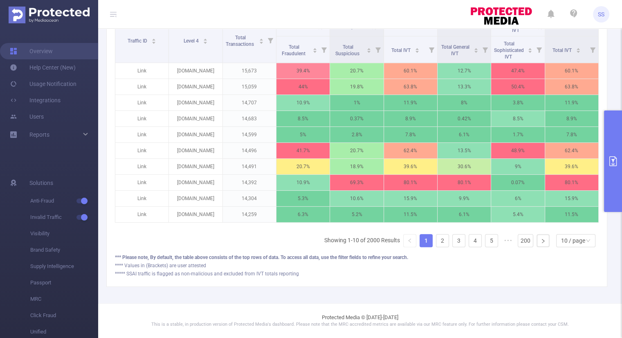
scroll to position [8, 0]
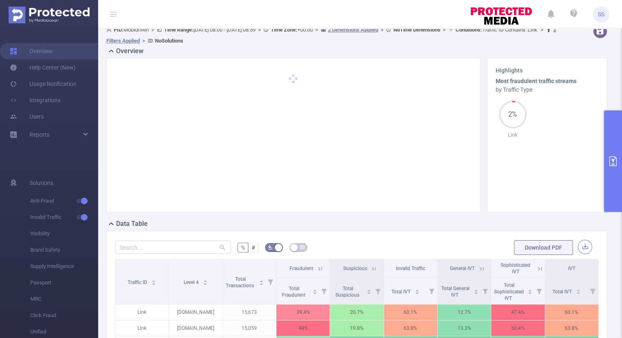
click at [583, 245] on button "button" at bounding box center [585, 247] width 14 height 14
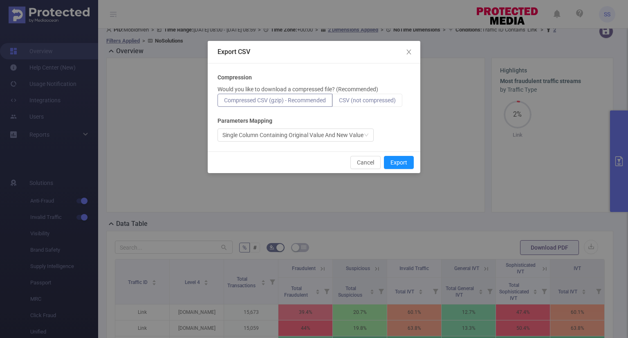
click at [373, 101] on span "CSV (not compressed)" at bounding box center [367, 100] width 57 height 7
click at [339, 102] on input "CSV (not compressed)" at bounding box center [339, 102] width 0 height 0
click at [406, 162] on button "Export" at bounding box center [399, 162] width 30 height 13
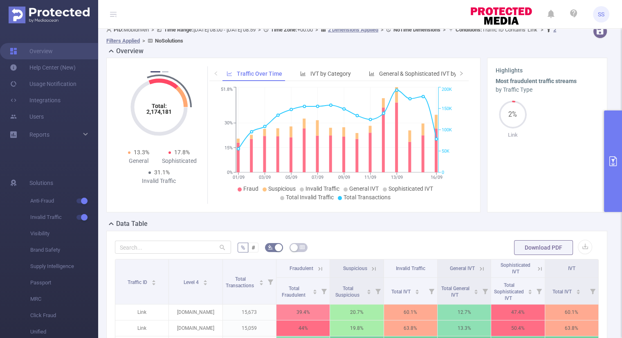
click at [614, 176] on button "primary" at bounding box center [613, 160] width 18 height 101
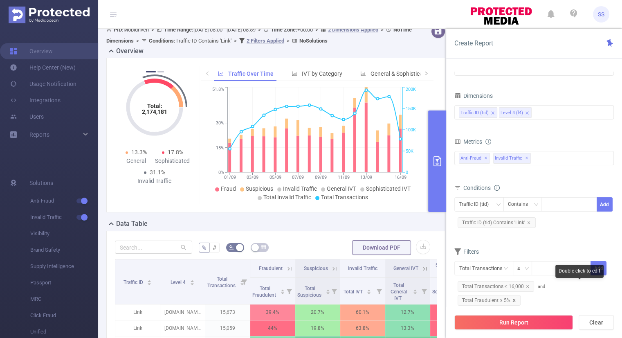
click at [516, 298] on icon "icon: close" at bounding box center [514, 300] width 4 height 4
click at [526, 286] on icon "icon: close" at bounding box center [527, 286] width 3 height 3
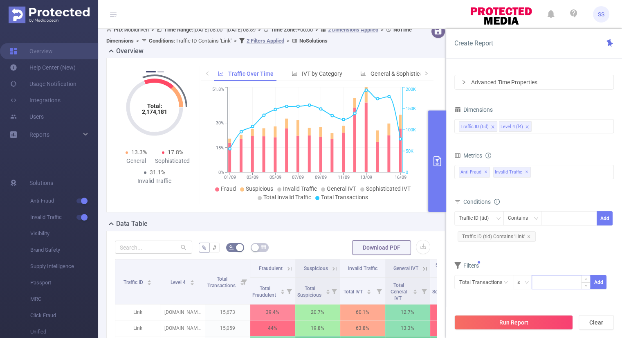
click at [543, 283] on input at bounding box center [561, 281] width 58 height 12
click at [502, 292] on div "Total Transactions ≥ Add" at bounding box center [534, 284] width 160 height 18
click at [496, 217] on icon "icon: down" at bounding box center [498, 218] width 5 height 5
click at [481, 247] on li "Level 4 (l4)" at bounding box center [478, 247] width 49 height 13
click at [555, 218] on div at bounding box center [569, 217] width 47 height 13
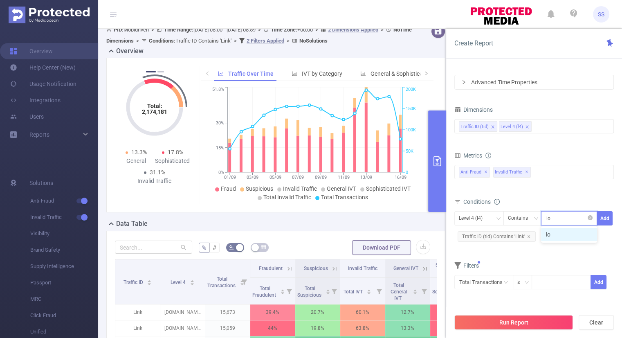
type input "lor"
click at [567, 234] on li "lor" at bounding box center [569, 234] width 56 height 13
click at [598, 217] on button "Add" at bounding box center [605, 218] width 16 height 14
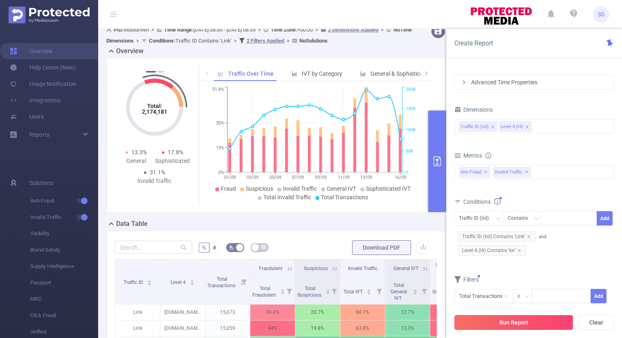
click at [517, 322] on button "Run Report" at bounding box center [513, 322] width 119 height 15
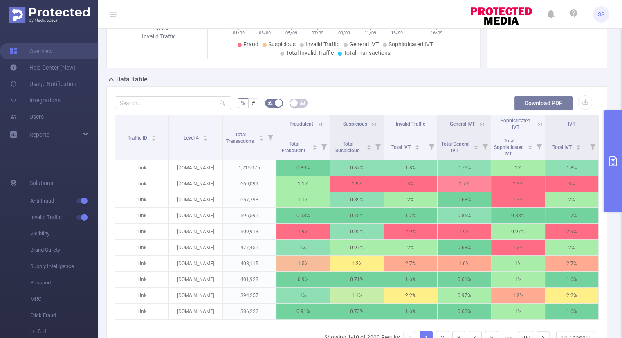
scroll to position [171, 0]
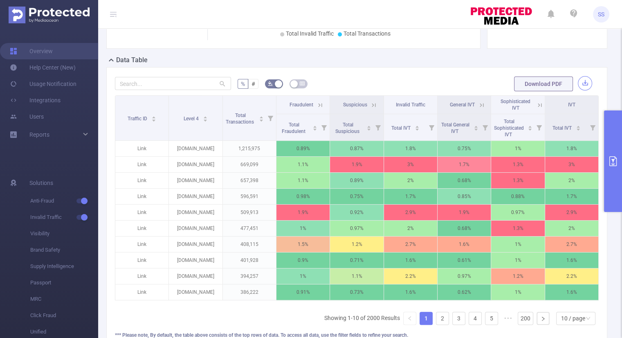
click at [583, 83] on button "button" at bounding box center [585, 83] width 14 height 14
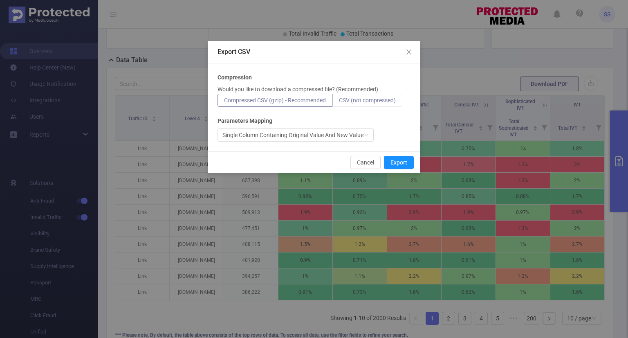
click at [376, 100] on span "CSV (not compressed)" at bounding box center [367, 100] width 57 height 7
click at [339, 102] on input "CSV (not compressed)" at bounding box center [339, 102] width 0 height 0
click at [399, 163] on button "Export" at bounding box center [399, 162] width 30 height 13
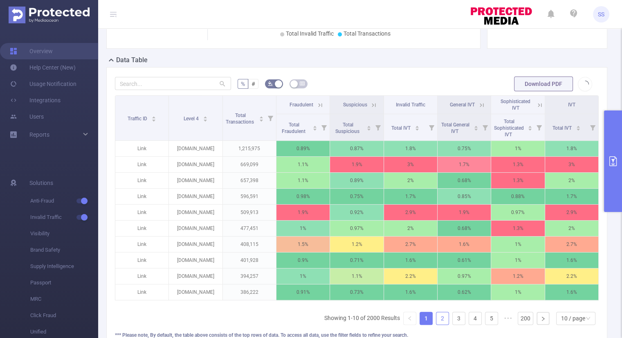
click at [440, 324] on link "2" at bounding box center [442, 318] width 12 height 12
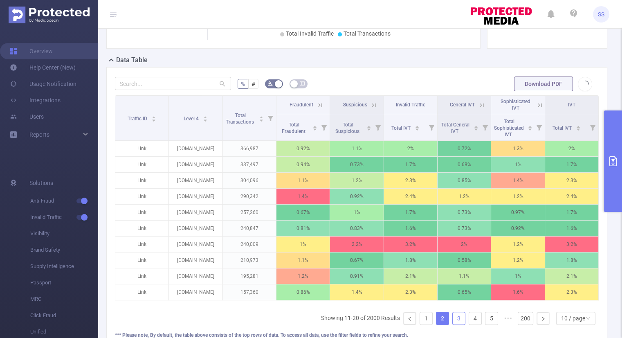
click at [455, 322] on link "3" at bounding box center [459, 318] width 12 height 12
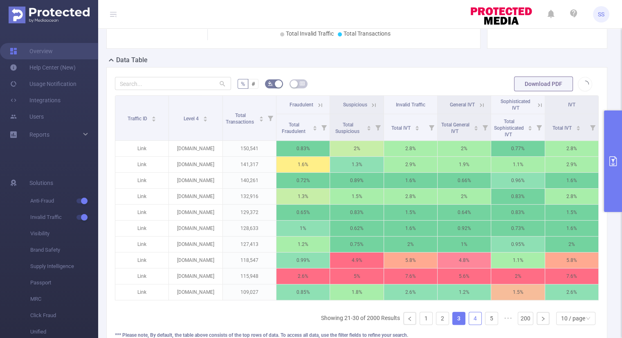
click at [469, 321] on link "4" at bounding box center [475, 318] width 12 height 12
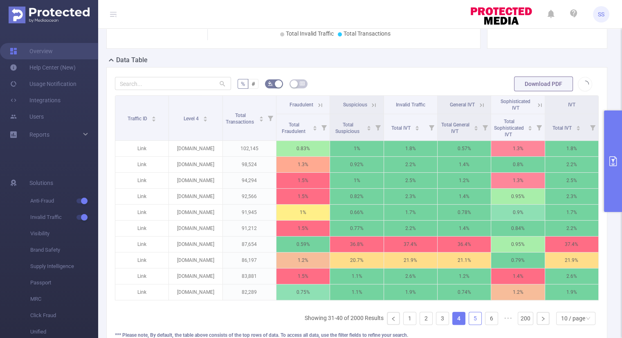
click at [471, 319] on link "5" at bounding box center [475, 318] width 12 height 12
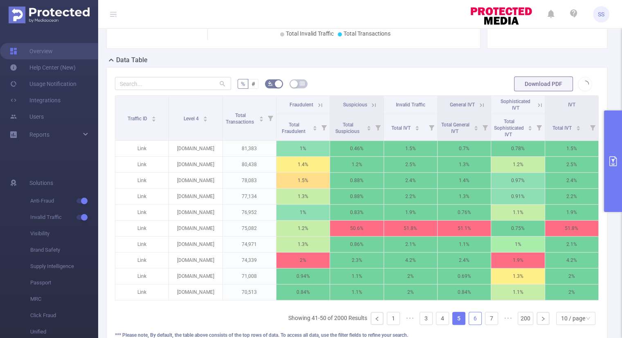
click at [472, 323] on link "6" at bounding box center [475, 318] width 12 height 12
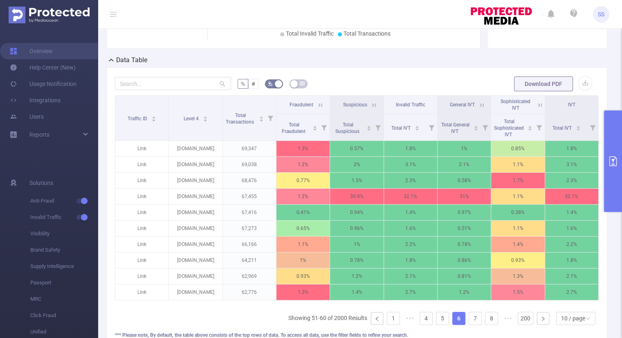
click at [613, 149] on button "primary" at bounding box center [613, 160] width 18 height 101
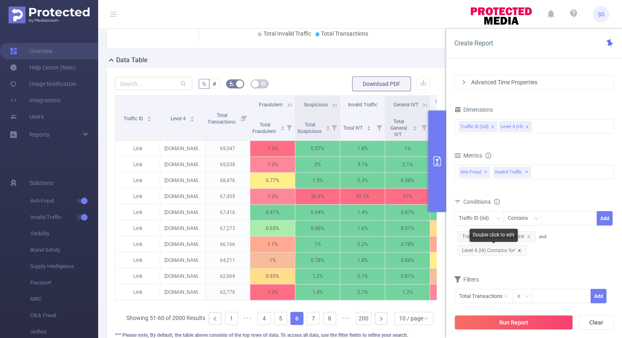
click at [520, 249] on icon "icon: close" at bounding box center [519, 250] width 4 height 4
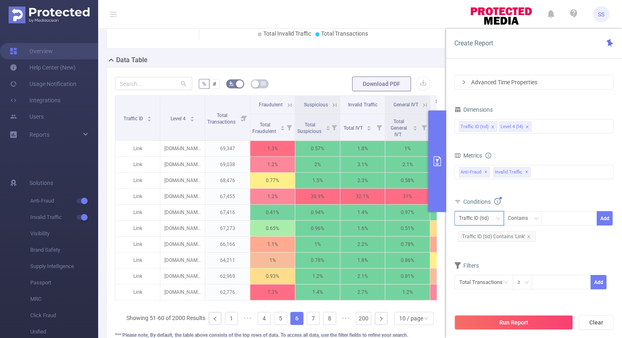
click at [476, 216] on div "Traffic ID (tid)" at bounding box center [477, 217] width 36 height 13
click at [475, 248] on li "Level 4 (l4)" at bounding box center [478, 247] width 49 height 13
click at [571, 219] on div at bounding box center [569, 217] width 47 height 13
type input "ord"
click at [603, 220] on button "Add" at bounding box center [605, 218] width 16 height 14
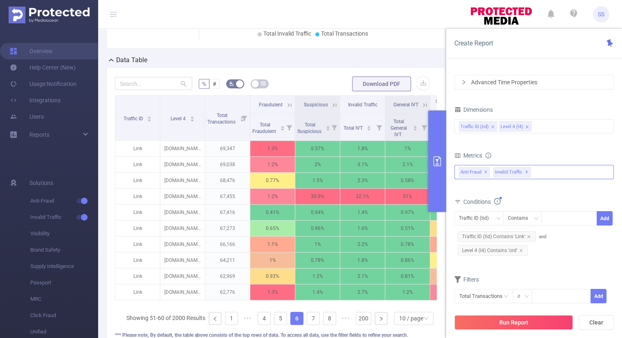
click at [525, 170] on span "✕" at bounding box center [526, 172] width 3 height 10
click at [471, 172] on span "Anti-Fraud ✕" at bounding box center [474, 172] width 31 height 11
click at [460, 175] on icon "icon: caret-down" at bounding box center [460, 176] width 4 height 4
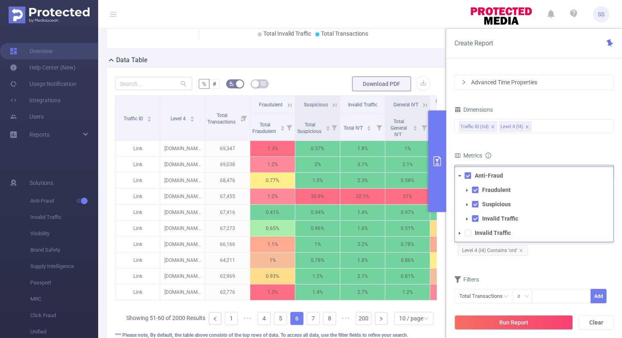
click at [468, 190] on icon "icon: caret-down" at bounding box center [467, 190] width 4 height 4
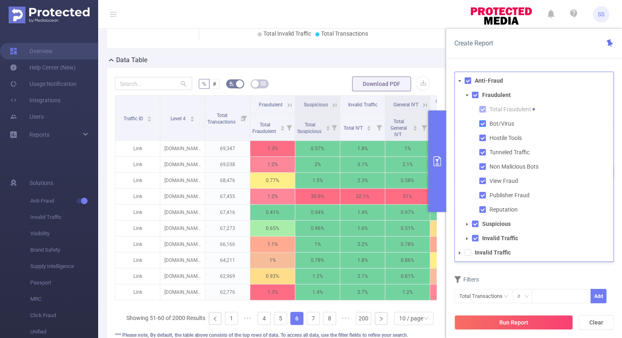
click at [481, 121] on span at bounding box center [482, 123] width 7 height 7
click at [475, 223] on span at bounding box center [475, 223] width 7 height 7
click at [473, 236] on span at bounding box center [475, 238] width 7 height 7
click at [475, 238] on span at bounding box center [475, 238] width 7 height 7
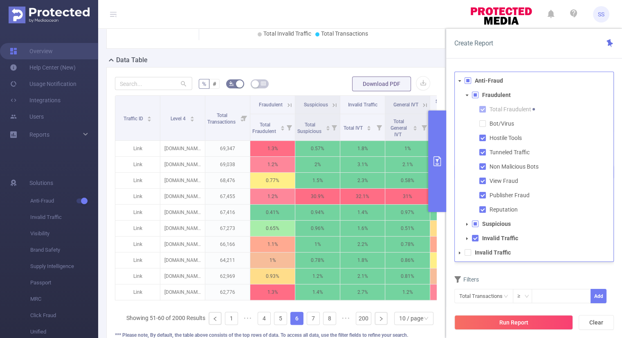
click at [475, 224] on span at bounding box center [475, 223] width 7 height 7
click at [478, 223] on span at bounding box center [475, 223] width 7 height 7
click at [467, 223] on icon "icon: caret-down" at bounding box center [467, 224] width 2 height 3
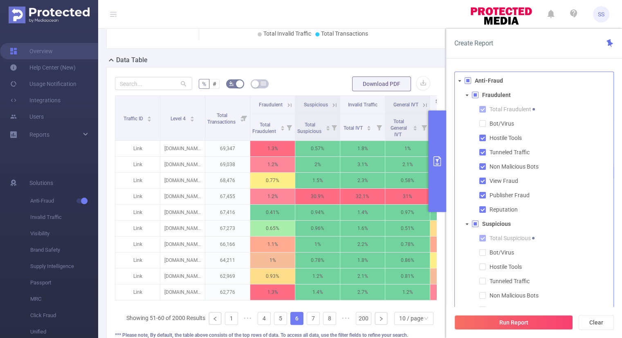
click at [467, 223] on icon "icon: caret-down" at bounding box center [467, 224] width 3 height 2
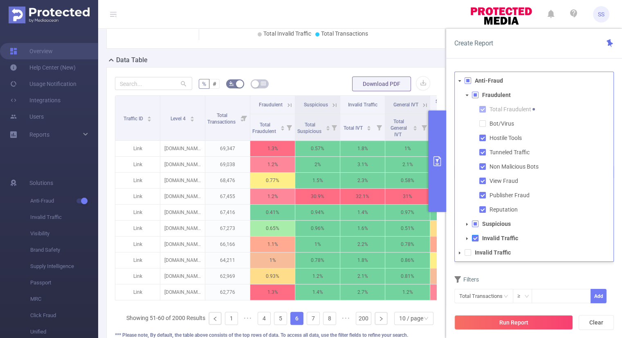
click at [474, 238] on span at bounding box center [475, 238] width 7 height 7
click at [467, 238] on icon "icon: caret-down" at bounding box center [467, 238] width 2 height 3
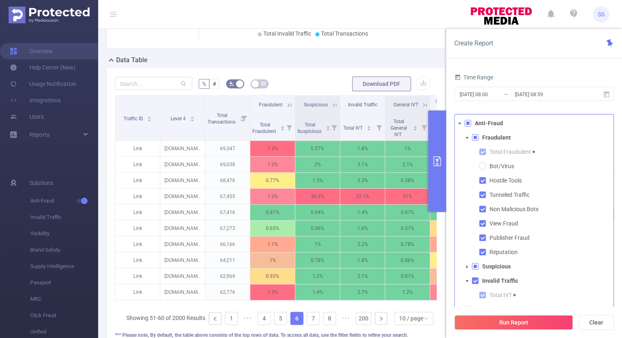
click at [469, 121] on span at bounding box center [468, 123] width 7 height 7
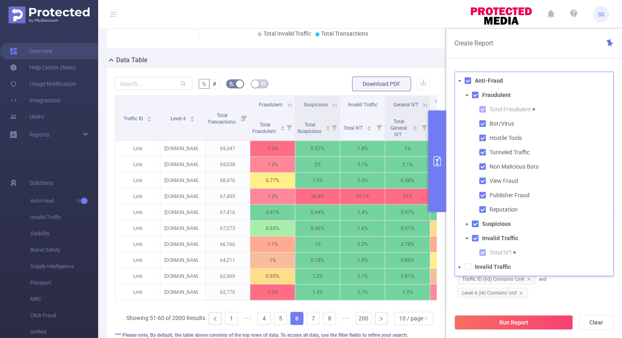
click at [476, 223] on span at bounding box center [475, 223] width 7 height 7
click at [475, 235] on span at bounding box center [475, 238] width 7 height 7
click at [478, 236] on span at bounding box center [475, 238] width 7 height 7
click at [483, 139] on span at bounding box center [482, 138] width 7 height 7
click at [482, 151] on span at bounding box center [482, 152] width 7 height 7
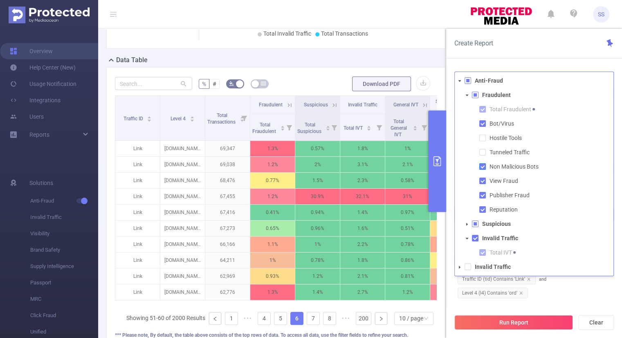
click at [483, 164] on span at bounding box center [482, 166] width 7 height 7
click at [484, 180] on span at bounding box center [482, 181] width 7 height 7
click at [484, 190] on li "Publisher Fraud" at bounding box center [542, 195] width 144 height 11
click at [483, 195] on span at bounding box center [482, 195] width 7 height 7
drag, startPoint x: 483, startPoint y: 210, endPoint x: 487, endPoint y: 228, distance: 18.5
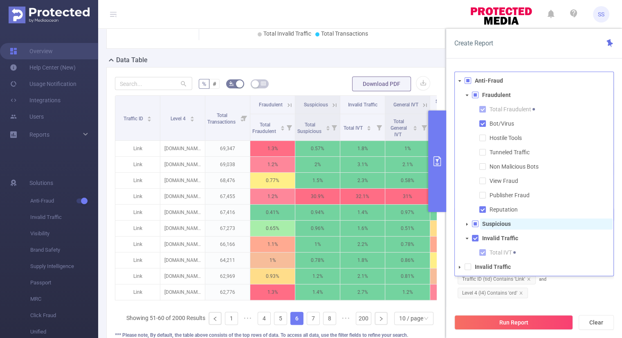
click at [484, 211] on span at bounding box center [482, 209] width 7 height 7
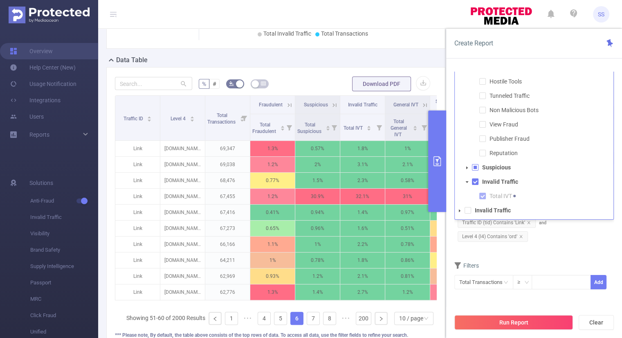
click at [581, 246] on div "Traffic ID (tid) Contains Add Traffic ID (tid) Contains 'Link' and Level 4 (l4)…" at bounding box center [534, 221] width 160 height 51
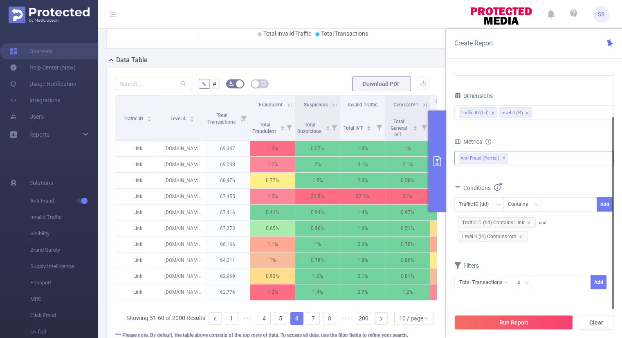
scroll to position [0, 0]
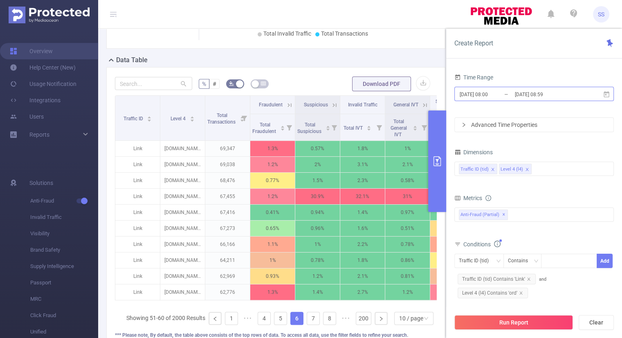
click at [562, 96] on input "[DATE] 08:59" at bounding box center [547, 94] width 66 height 11
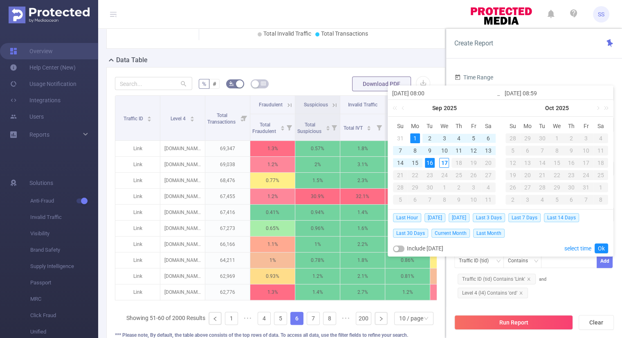
click at [416, 137] on div "1" at bounding box center [415, 138] width 10 height 10
click at [443, 162] on div "17" at bounding box center [444, 163] width 10 height 10
type input "[DATE] 08:59"
click at [599, 247] on link "Ok" at bounding box center [601, 248] width 13 height 10
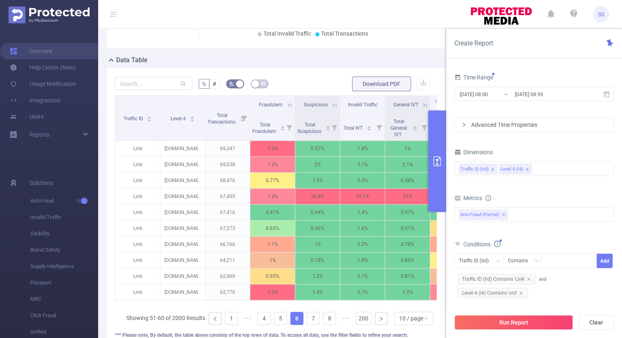
click at [572, 184] on form "Dimensions Traffic ID (tid) Level 4 (l4) Metrics bp_total bp_adult bp_arms bp_c…" at bounding box center [534, 251] width 160 height 210
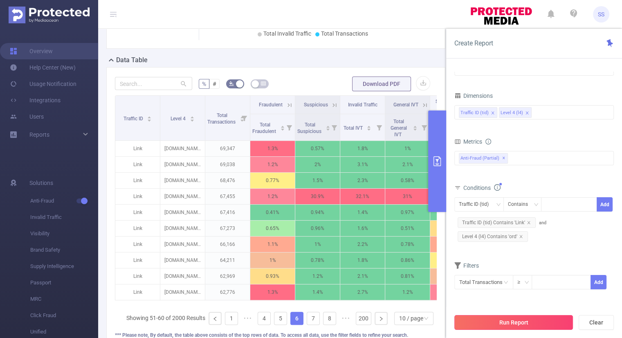
click at [520, 321] on button "Run Report" at bounding box center [513, 322] width 119 height 15
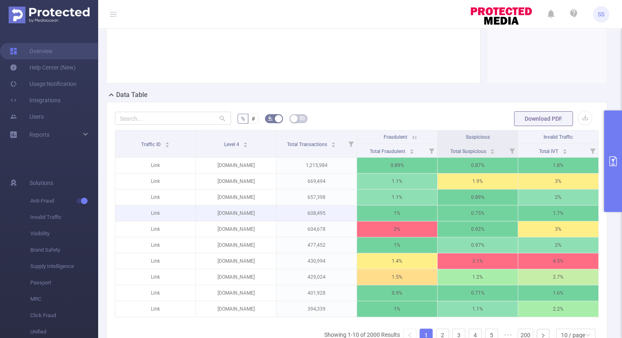
scroll to position [155, 0]
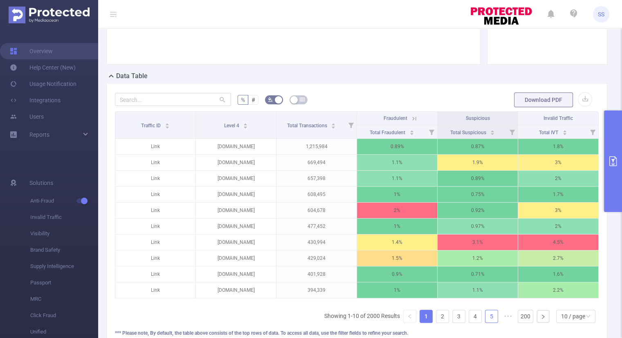
click at [488, 322] on link "5" at bounding box center [492, 316] width 12 height 12
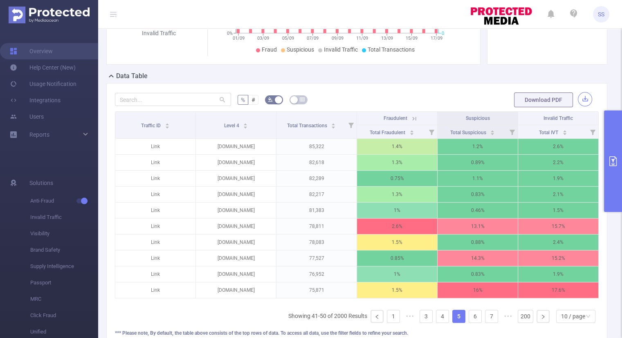
click at [580, 97] on button "button" at bounding box center [585, 99] width 14 height 14
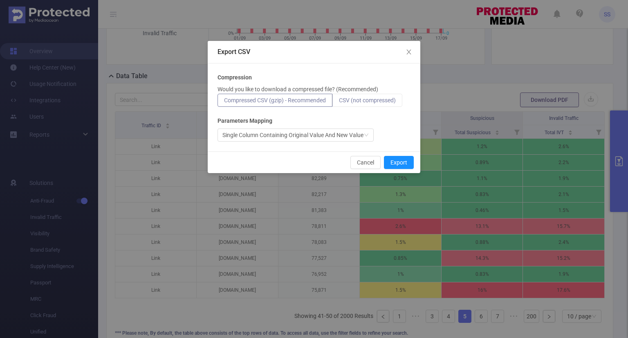
click at [372, 100] on span "CSV (not compressed)" at bounding box center [367, 100] width 57 height 7
click at [339, 102] on input "CSV (not compressed)" at bounding box center [339, 102] width 0 height 0
click at [394, 163] on button "Export" at bounding box center [399, 162] width 30 height 13
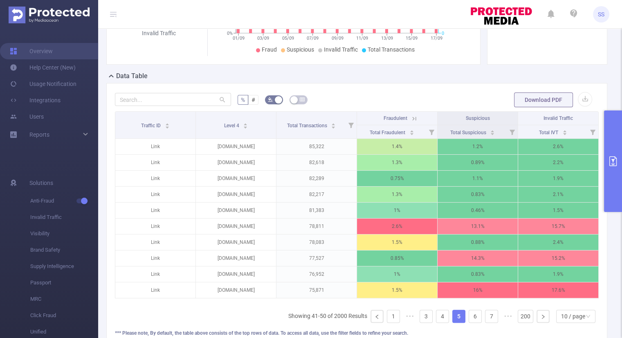
drag, startPoint x: 603, startPoint y: 151, endPoint x: 610, endPoint y: 153, distance: 7.4
click at [604, 151] on div "% # Download PDF Traffic ID Level 4 Total Transactions Fraudulent Suspicious In…" at bounding box center [357, 222] width 508 height 279
click at [610, 153] on button "primary" at bounding box center [613, 160] width 18 height 101
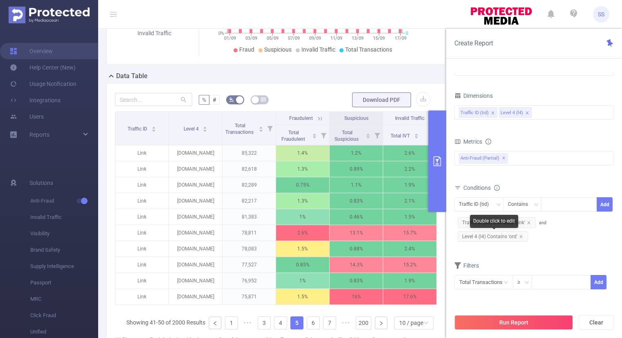
click at [522, 235] on span "Level 4 (l4) Contains 'ord'" at bounding box center [493, 236] width 70 height 11
click at [521, 235] on icon "icon: close" at bounding box center [521, 236] width 4 height 4
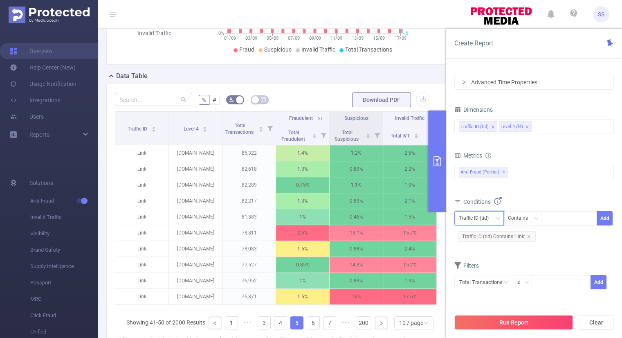
click at [482, 220] on div "Traffic ID (tid)" at bounding box center [477, 217] width 36 height 13
drag, startPoint x: 479, startPoint y: 245, endPoint x: 519, endPoint y: 238, distance: 40.7
click at [479, 245] on li "Level 4 (l4)" at bounding box center [478, 247] width 49 height 13
click at [555, 218] on div at bounding box center [569, 217] width 47 height 13
type input ".online"
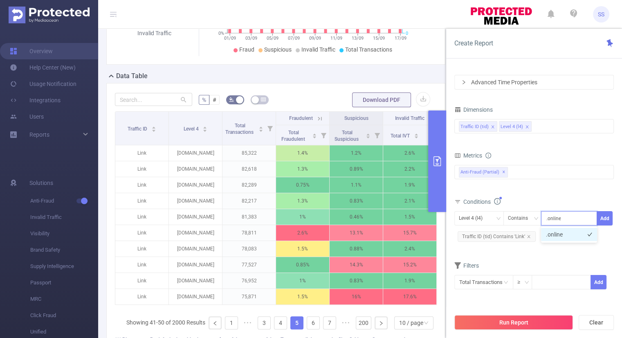
click at [551, 238] on li ".online" at bounding box center [569, 234] width 56 height 13
click at [606, 216] on button "Add" at bounding box center [605, 218] width 16 height 14
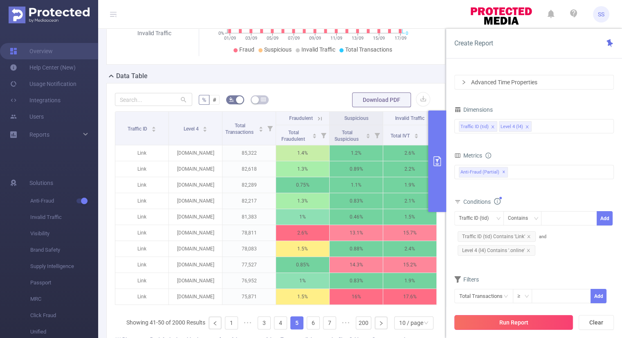
click at [531, 323] on button "Run Report" at bounding box center [513, 322] width 119 height 15
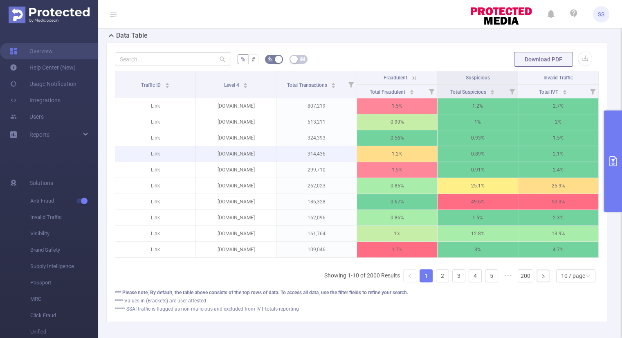
scroll to position [196, 0]
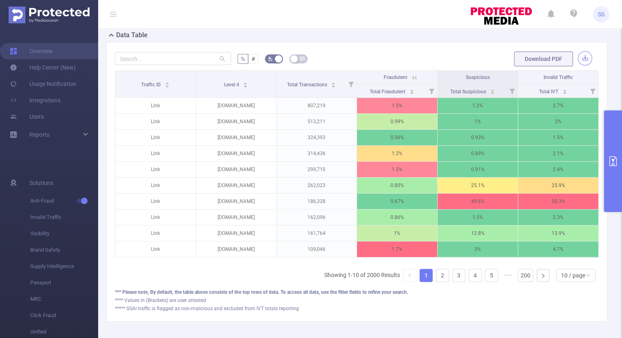
click at [578, 56] on button "button" at bounding box center [585, 58] width 14 height 14
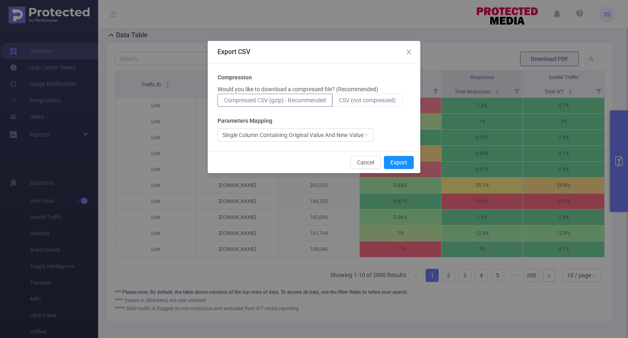
click at [353, 99] on span "CSV (not compressed)" at bounding box center [367, 100] width 57 height 7
click at [339, 102] on input "CSV (not compressed)" at bounding box center [339, 102] width 0 height 0
click at [398, 162] on button "Export" at bounding box center [399, 162] width 30 height 13
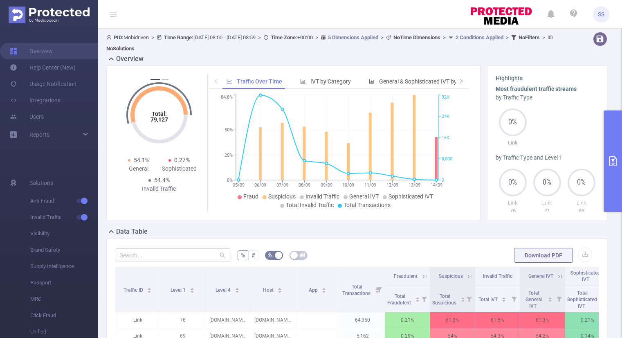
click at [618, 166] on button "primary" at bounding box center [613, 160] width 18 height 101
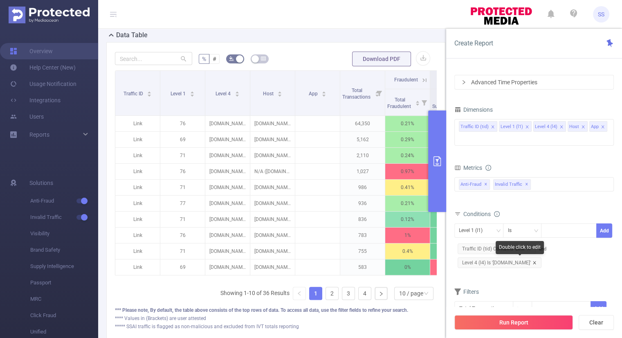
click at [537, 262] on icon "icon: close" at bounding box center [535, 263] width 4 height 4
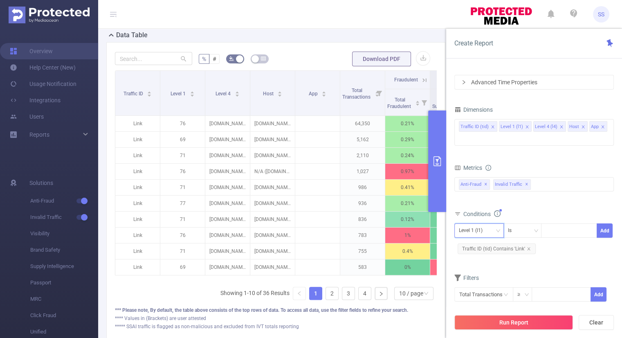
click at [494, 229] on div "Level 1 (l1)" at bounding box center [479, 230] width 40 height 13
click at [484, 270] on li "Level 4 (l4)" at bounding box center [478, 273] width 49 height 13
click at [554, 232] on div at bounding box center [569, 230] width 47 height 13
paste input "[DOMAIN_NAME]"
type input "[DOMAIN_NAME]"
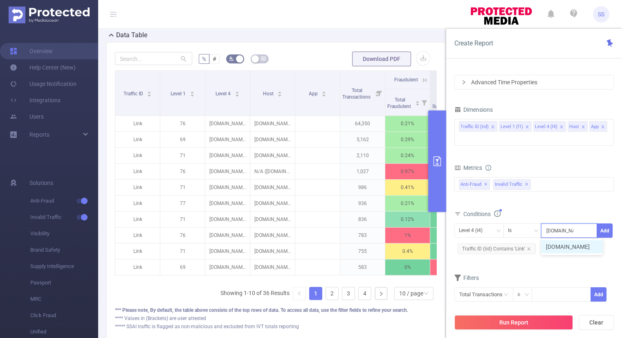
drag, startPoint x: 571, startPoint y: 244, endPoint x: 600, endPoint y: 238, distance: 29.3
click at [575, 245] on li "[DOMAIN_NAME]" at bounding box center [572, 246] width 62 height 13
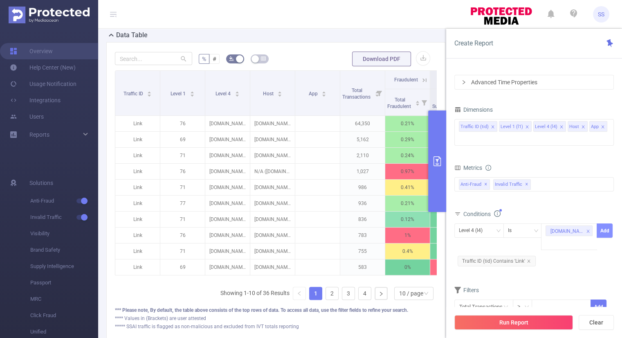
click at [600, 232] on button "Add" at bounding box center [605, 230] width 16 height 14
click at [560, 323] on button "Run Report" at bounding box center [513, 322] width 119 height 15
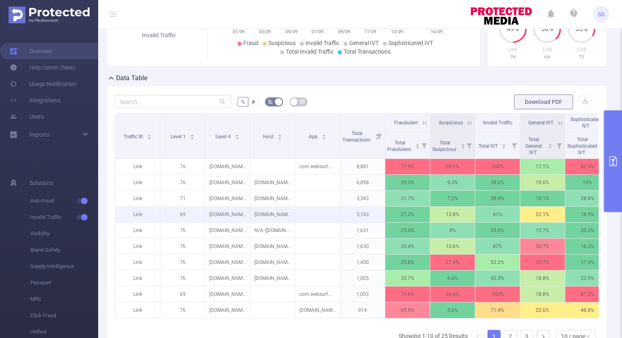
scroll to position [155, 0]
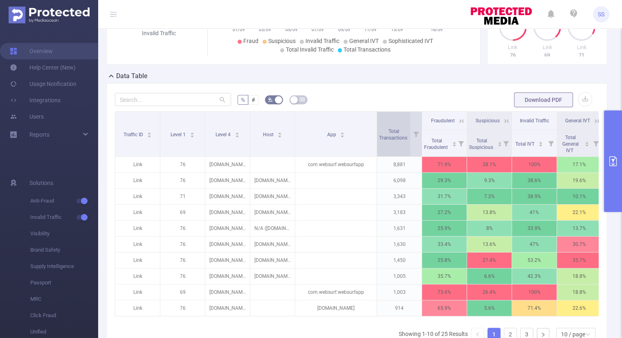
drag, startPoint x: 340, startPoint y: 131, endPoint x: 376, endPoint y: 131, distance: 36.8
click at [376, 131] on span at bounding box center [377, 134] width 4 height 45
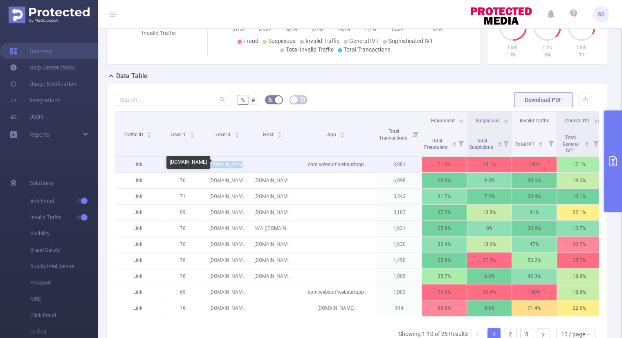
drag, startPoint x: 244, startPoint y: 162, endPoint x: 214, endPoint y: 166, distance: 31.1
click at [214, 166] on p "[DOMAIN_NAME]" at bounding box center [227, 165] width 45 height 16
copy p "[DOMAIN_NAME]"
